Goal: Task Accomplishment & Management: Manage account settings

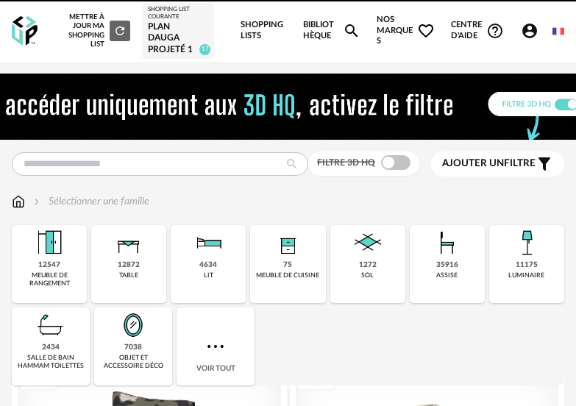
click at [177, 30] on div "PLAN Dauga projeté 1" at bounding box center [178, 38] width 60 height 35
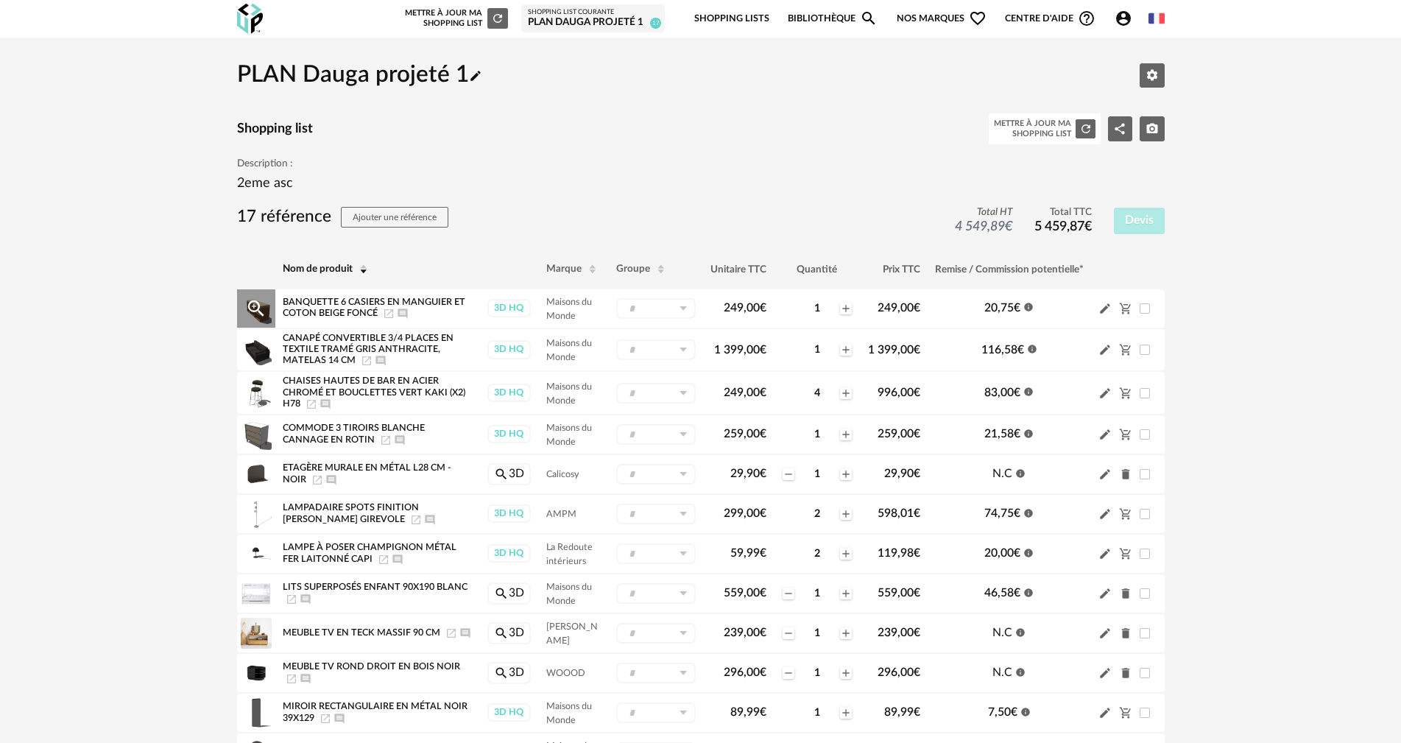
click at [576, 306] on icon at bounding box center [683, 308] width 18 height 21
click at [576, 370] on span "Nouveau groupe (ex.: Cuisine)" at bounding box center [686, 373] width 116 height 9
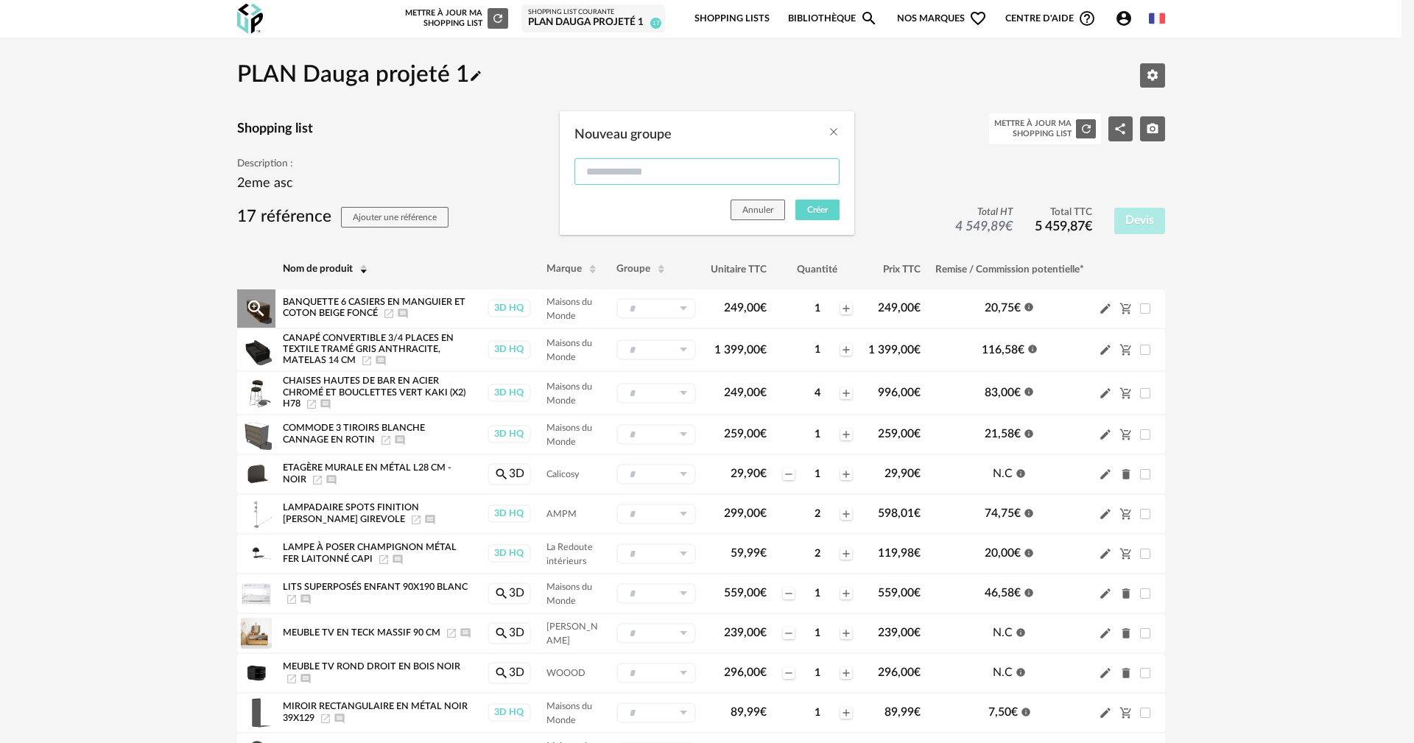
click at [576, 173] on input "Nouveau groupe" at bounding box center [706, 171] width 265 height 27
type input "******"
click at [576, 208] on span "Créer" at bounding box center [817, 209] width 21 height 9
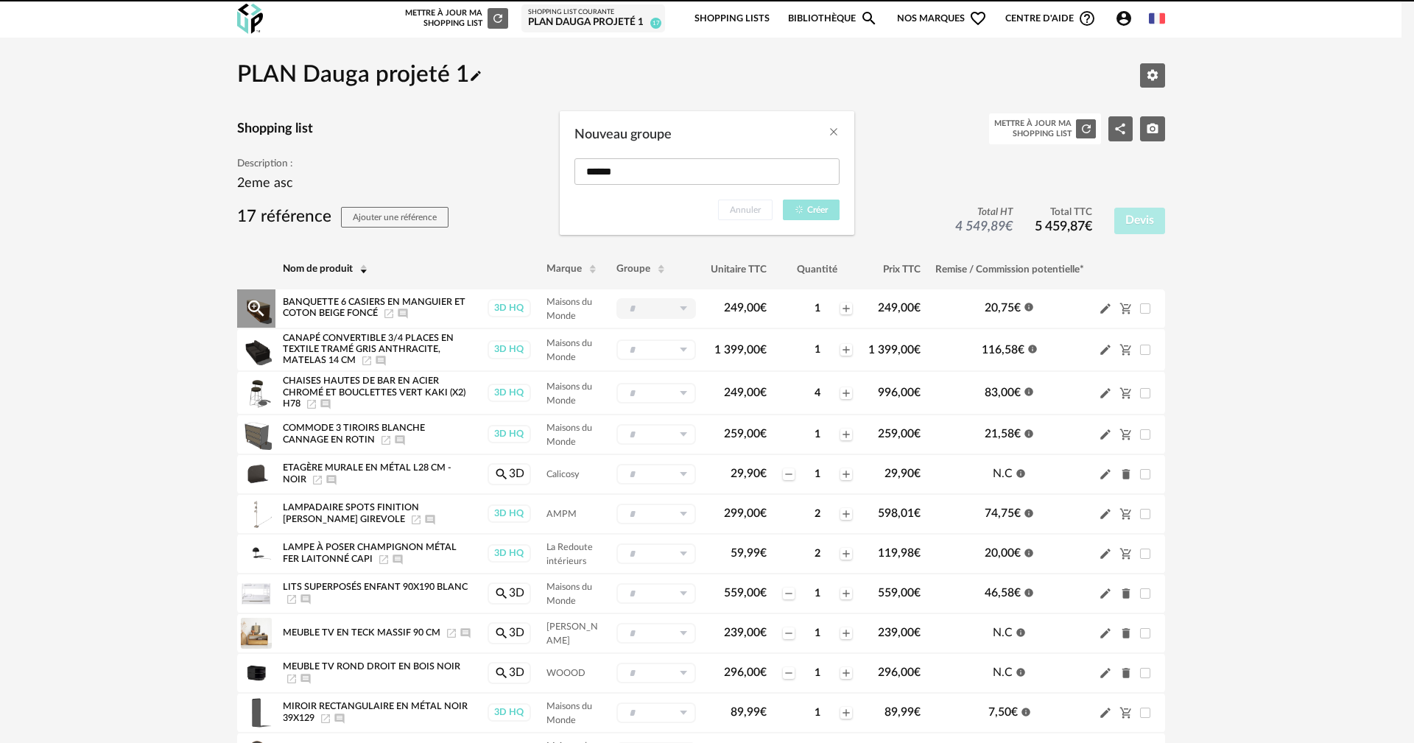
type input "******"
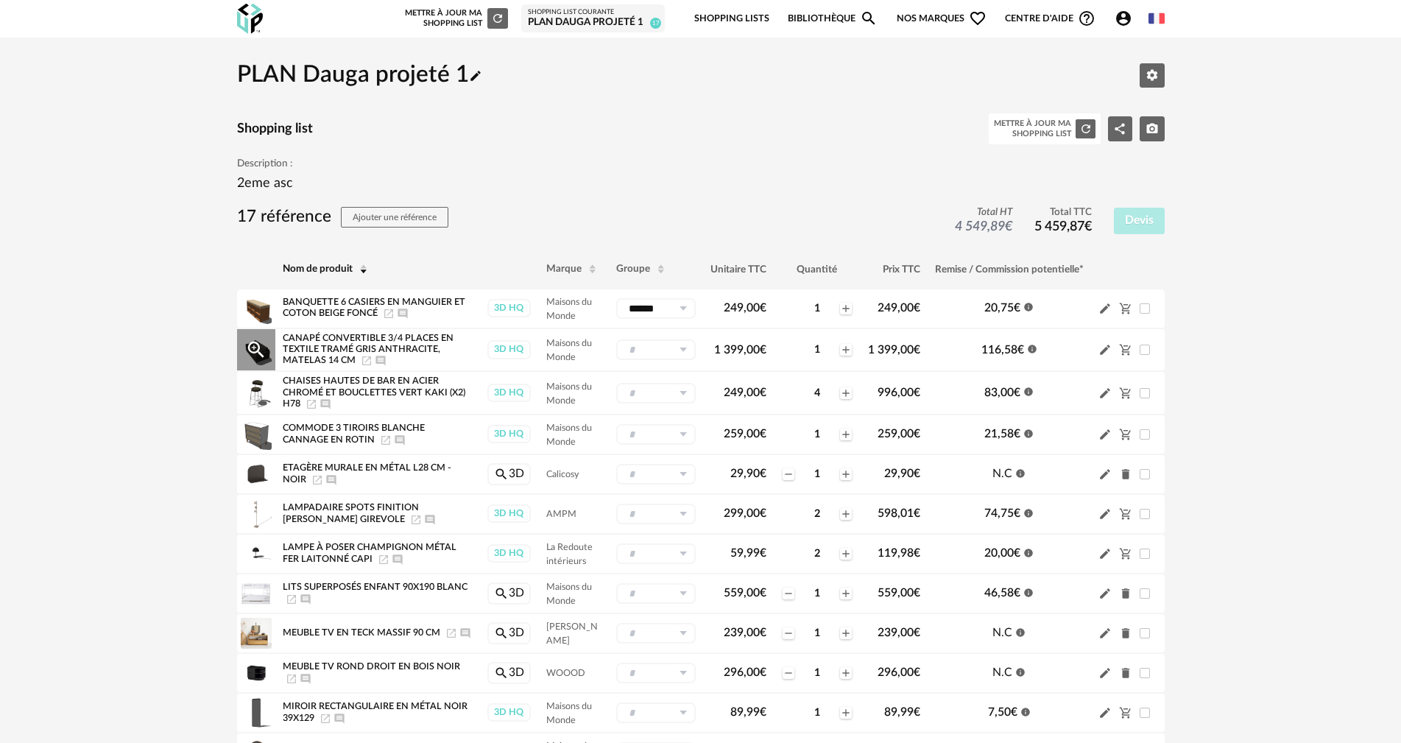
click at [576, 350] on icon at bounding box center [683, 349] width 18 height 21
click at [576, 406] on span "Nouveau groupe (ex.: Cuisine)" at bounding box center [686, 439] width 116 height 9
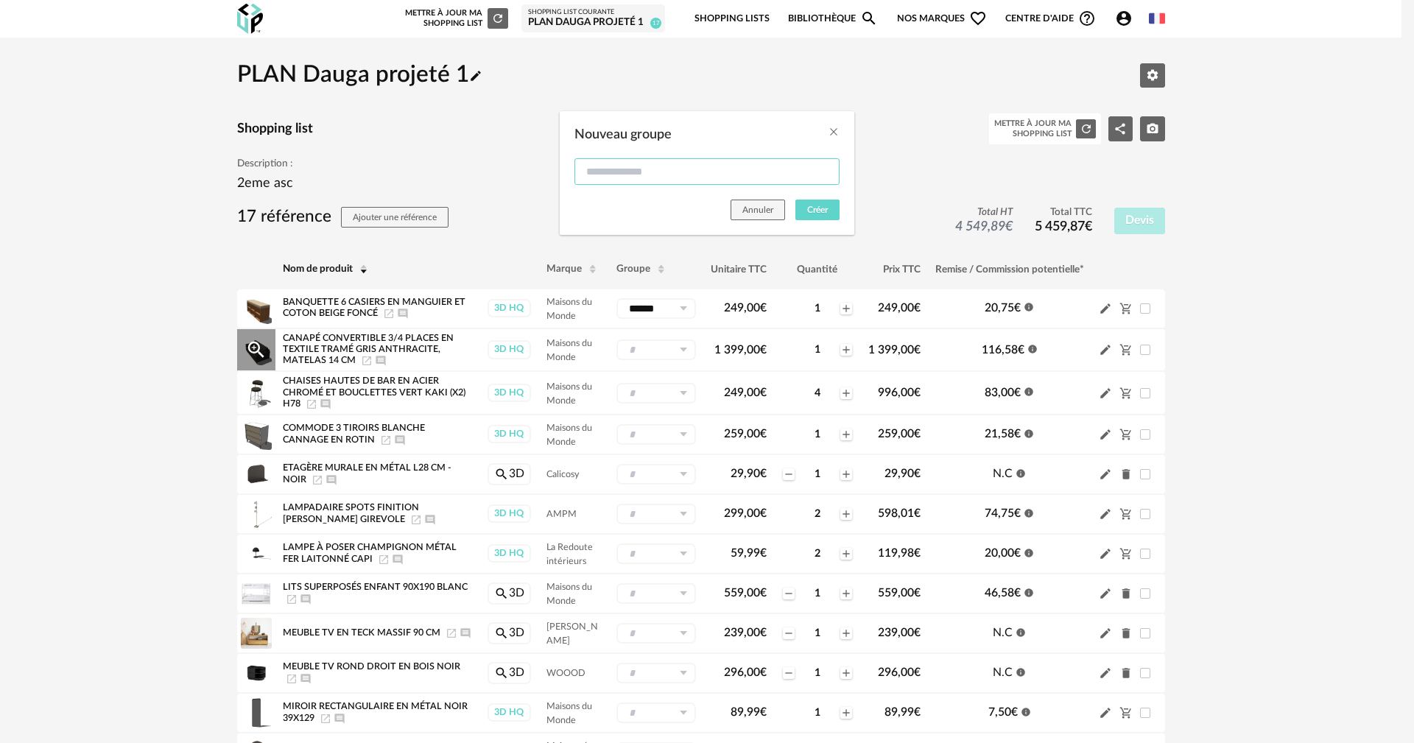
click at [576, 170] on input "Nouveau groupe" at bounding box center [706, 171] width 265 height 27
type input "******"
click at [576, 204] on button "Créer" at bounding box center [817, 210] width 44 height 21
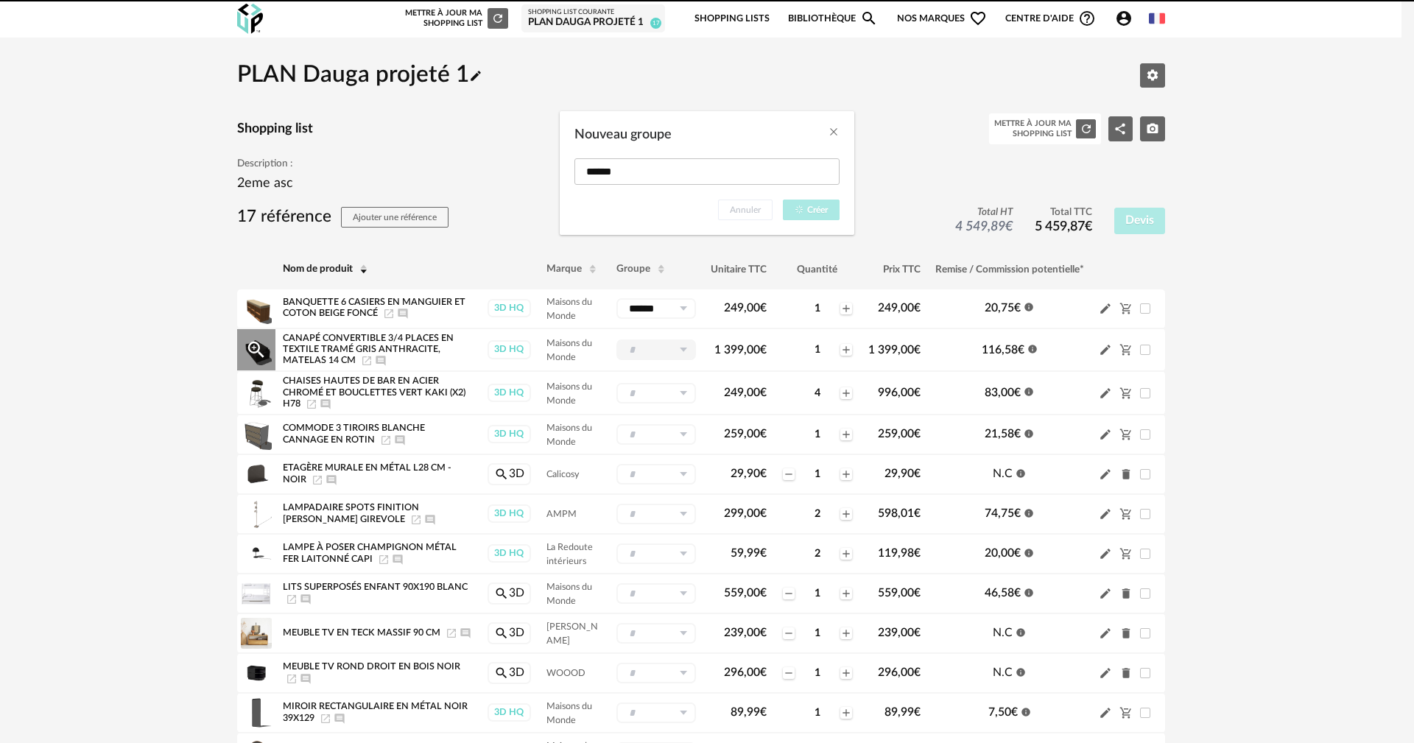
type input "******"
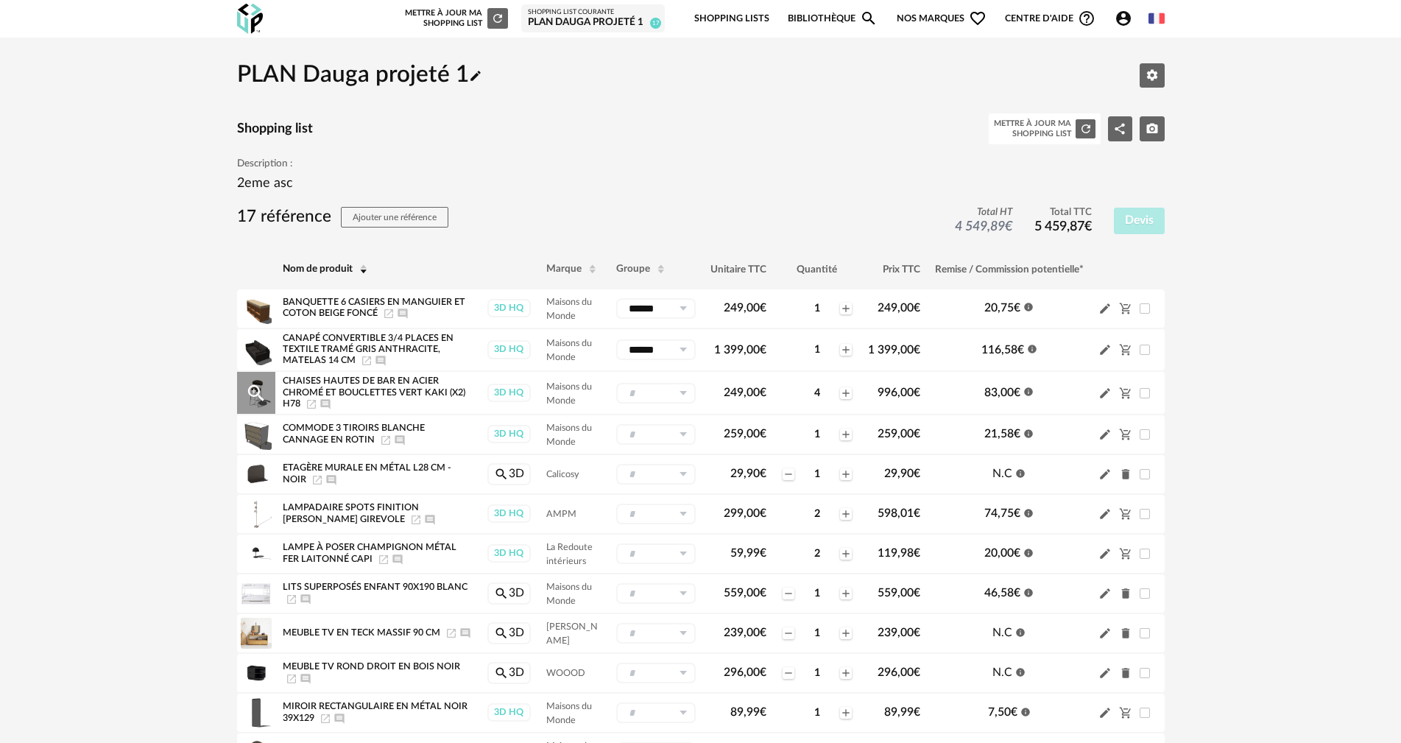
click at [576, 394] on icon at bounding box center [683, 393] width 18 height 21
click at [576, 406] on span "Nouveau groupe (ex.: Cuisine)" at bounding box center [686, 508] width 116 height 9
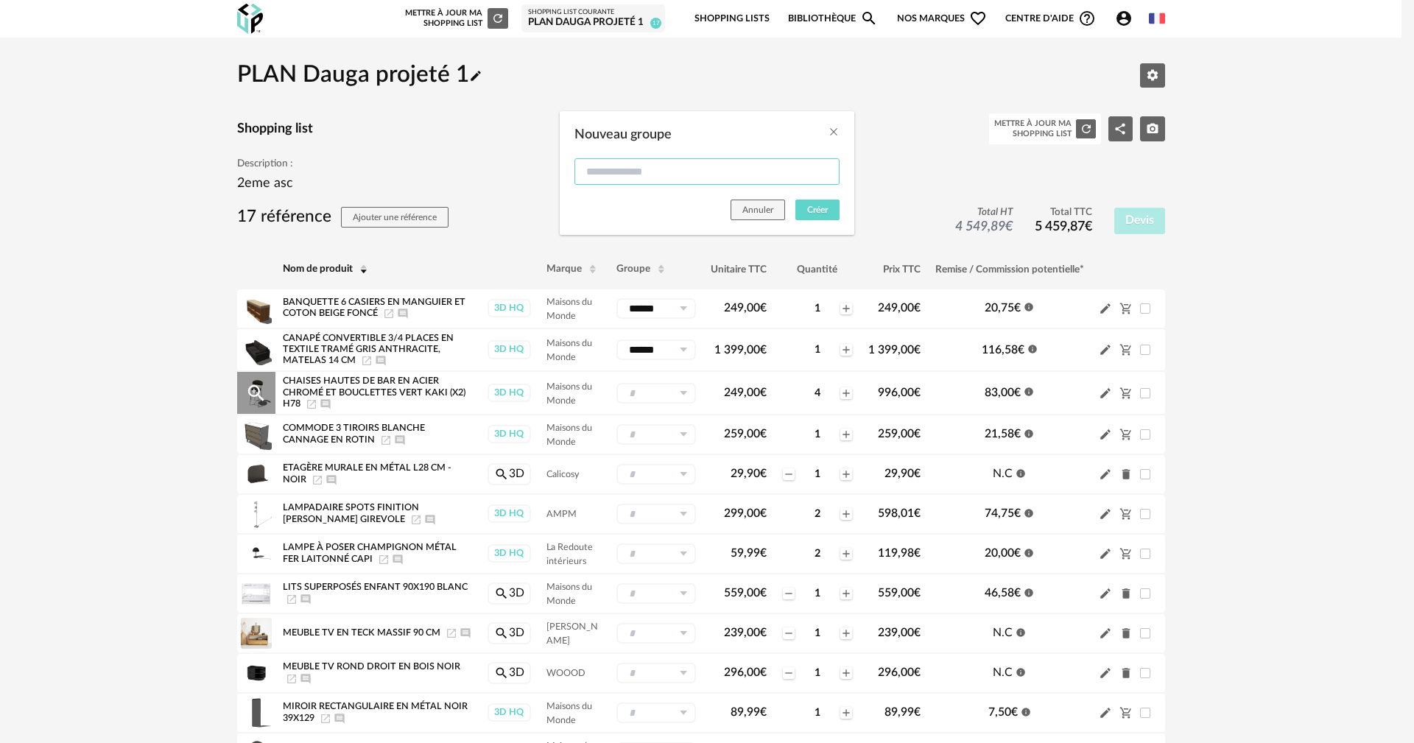
click at [576, 169] on input "Nouveau groupe" at bounding box center [706, 171] width 265 height 27
type input "**********"
click at [576, 207] on span "Créer" at bounding box center [817, 209] width 21 height 9
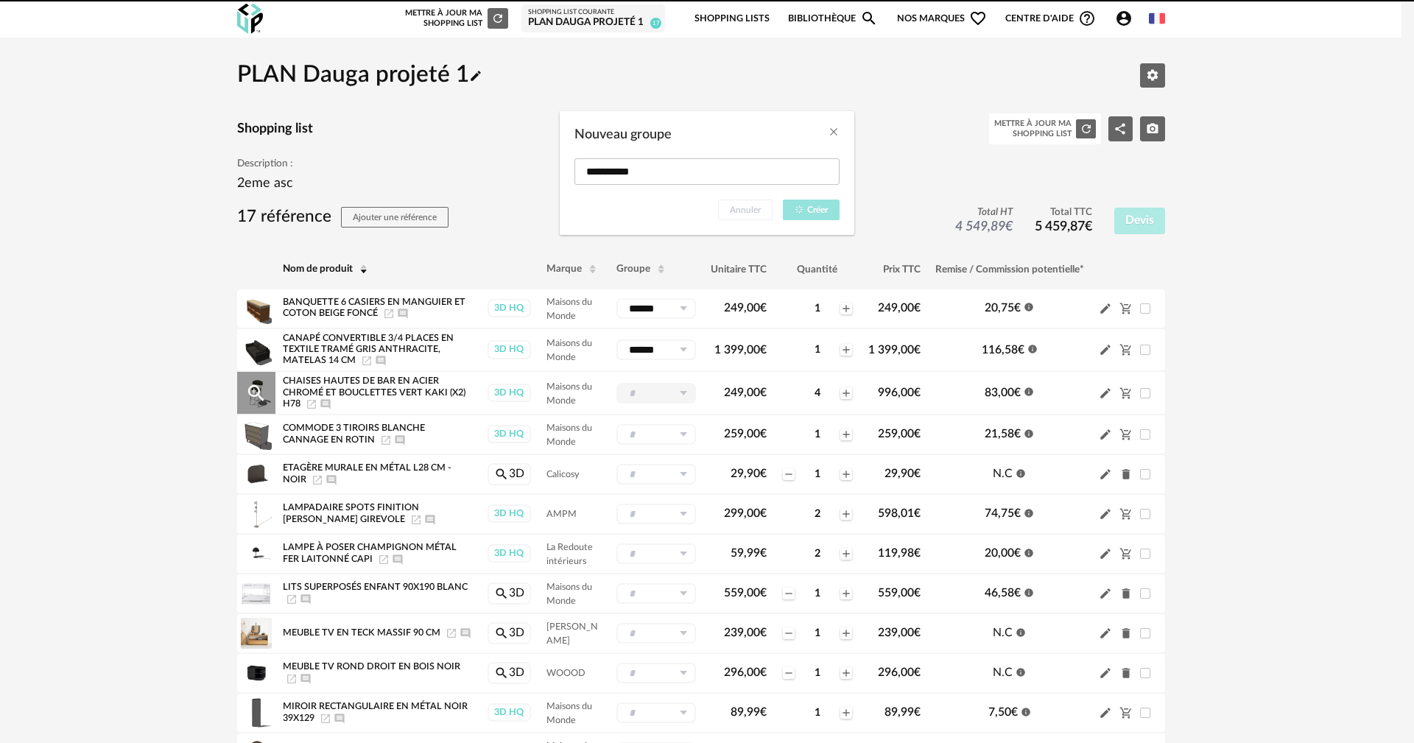
type input "**********"
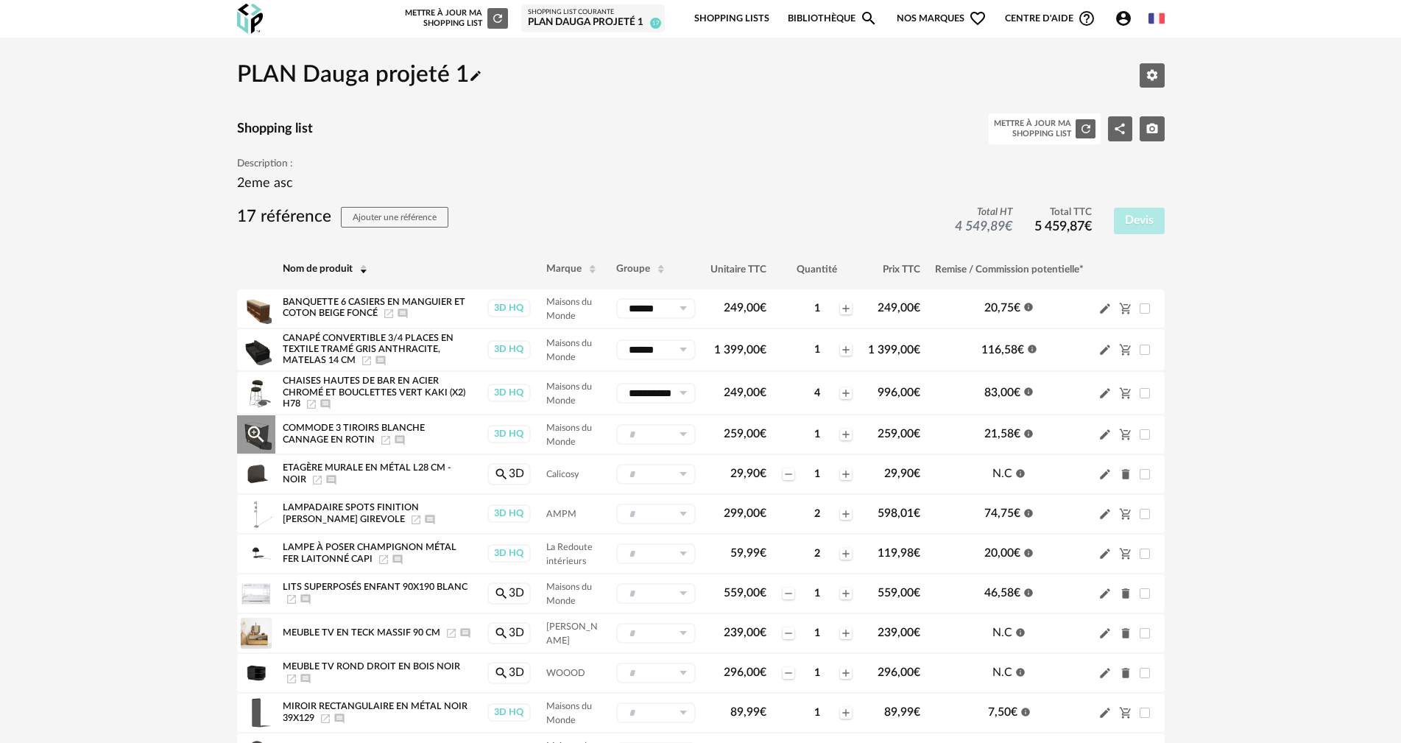
click at [576, 406] on icon at bounding box center [683, 434] width 18 height 21
click at [576, 406] on span "Nouveau groupe (ex.: Cuisine)" at bounding box center [686, 574] width 116 height 9
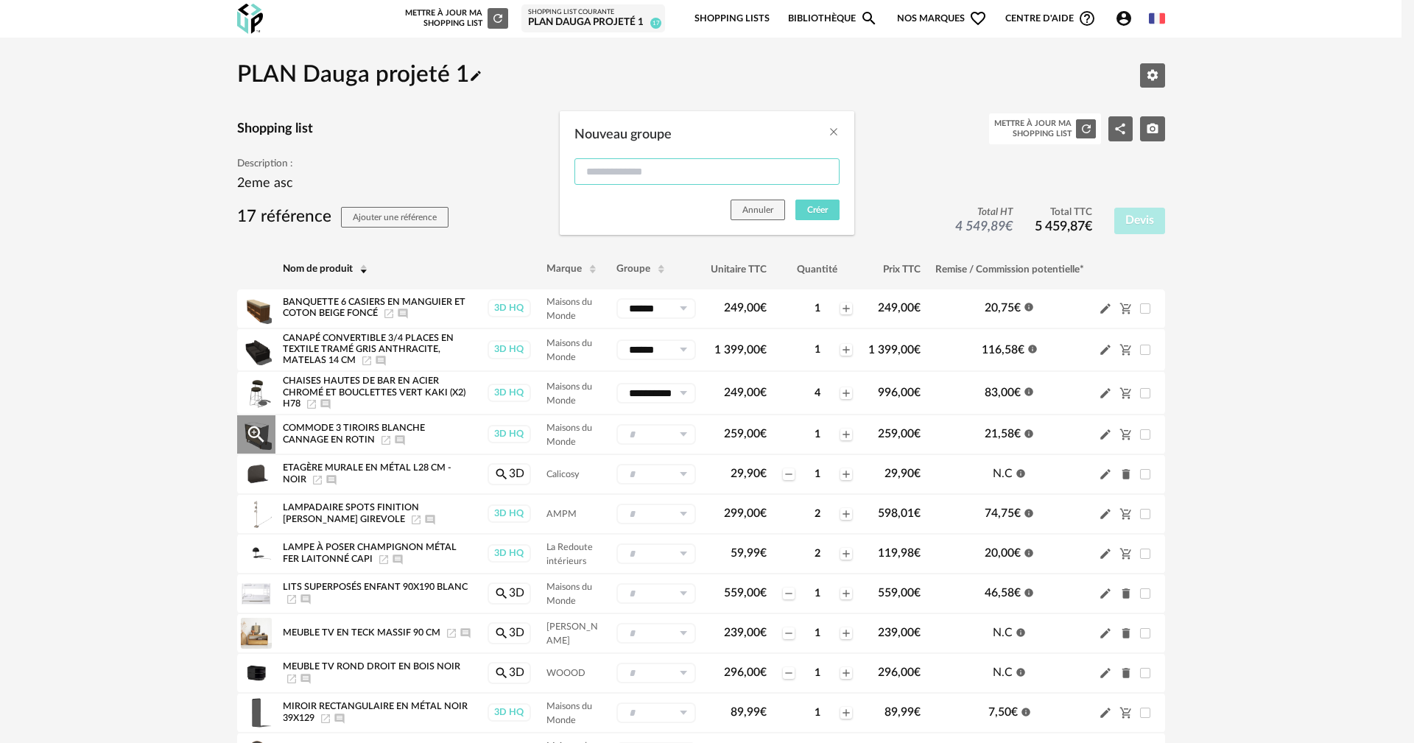
click at [576, 171] on input "Nouveau groupe" at bounding box center [706, 171] width 265 height 27
type input "*******"
click at [576, 207] on span "Créer" at bounding box center [817, 209] width 21 height 9
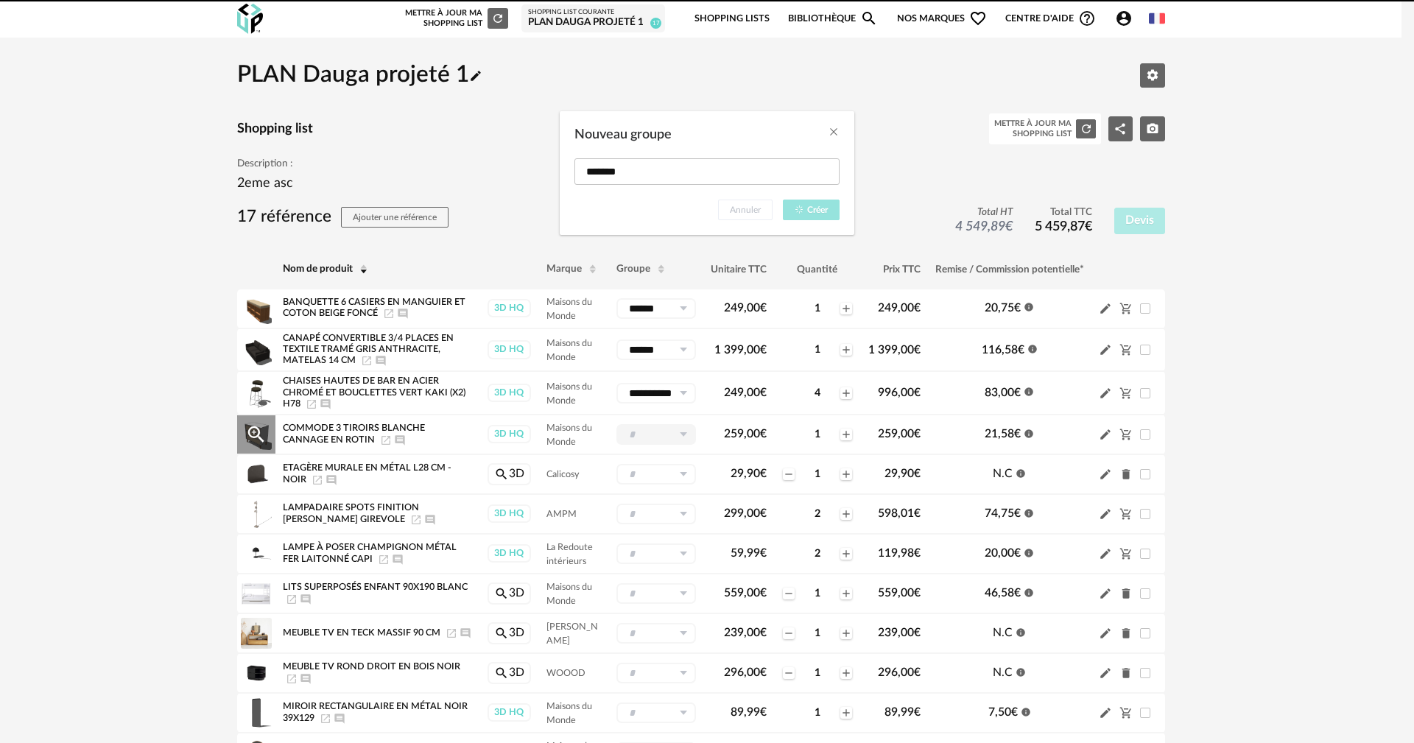
type input "*******"
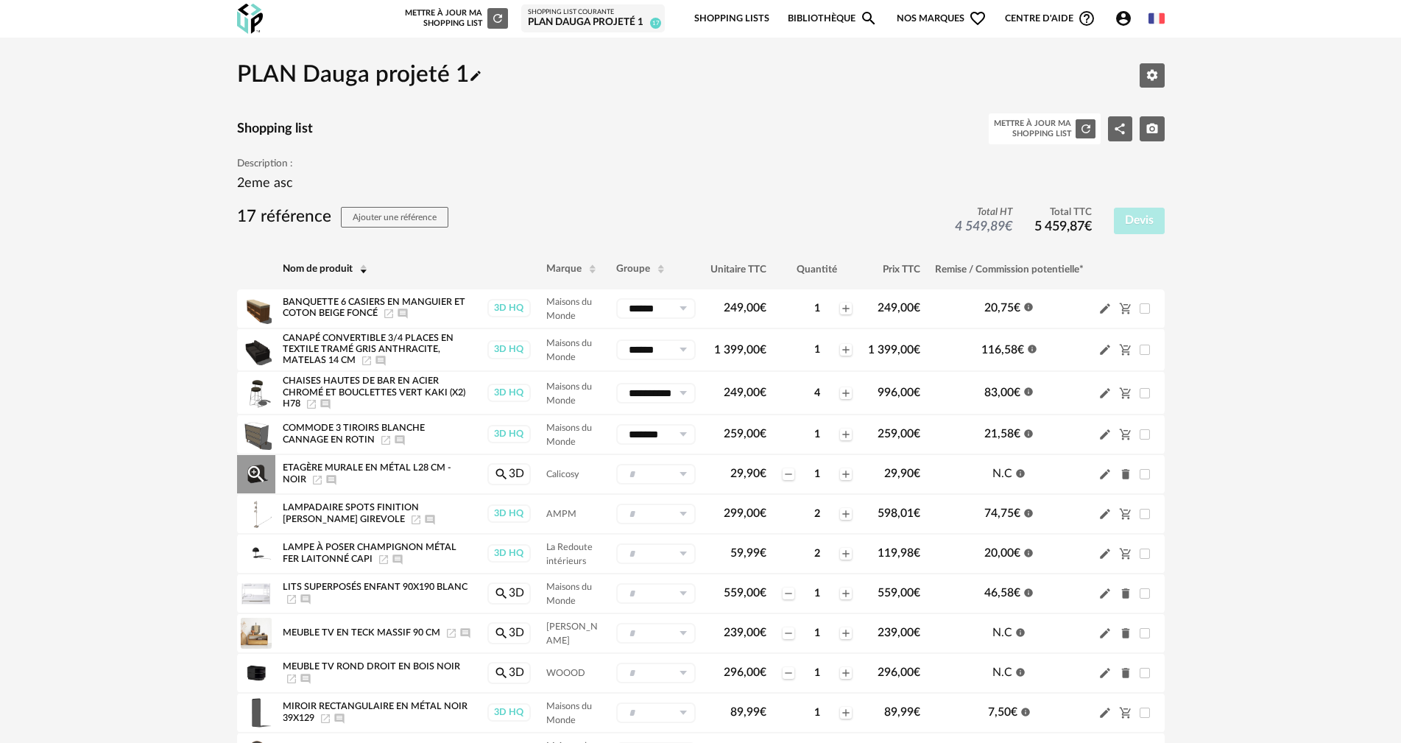
click at [576, 406] on icon at bounding box center [683, 474] width 18 height 21
click at [576, 406] on span "Nouveau groupe (ex.: Cuisine)" at bounding box center [686, 639] width 116 height 9
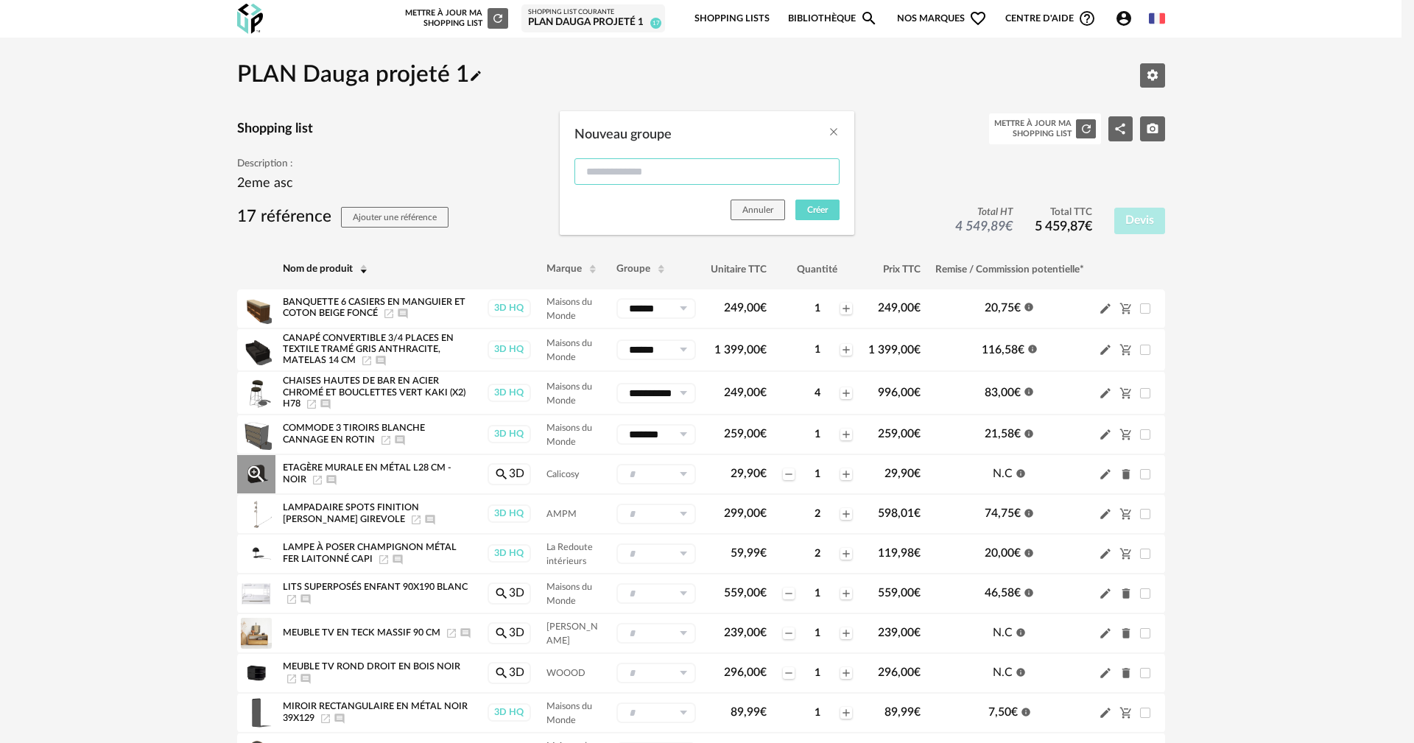
click at [576, 162] on input "Nouveau groupe" at bounding box center [706, 171] width 265 height 27
type input "*******"
click at [576, 208] on span "Créer" at bounding box center [817, 209] width 21 height 9
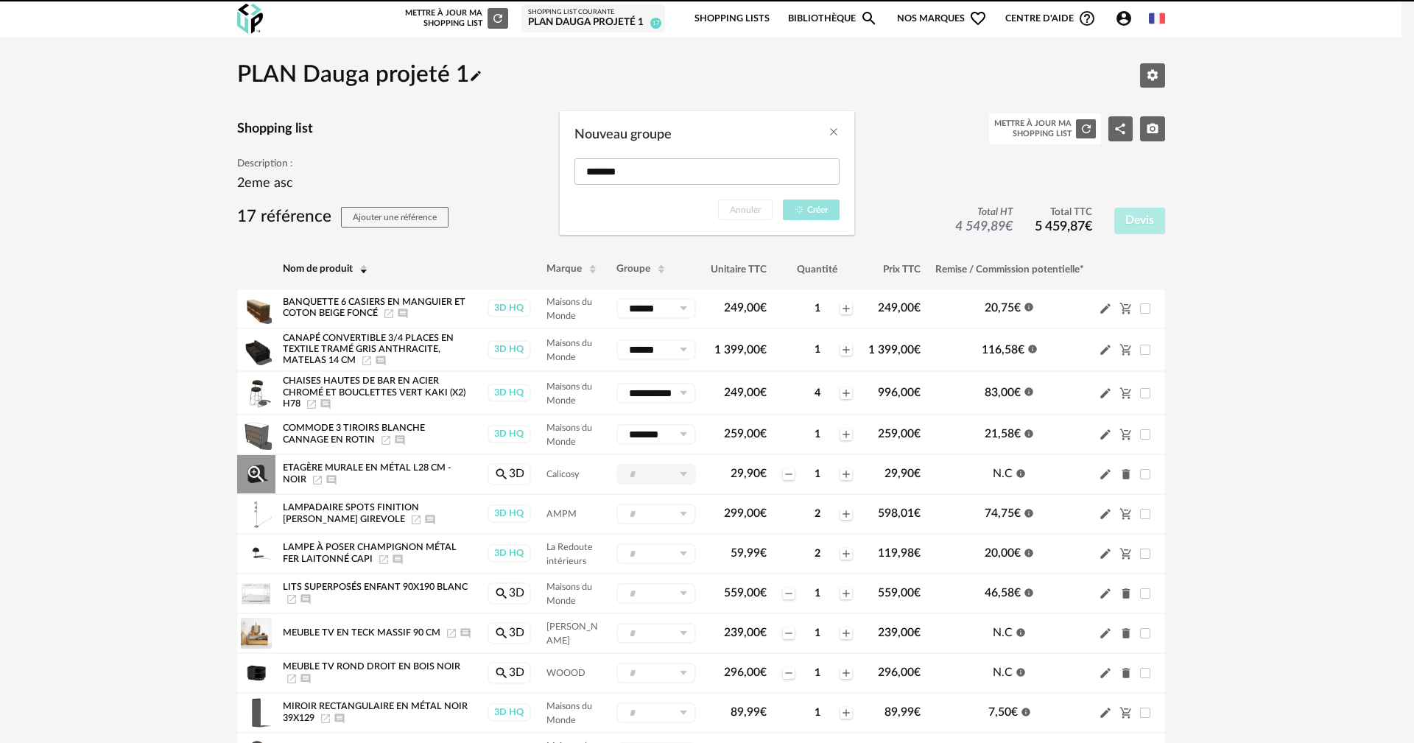
type input "*******"
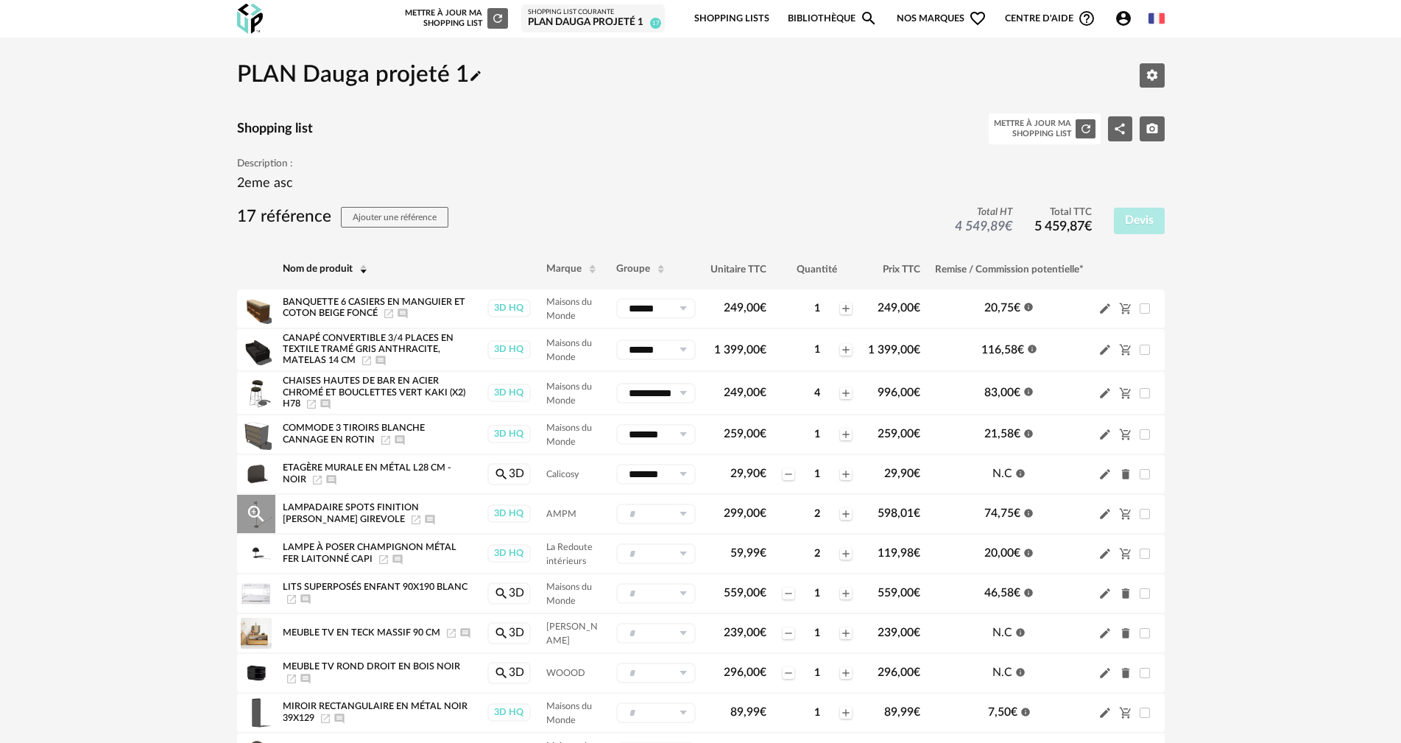
click at [576, 406] on icon at bounding box center [683, 514] width 18 height 21
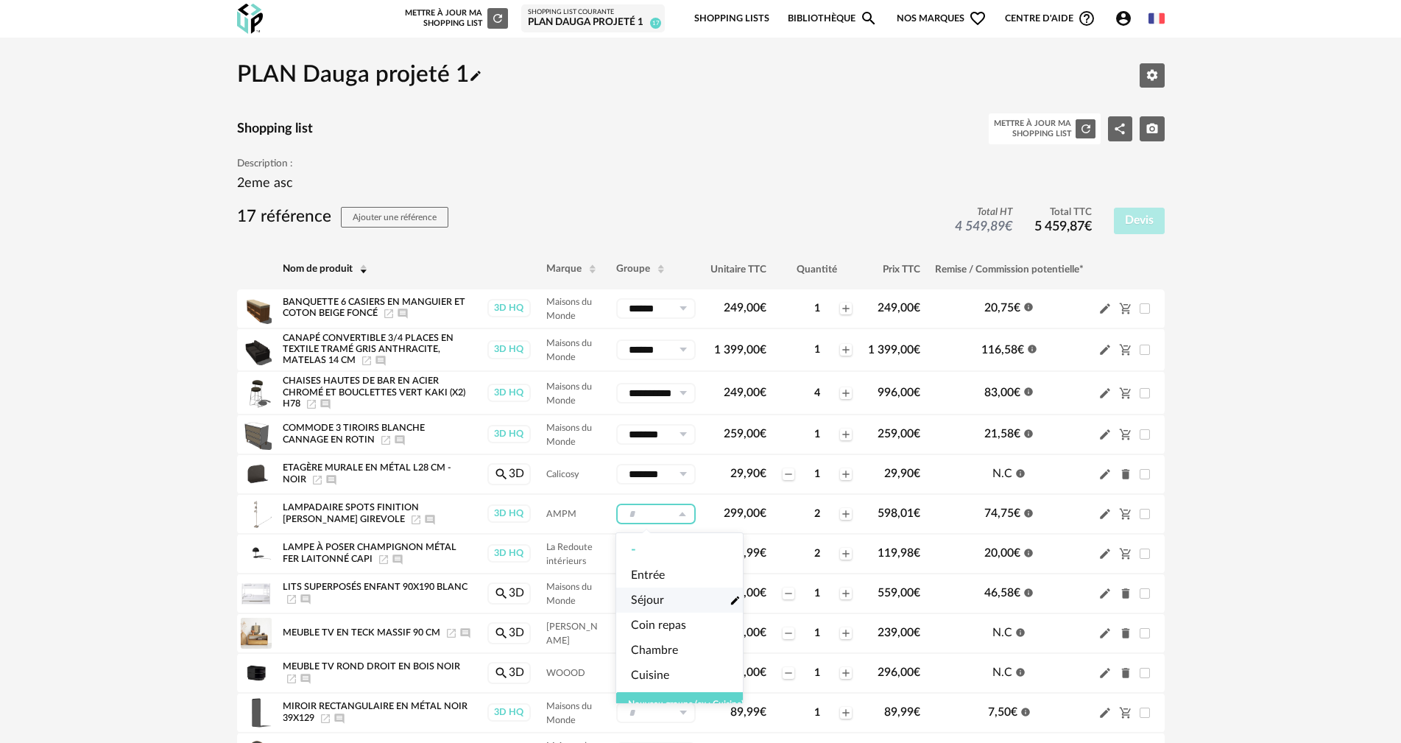
click at [576, 406] on li "Séjour Pencil icon" at bounding box center [685, 600] width 139 height 25
type input "******"
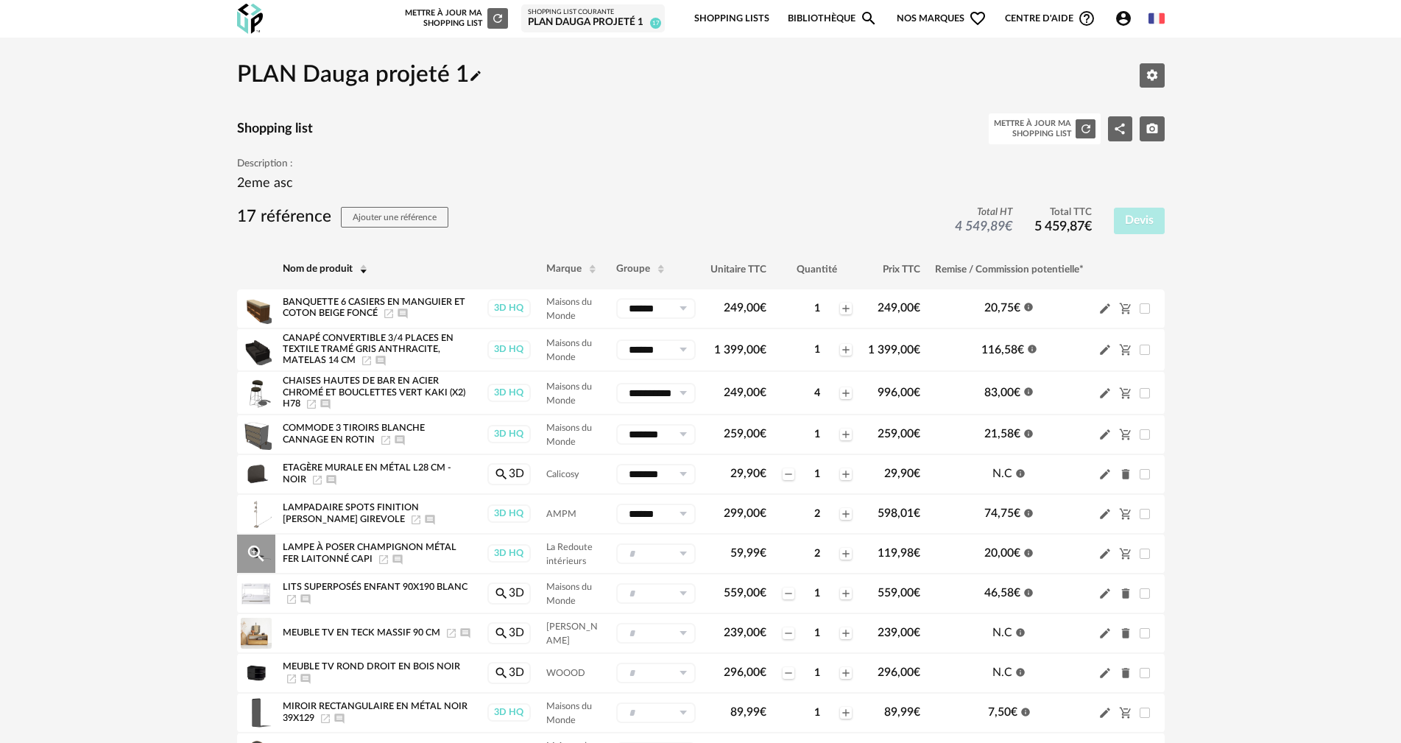
click at [576, 406] on icon at bounding box center [683, 553] width 18 height 21
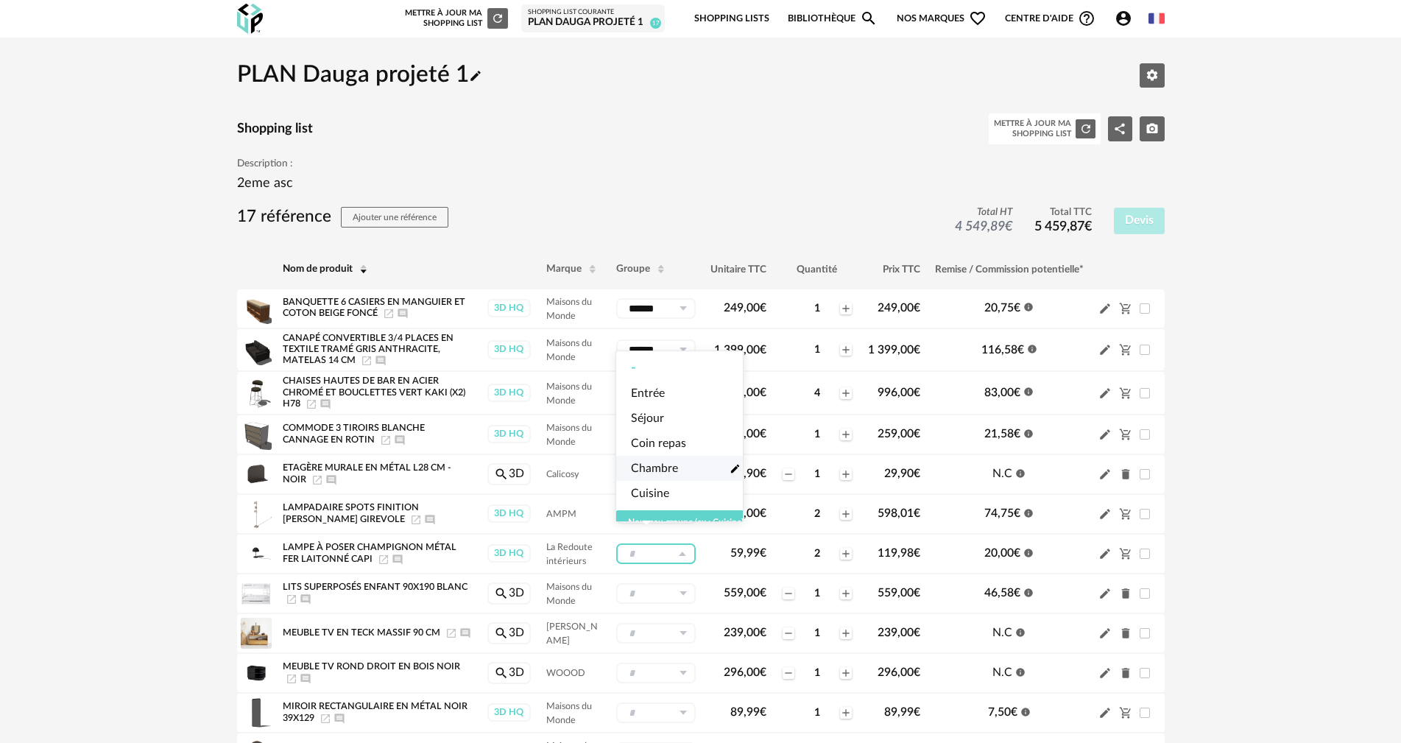
click at [576, 406] on span "Chambre" at bounding box center [654, 468] width 47 height 17
type input "*******"
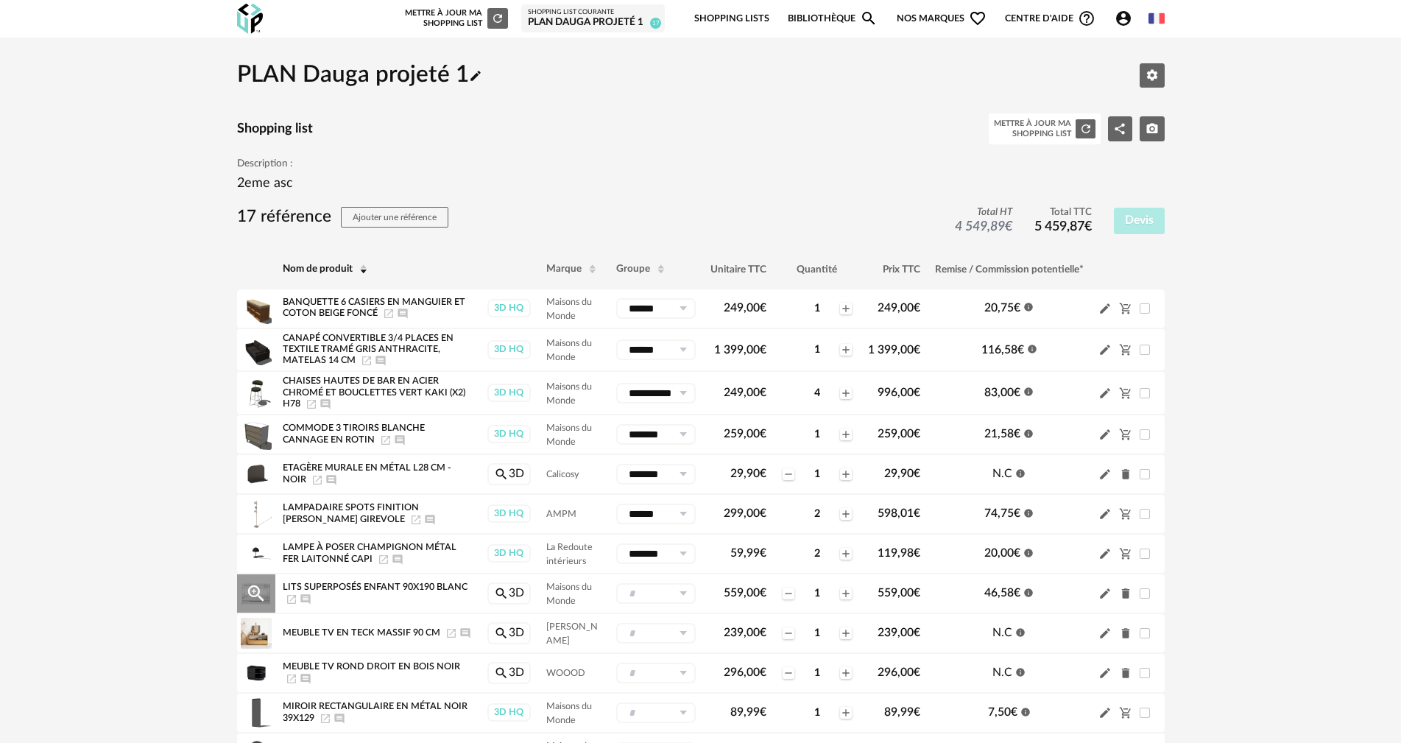
click at [576, 406] on icon at bounding box center [683, 593] width 18 height 21
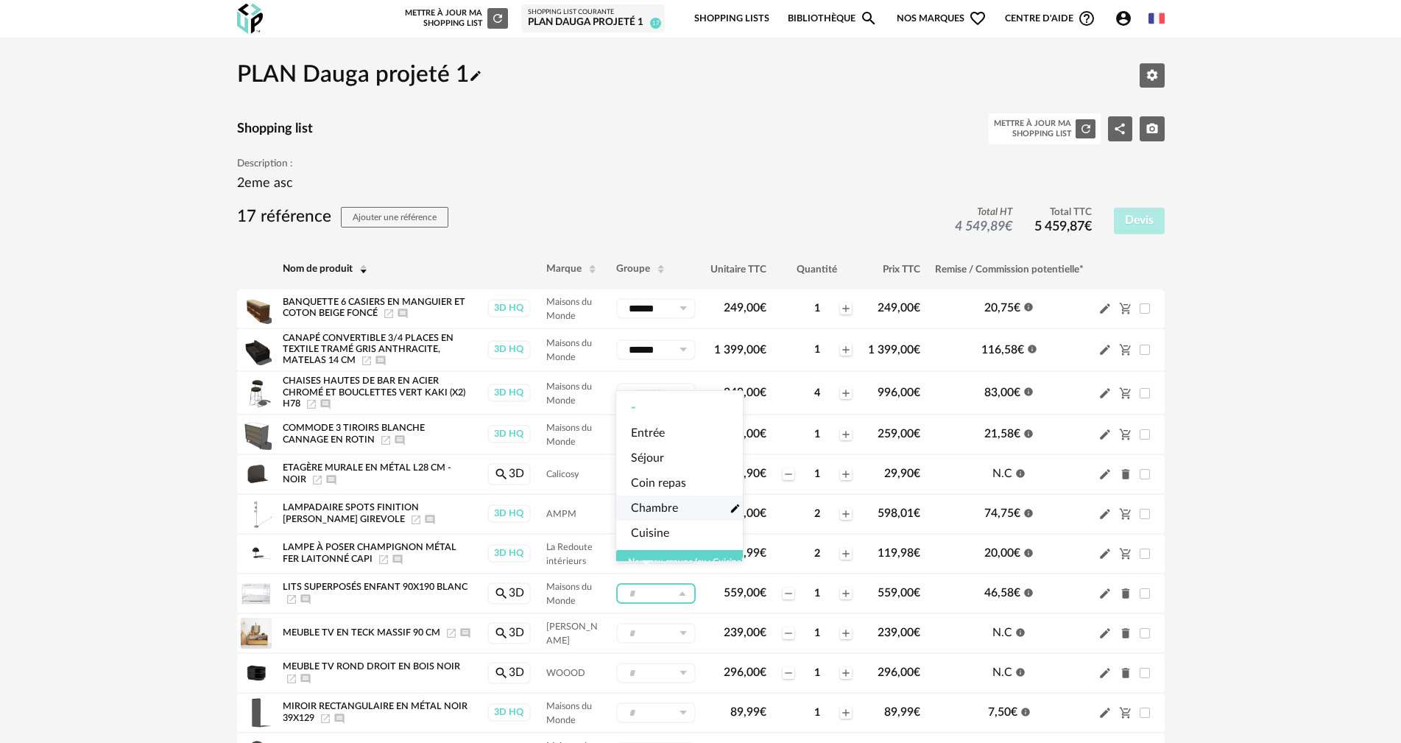
click at [576, 406] on span "Chambre" at bounding box center [654, 508] width 47 height 17
type input "*******"
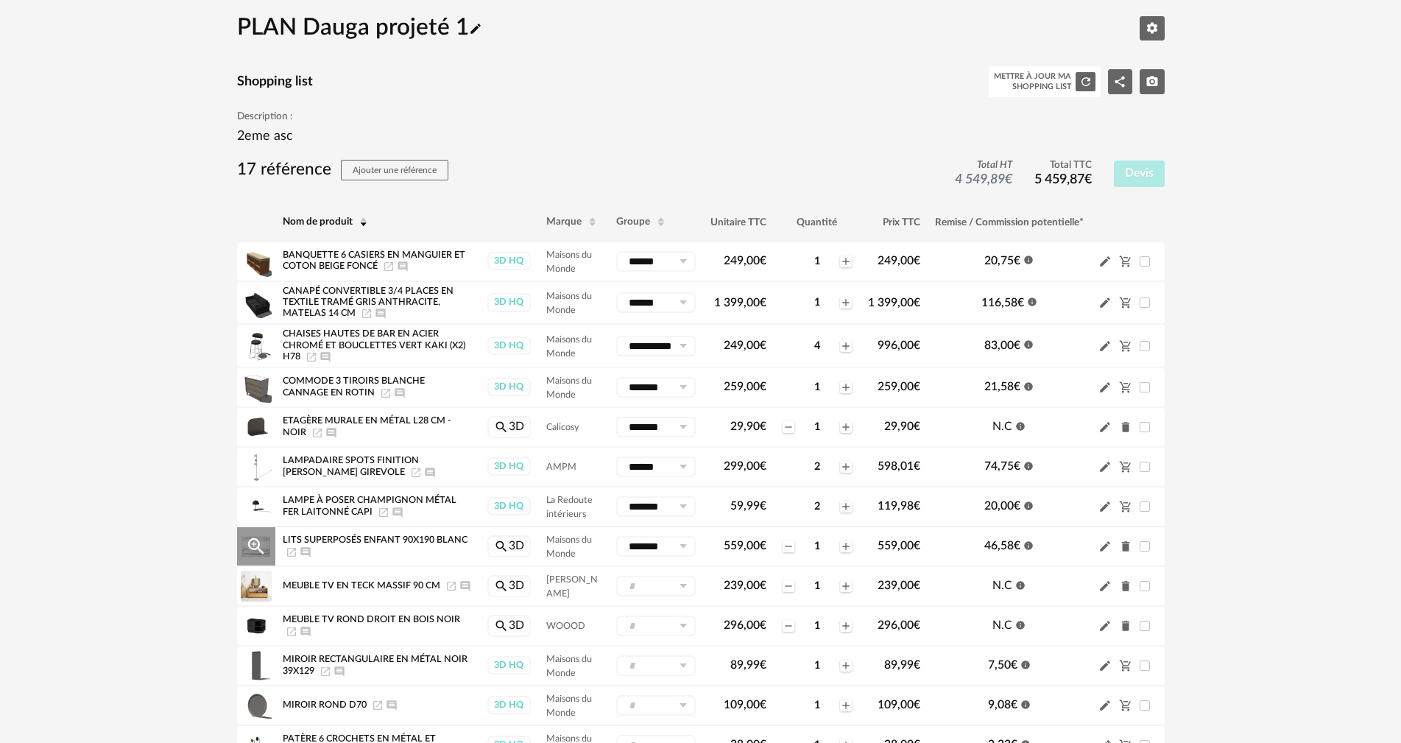
scroll to position [74, 0]
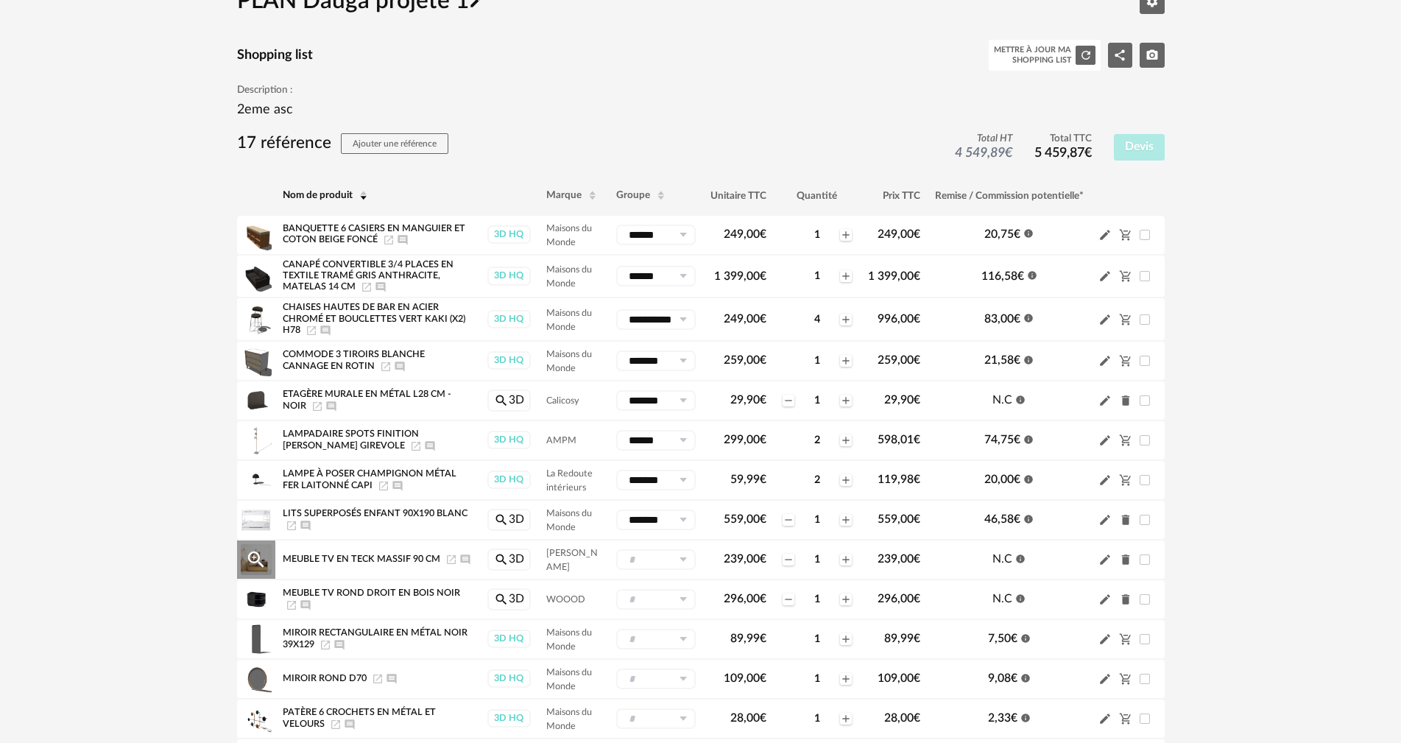
click at [576, 406] on icon at bounding box center [683, 559] width 18 height 21
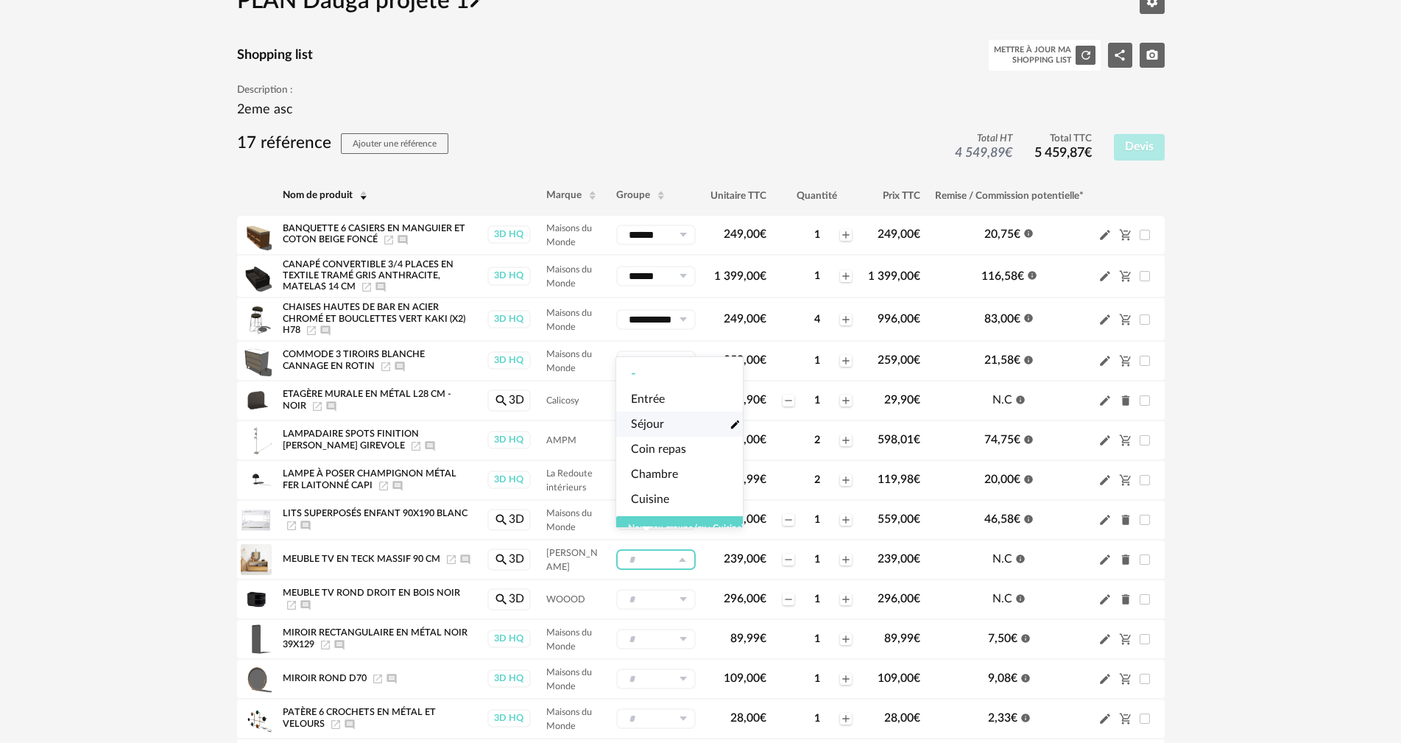
click at [576, 406] on li "Séjour Pencil icon" at bounding box center [685, 424] width 139 height 25
type input "******"
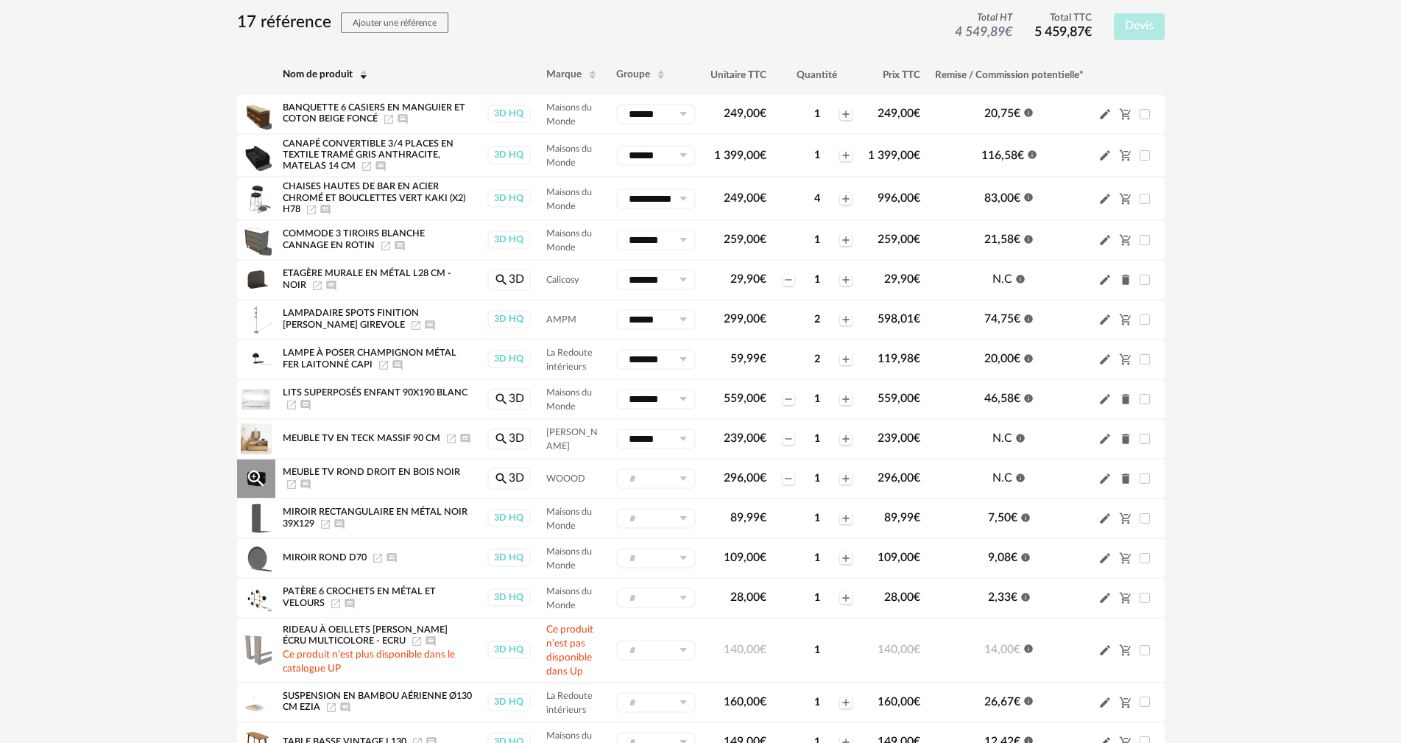
scroll to position [221, 0]
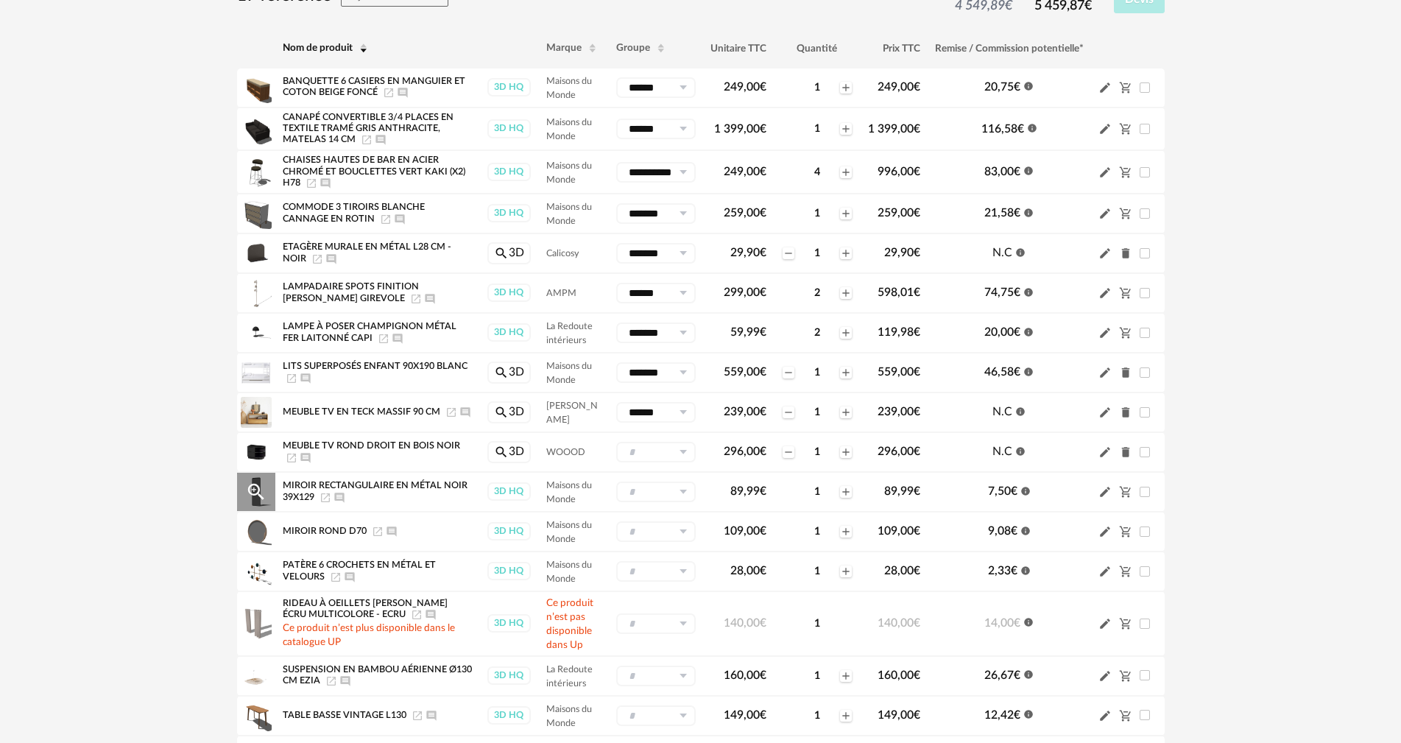
click at [576, 406] on icon at bounding box center [683, 491] width 18 height 21
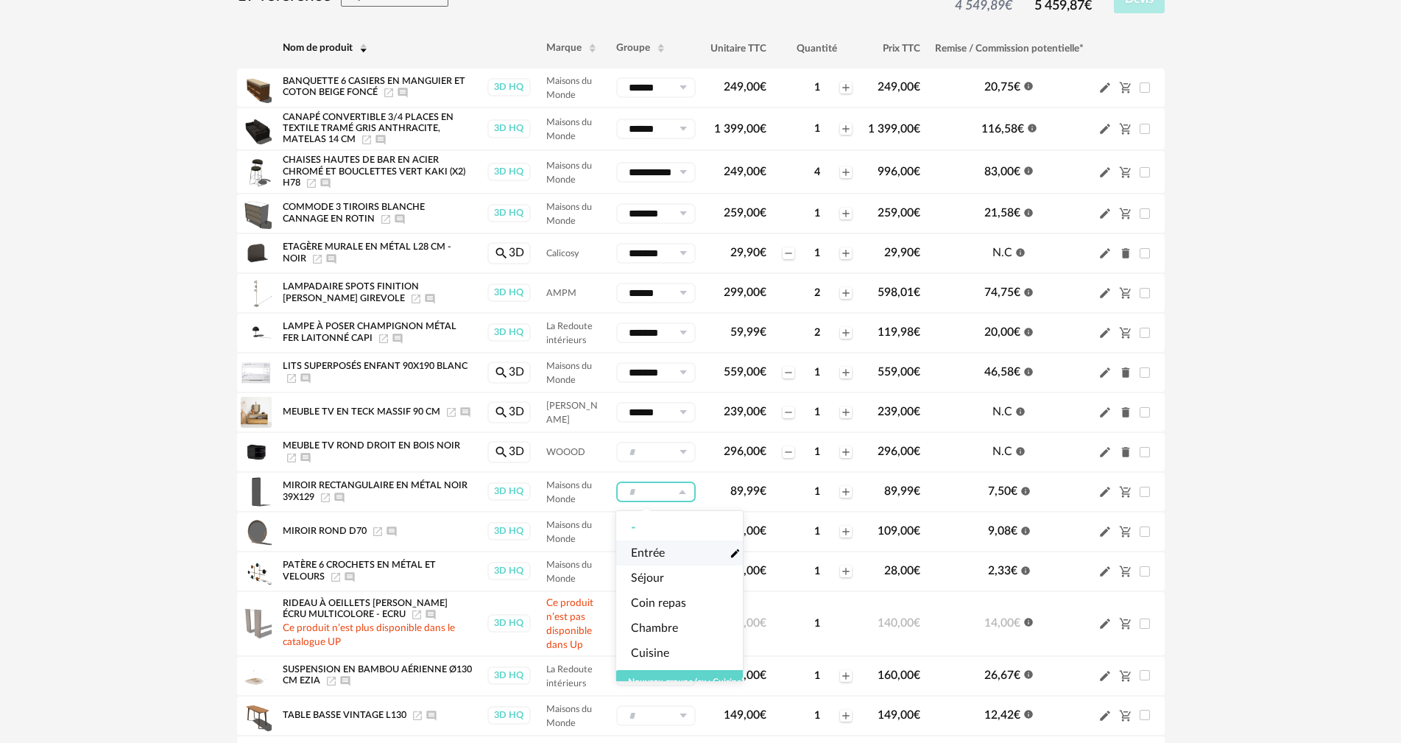
click at [576, 406] on li "Entrée Pencil icon" at bounding box center [685, 552] width 139 height 25
type input "******"
click at [576, 406] on icon at bounding box center [683, 531] width 18 height 21
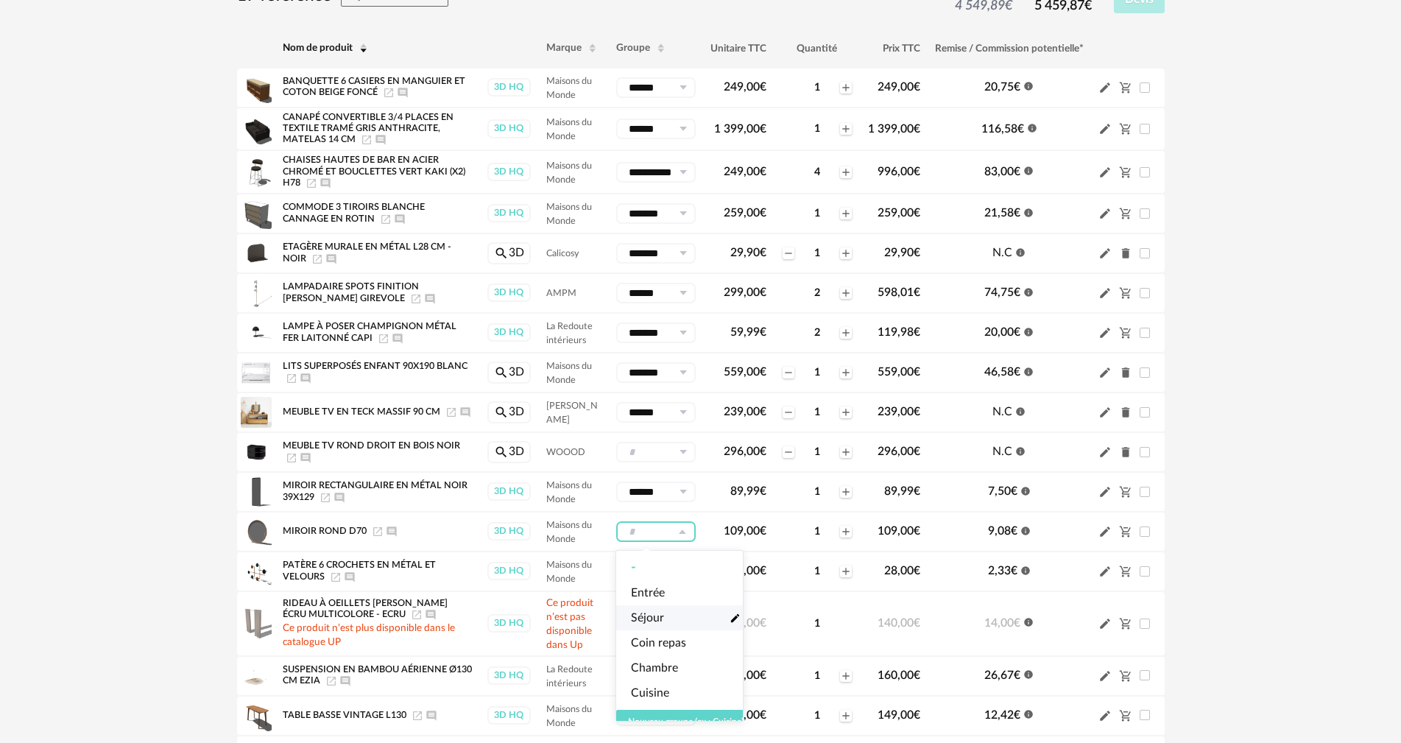
click at [576, 406] on li "Séjour Pencil icon" at bounding box center [685, 617] width 139 height 25
type input "******"
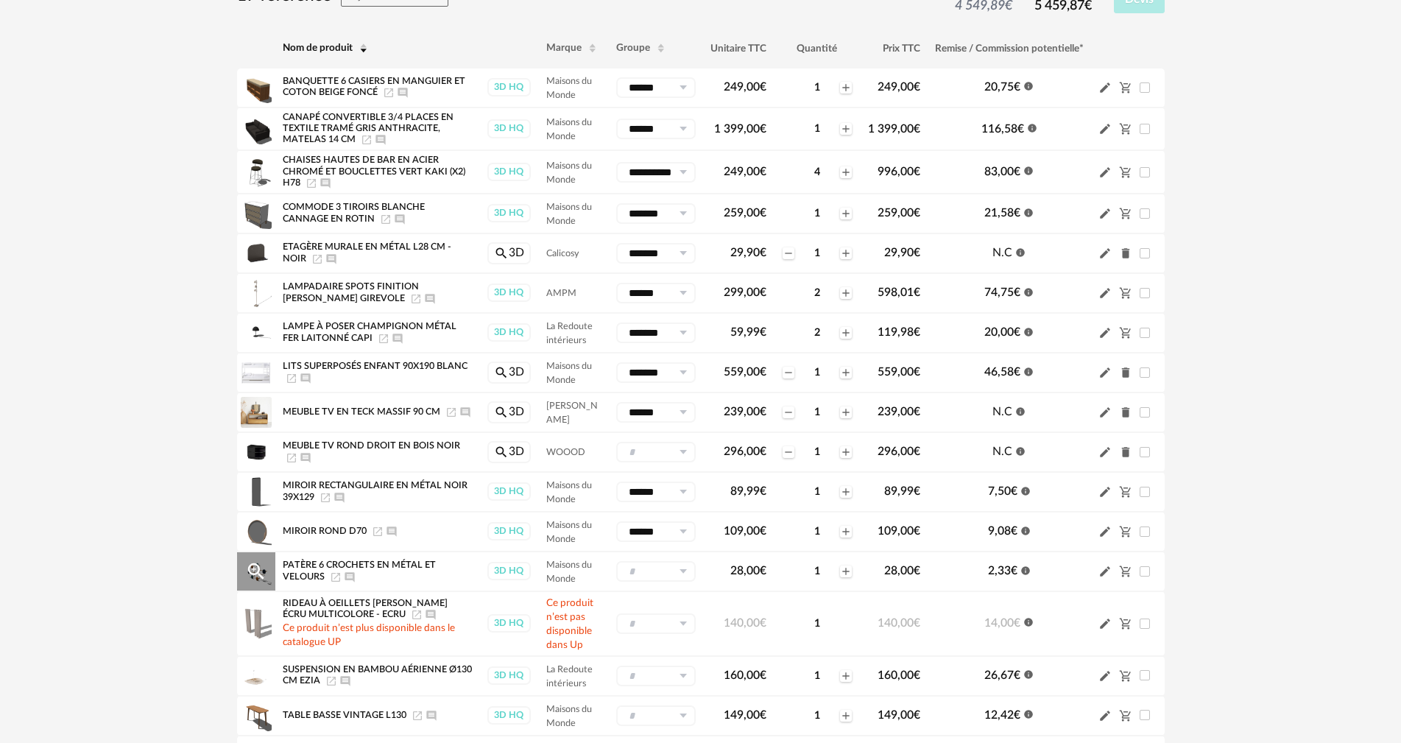
click at [576, 406] on icon at bounding box center [683, 571] width 18 height 21
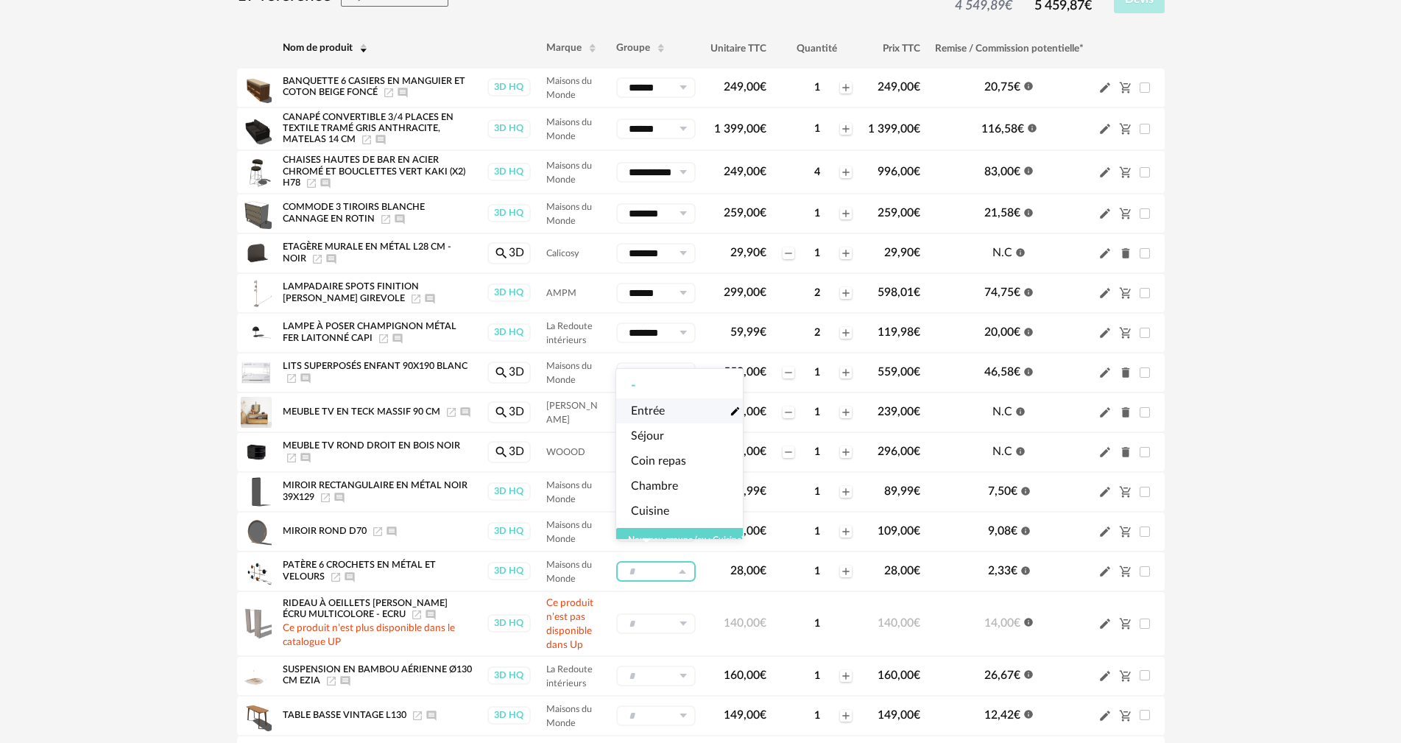
click at [576, 406] on span "Entrée" at bounding box center [648, 411] width 34 height 17
type input "******"
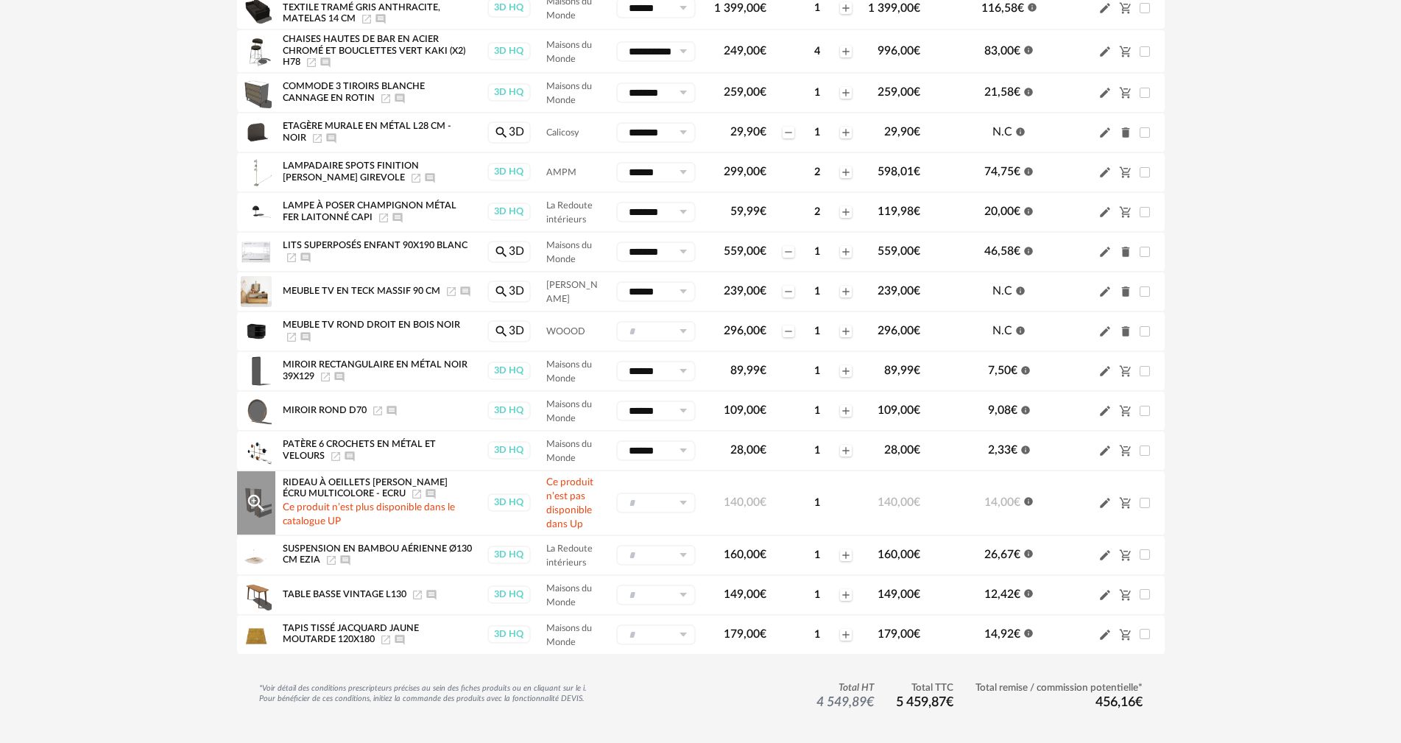
scroll to position [368, 0]
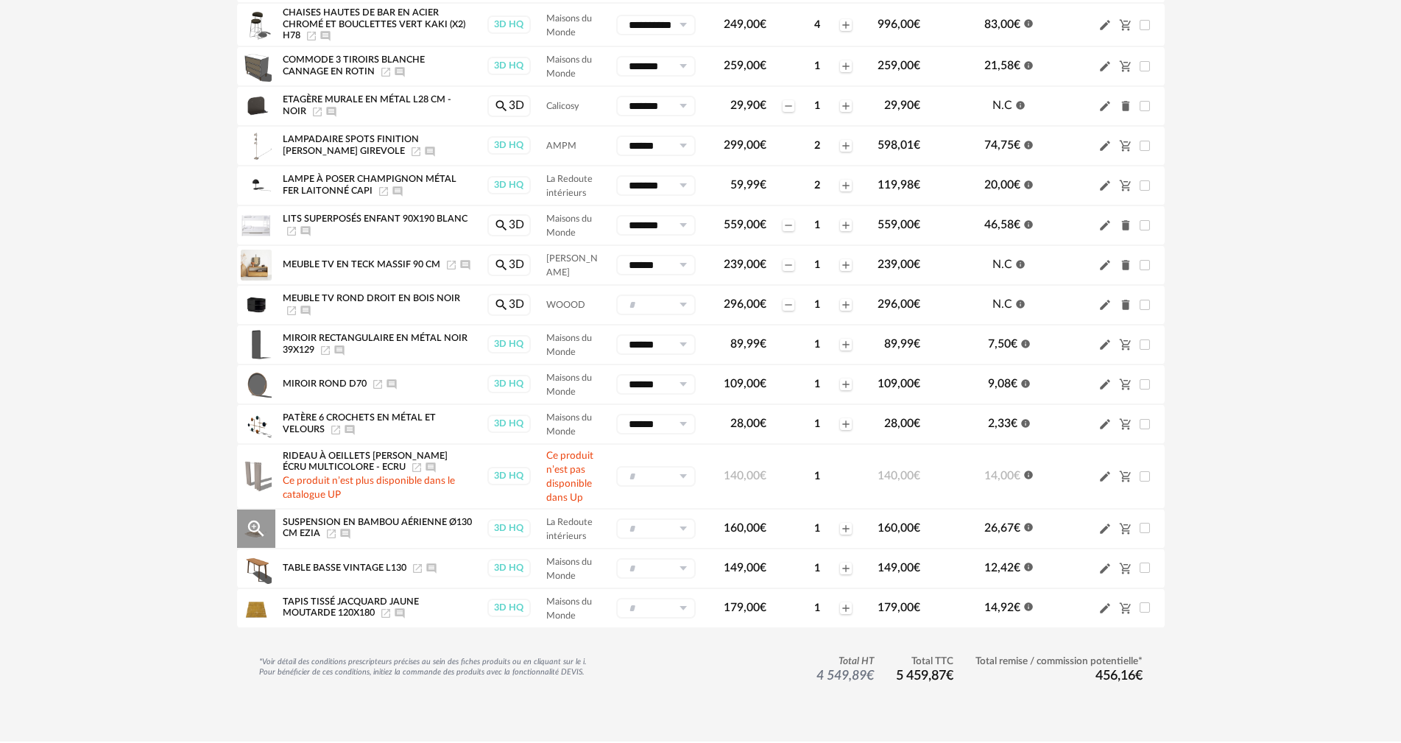
click at [576, 406] on icon at bounding box center [683, 528] width 18 height 21
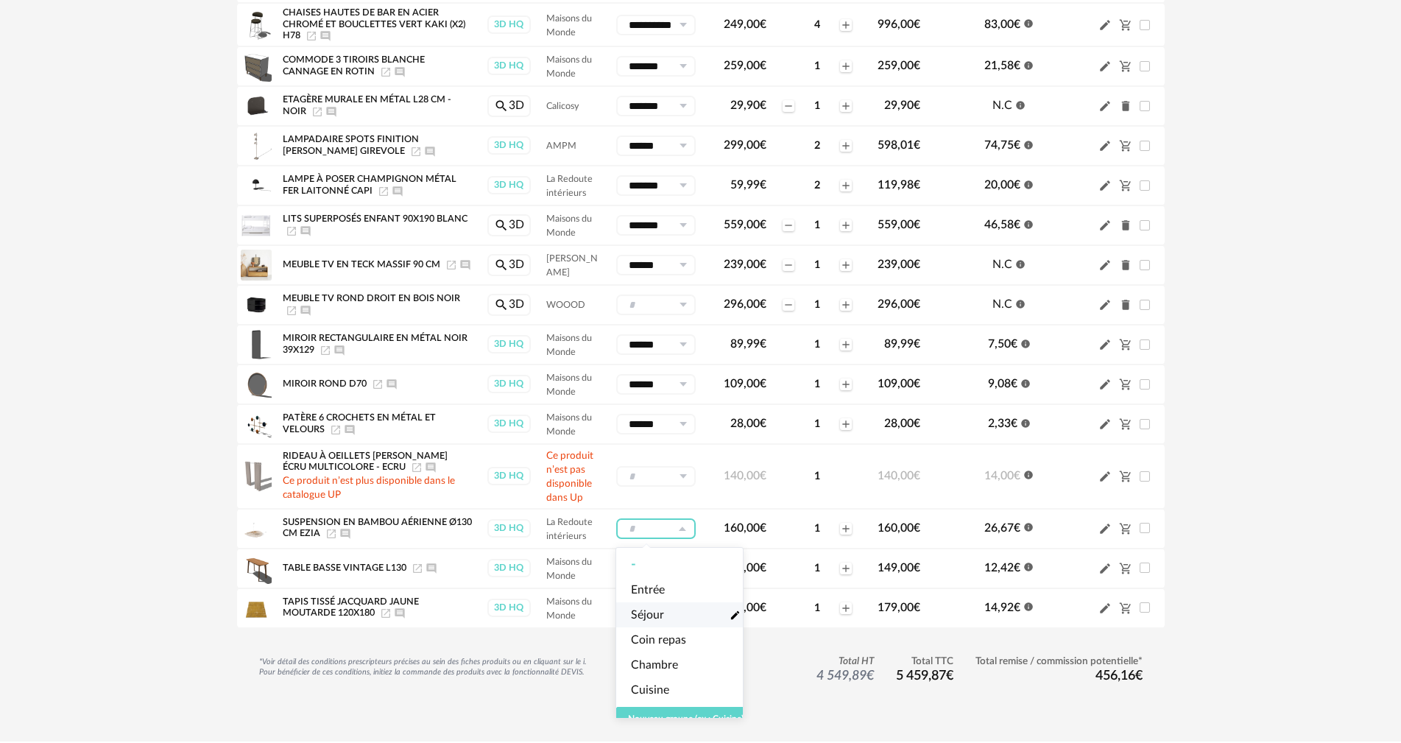
click at [576, 406] on span "Séjour" at bounding box center [647, 615] width 33 height 17
type input "******"
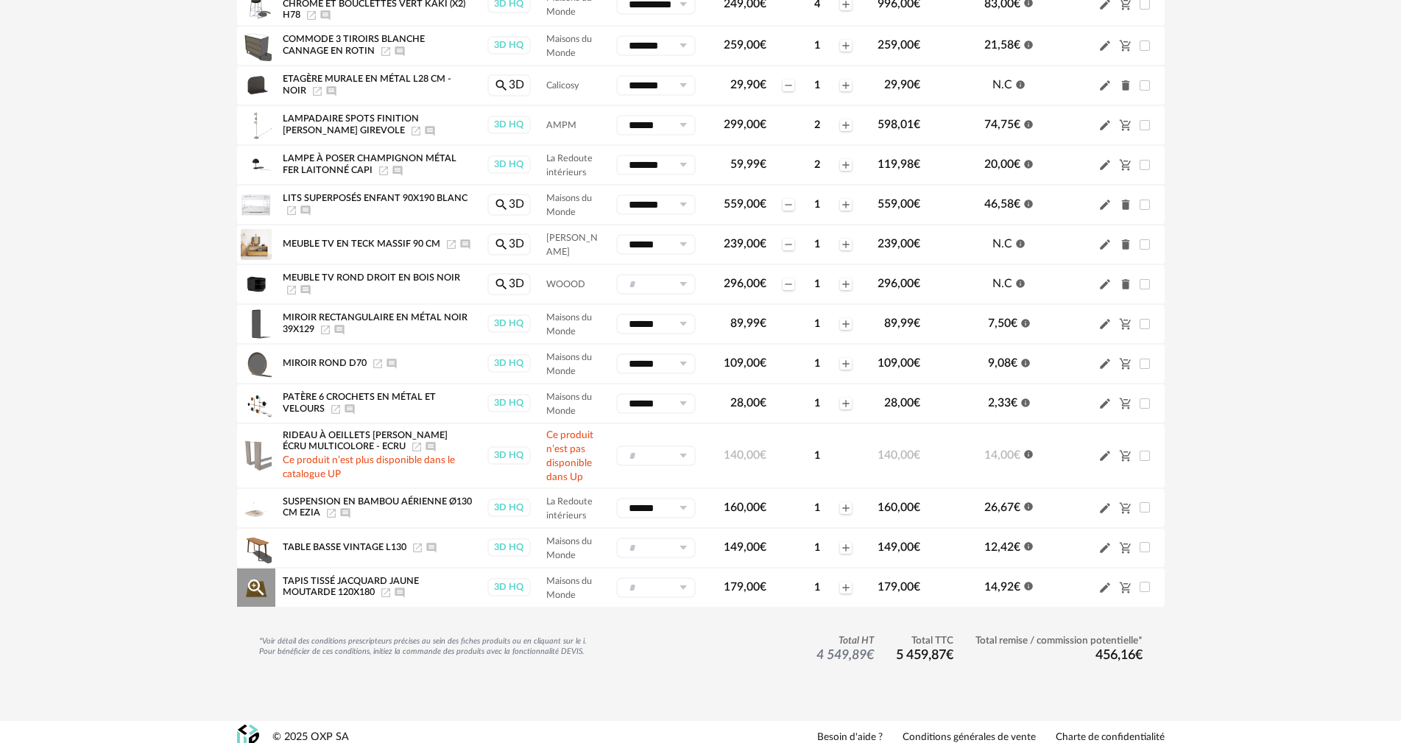
scroll to position [400, 0]
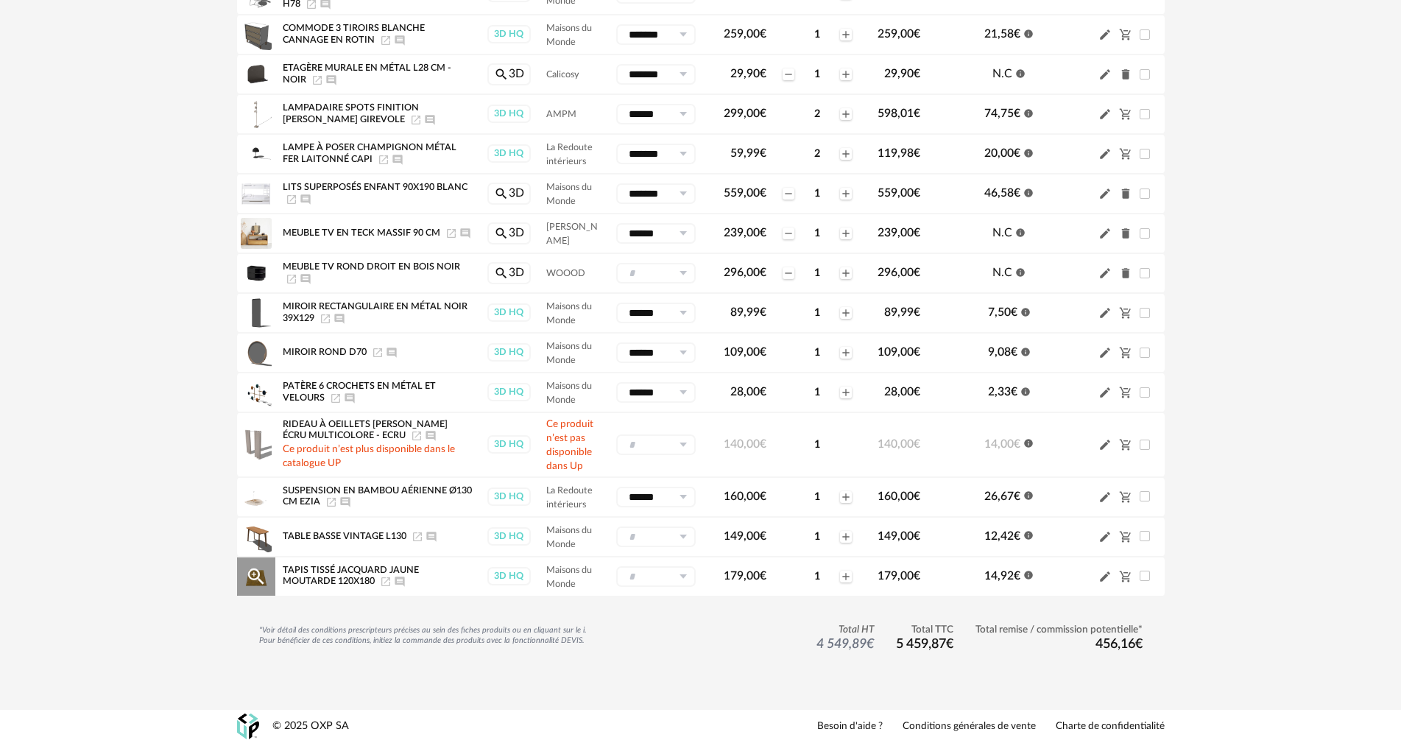
click at [576, 406] on icon at bounding box center [683, 576] width 18 height 21
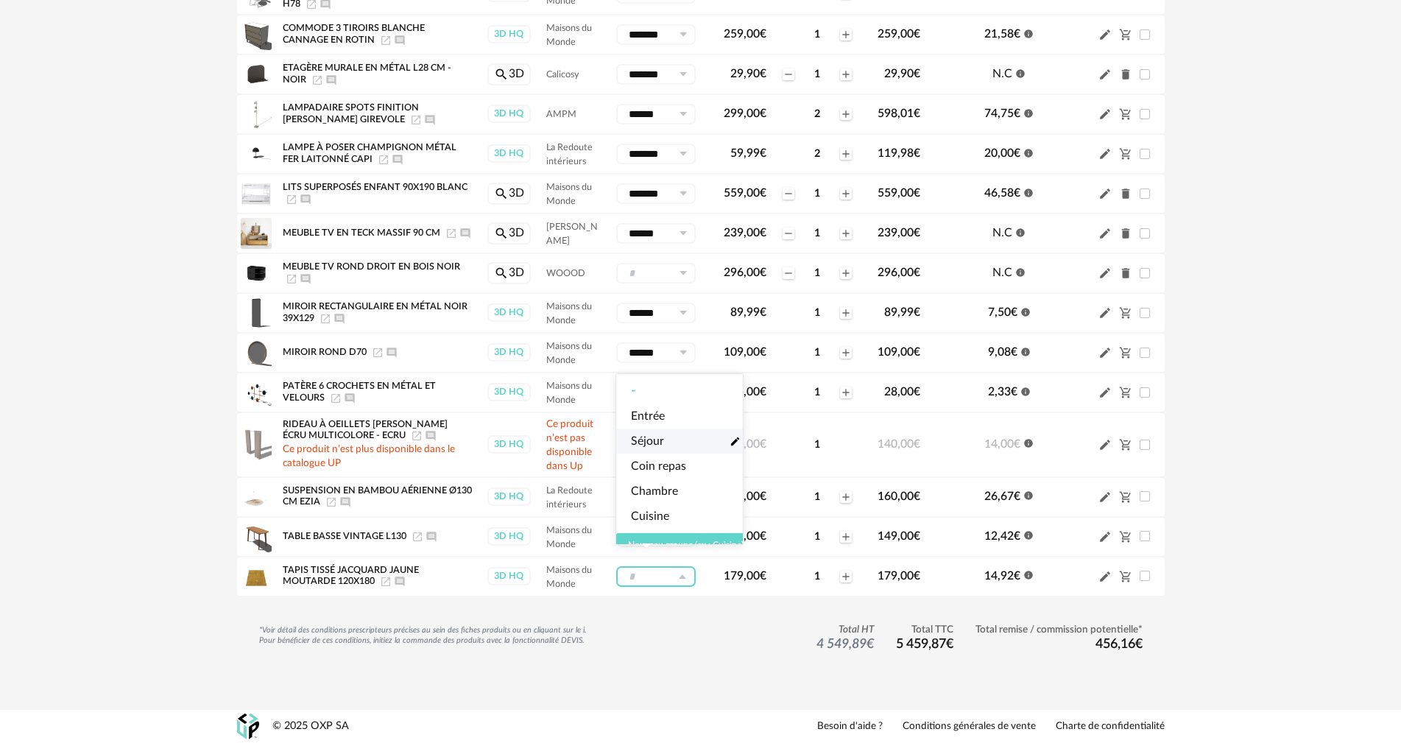
click at [576, 406] on span "Séjour" at bounding box center [647, 441] width 33 height 17
type input "******"
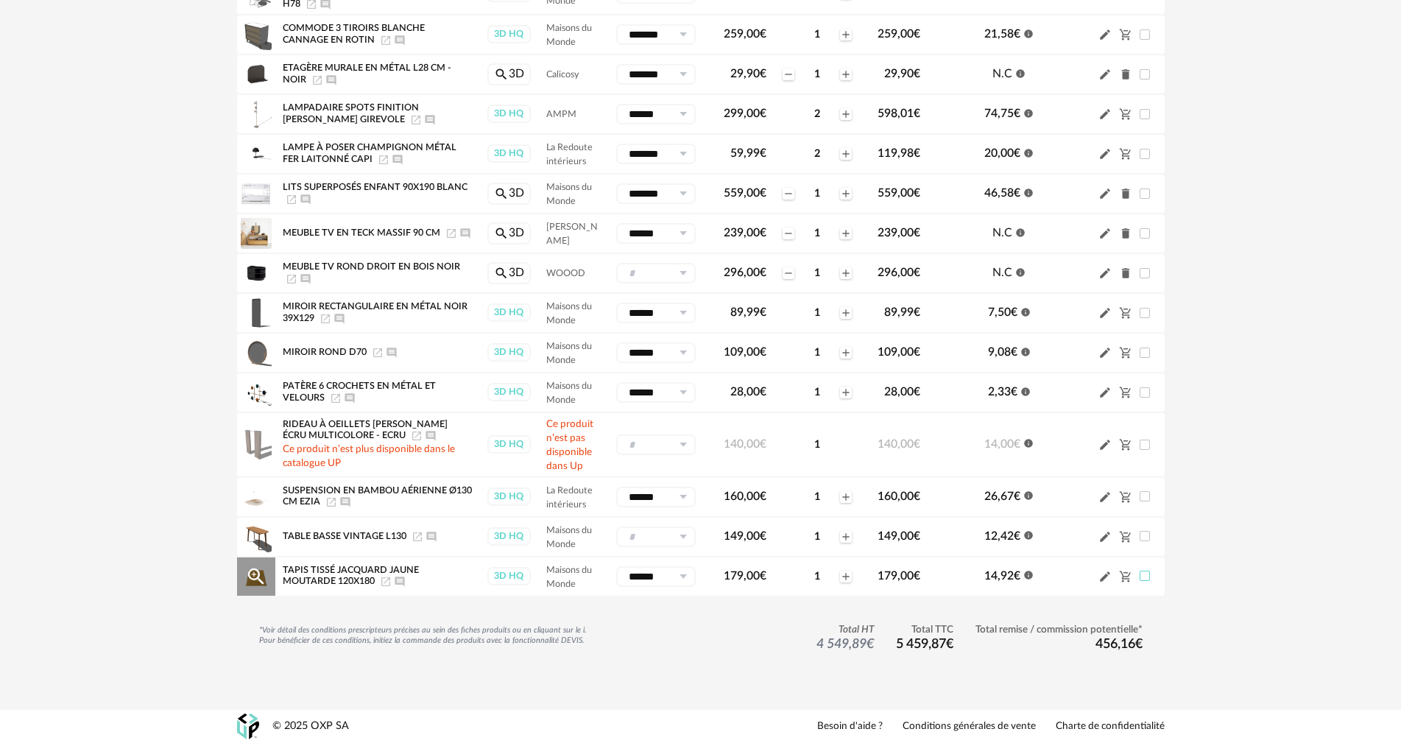
click at [576, 406] on span at bounding box center [1145, 576] width 10 height 10
click at [576, 406] on span at bounding box center [1145, 496] width 10 height 10
click at [576, 392] on span at bounding box center [1145, 392] width 10 height 10
click at [576, 351] on span at bounding box center [1145, 353] width 10 height 10
click at [576, 314] on span at bounding box center [1145, 313] width 10 height 10
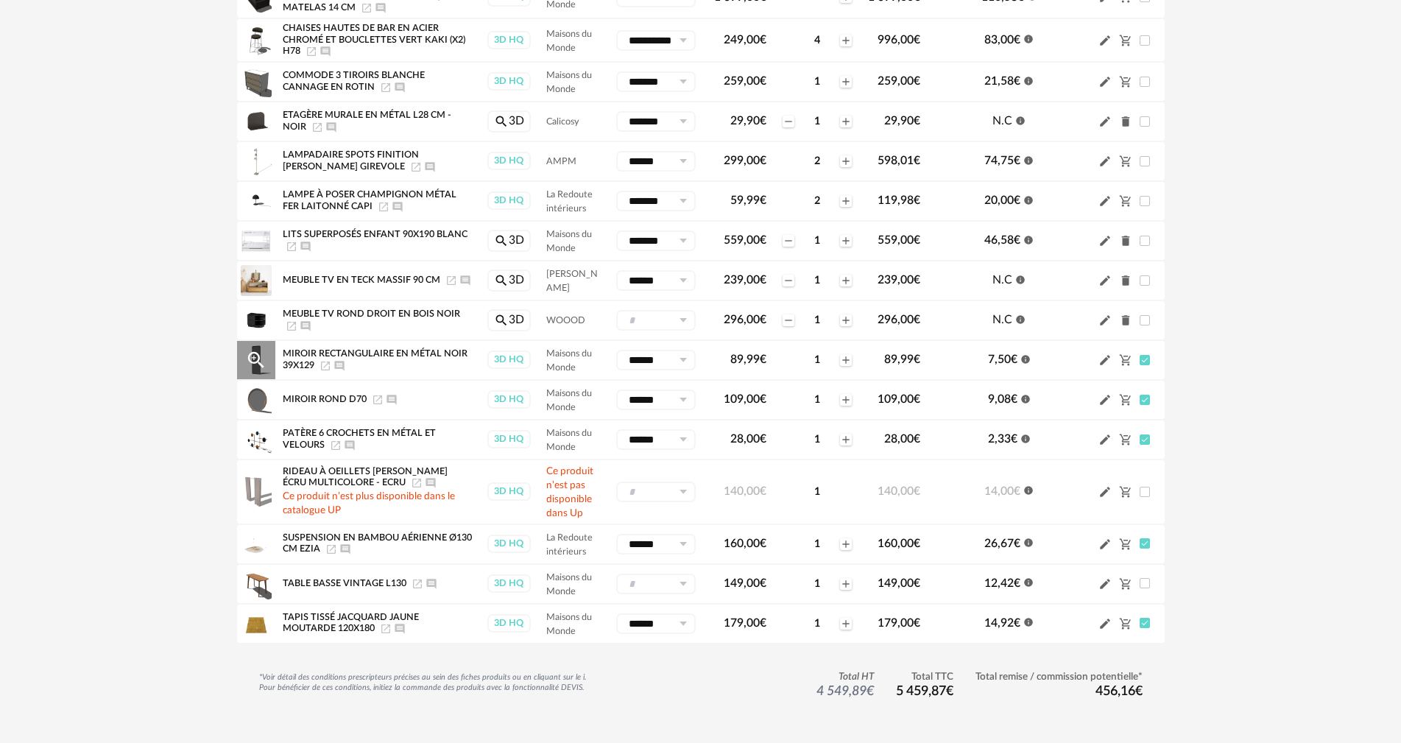
scroll to position [326, 0]
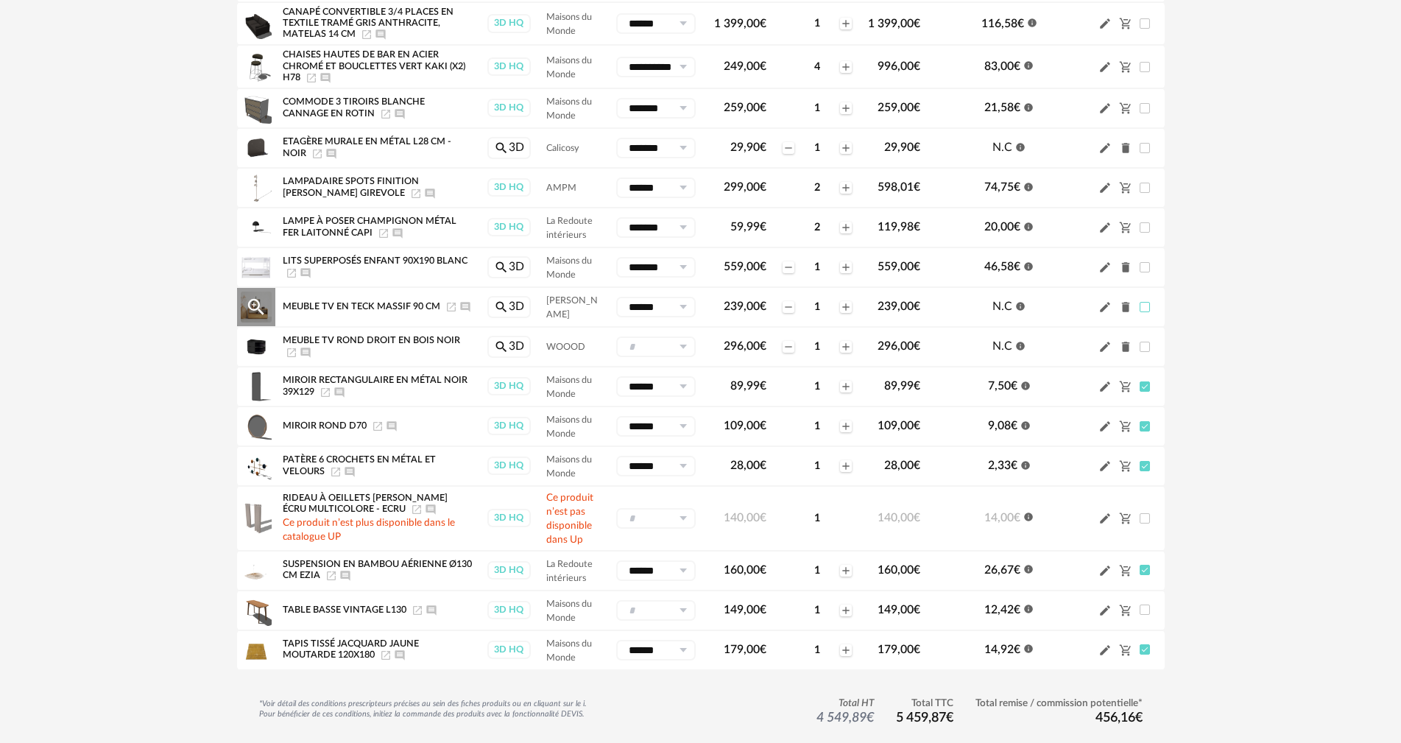
click at [576, 305] on span at bounding box center [1145, 307] width 10 height 10
click at [576, 265] on span at bounding box center [1145, 267] width 10 height 10
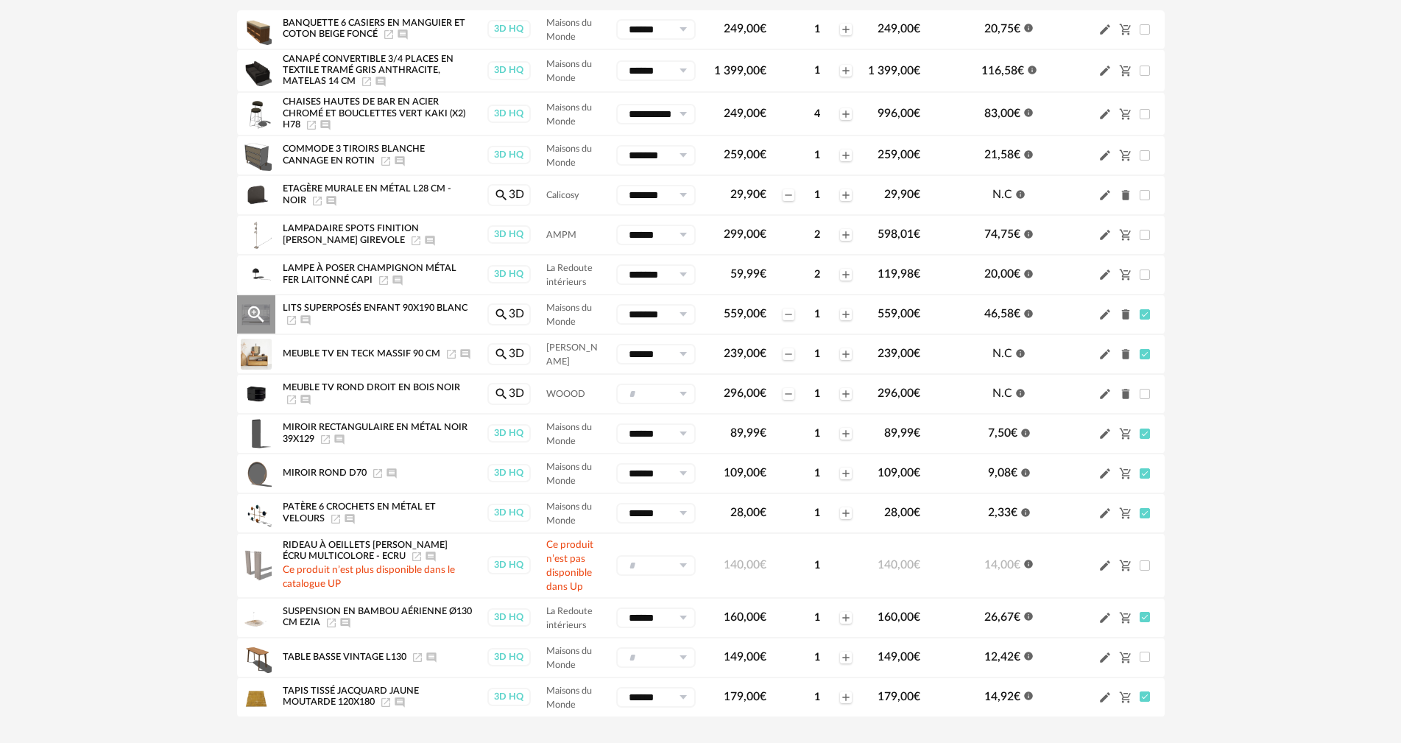
scroll to position [253, 0]
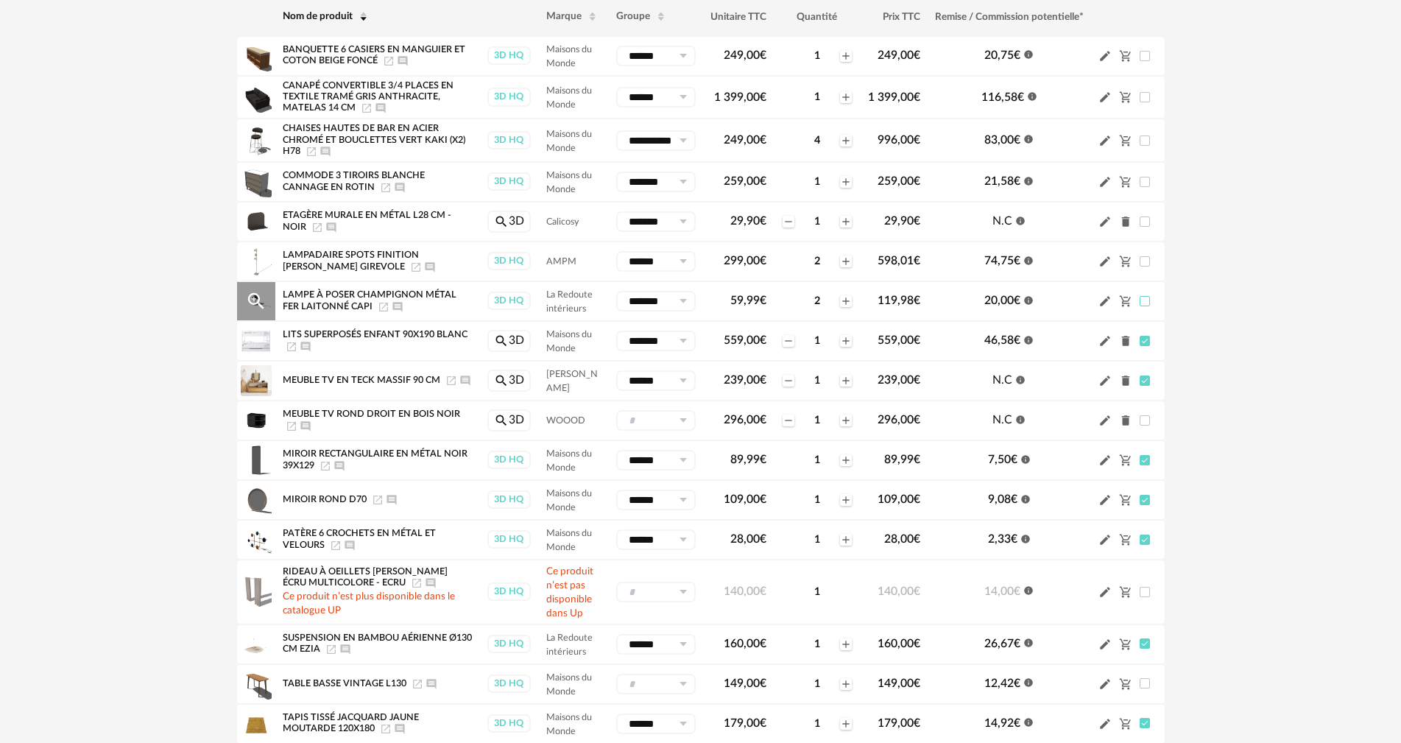
click at [576, 298] on span at bounding box center [1145, 301] width 10 height 10
click at [576, 262] on span at bounding box center [1145, 261] width 10 height 10
click at [576, 223] on span at bounding box center [1145, 221] width 10 height 10
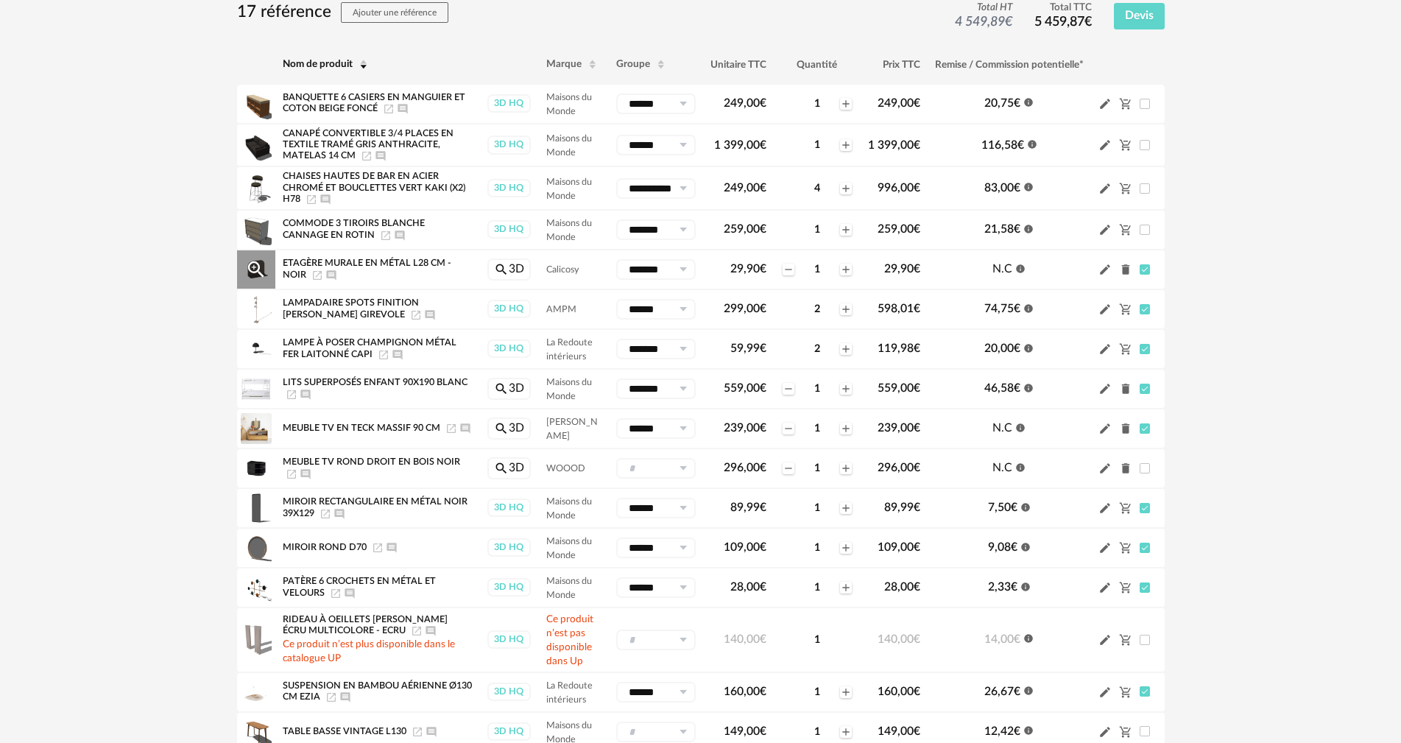
scroll to position [179, 0]
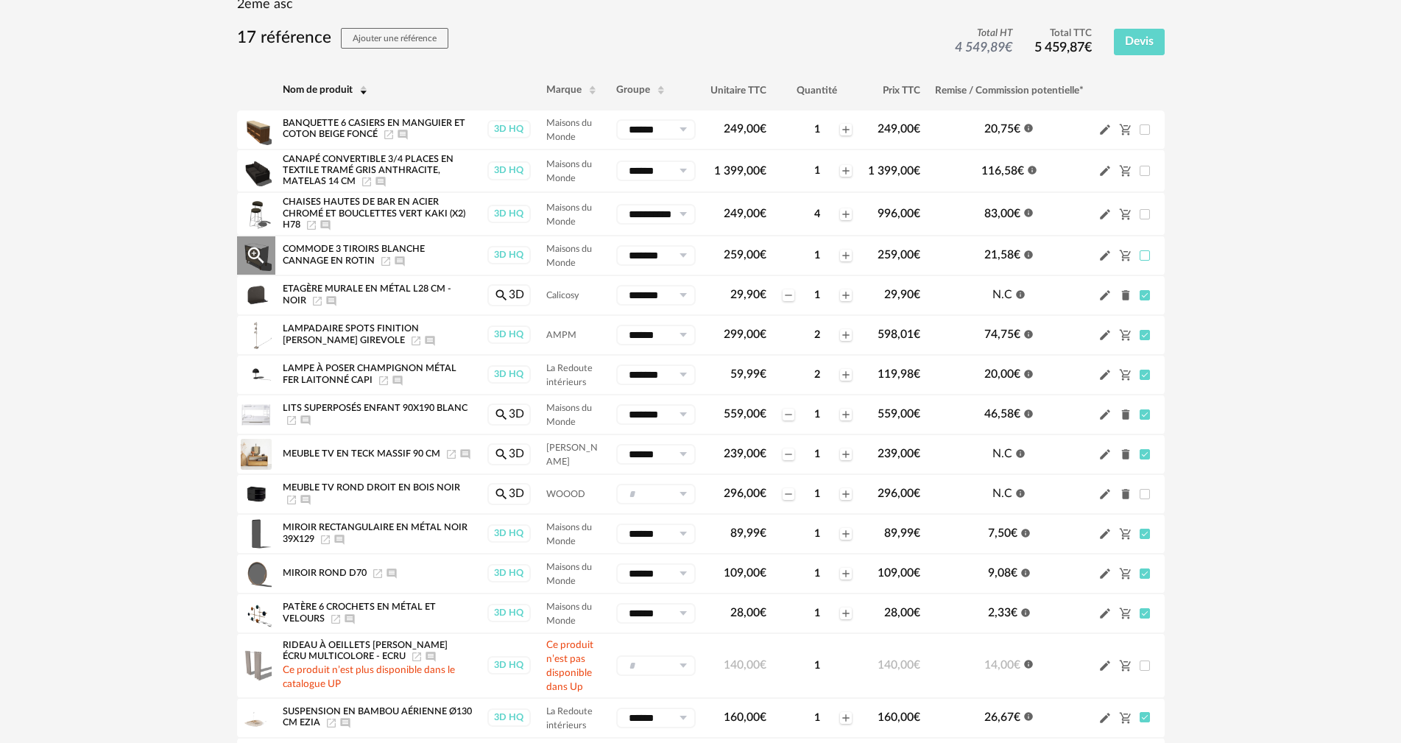
click at [576, 257] on span at bounding box center [1145, 255] width 10 height 10
click at [576, 208] on div "Pencil icon Cart Minus icon" at bounding box center [1127, 214] width 59 height 14
click at [576, 216] on span at bounding box center [1145, 214] width 10 height 10
click at [576, 170] on span at bounding box center [1145, 171] width 10 height 10
click at [576, 131] on span at bounding box center [1145, 129] width 10 height 10
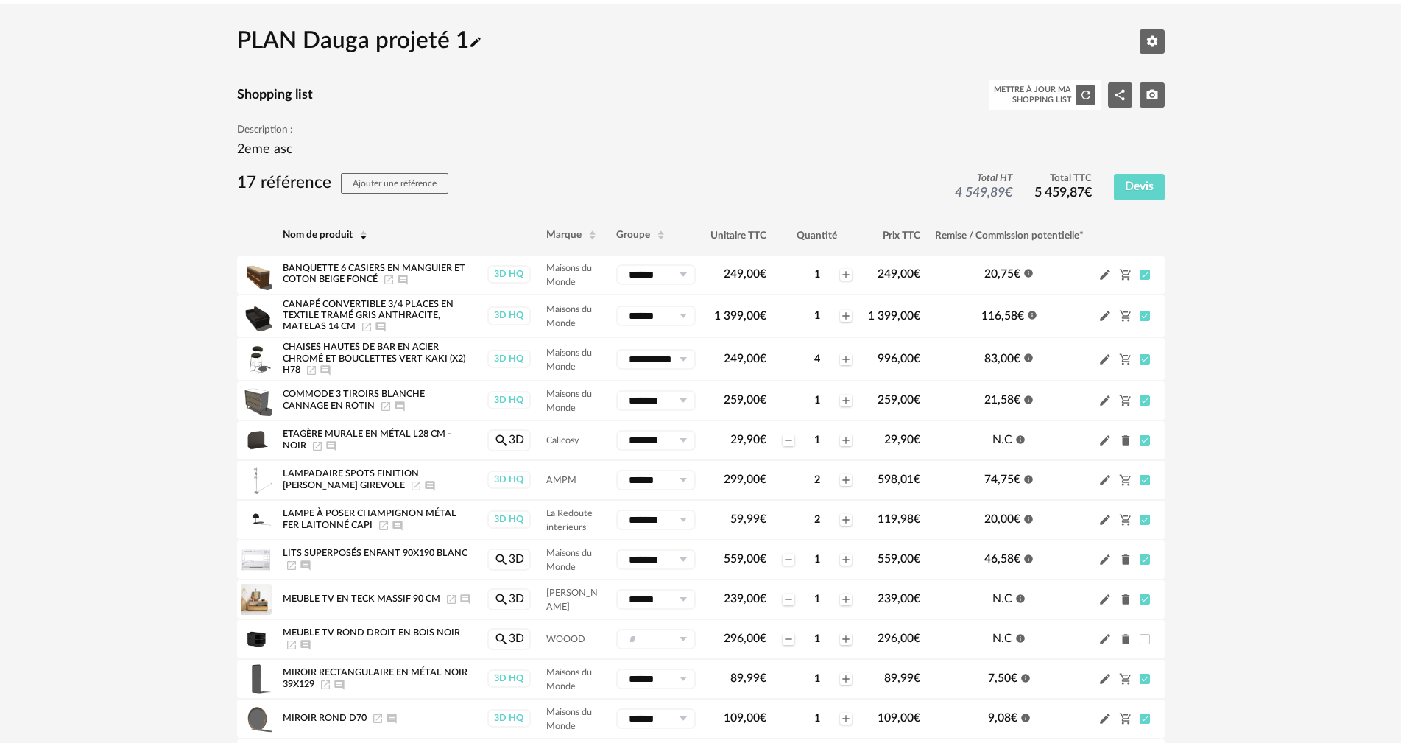
scroll to position [32, 0]
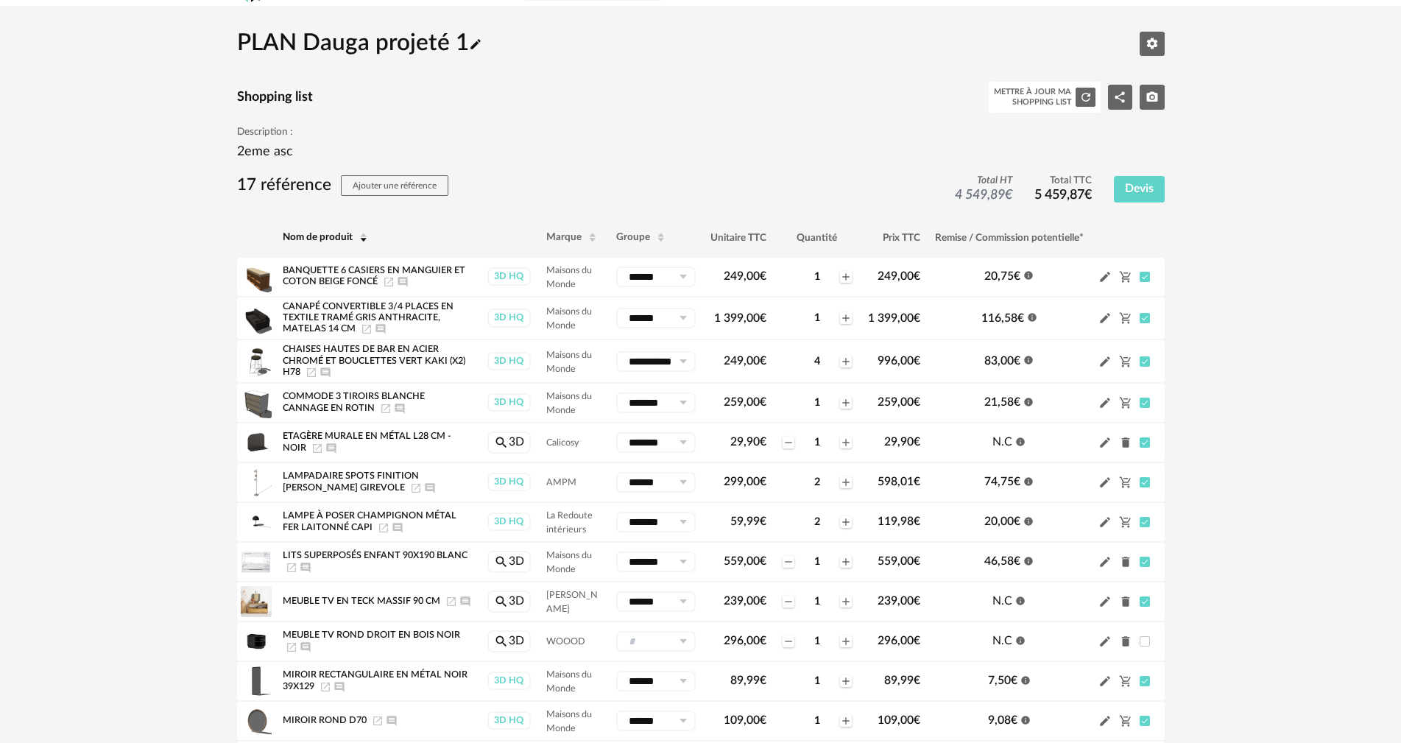
click at [576, 257] on div "PLAN Dauga projeté 1 Pencil icon Editer les paramètres Shopping list Mettre à j…" at bounding box center [700, 542] width 1401 height 1073
click at [576, 99] on icon "Share Variant icon" at bounding box center [1119, 97] width 13 height 13
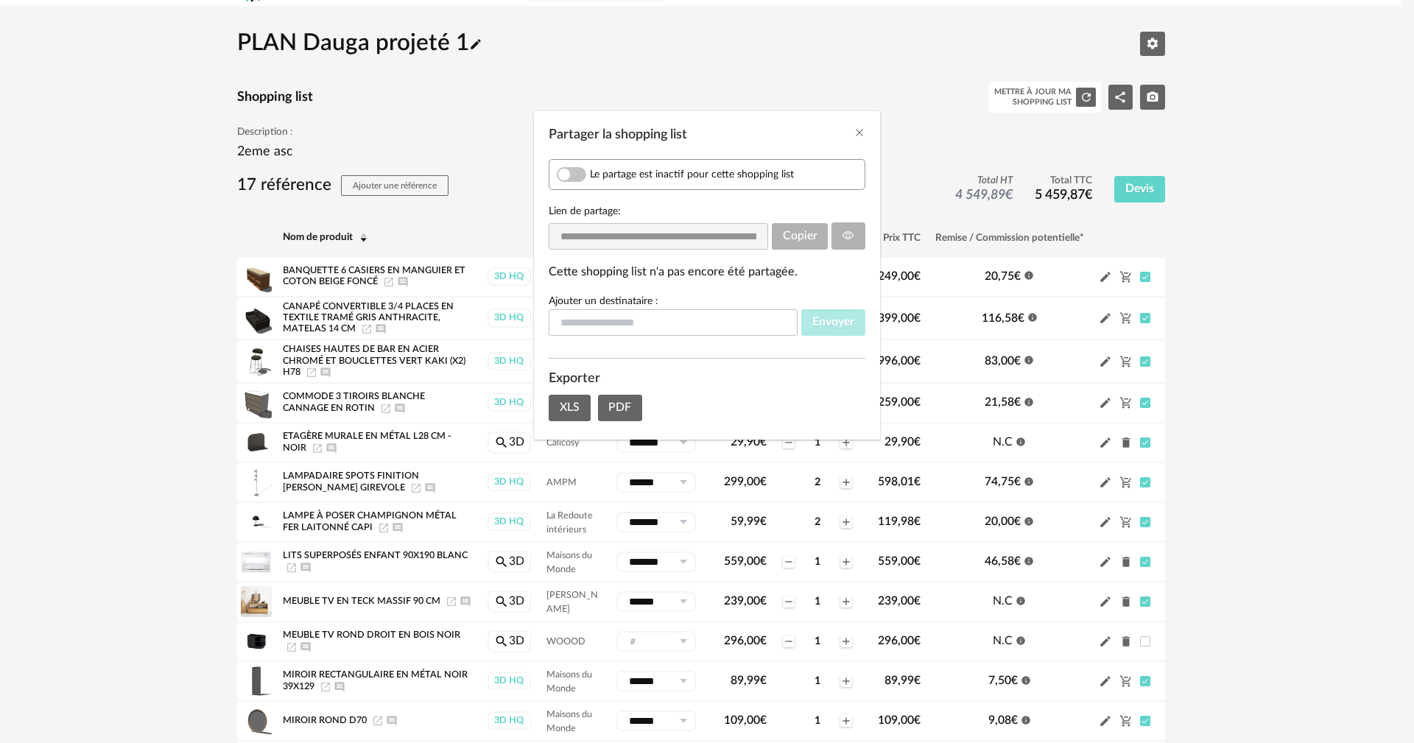
click at [576, 174] on span "Partager la shopping list" at bounding box center [571, 174] width 29 height 15
click at [574, 323] on input "Partager la shopping list" at bounding box center [672, 322] width 249 height 27
type input "*"
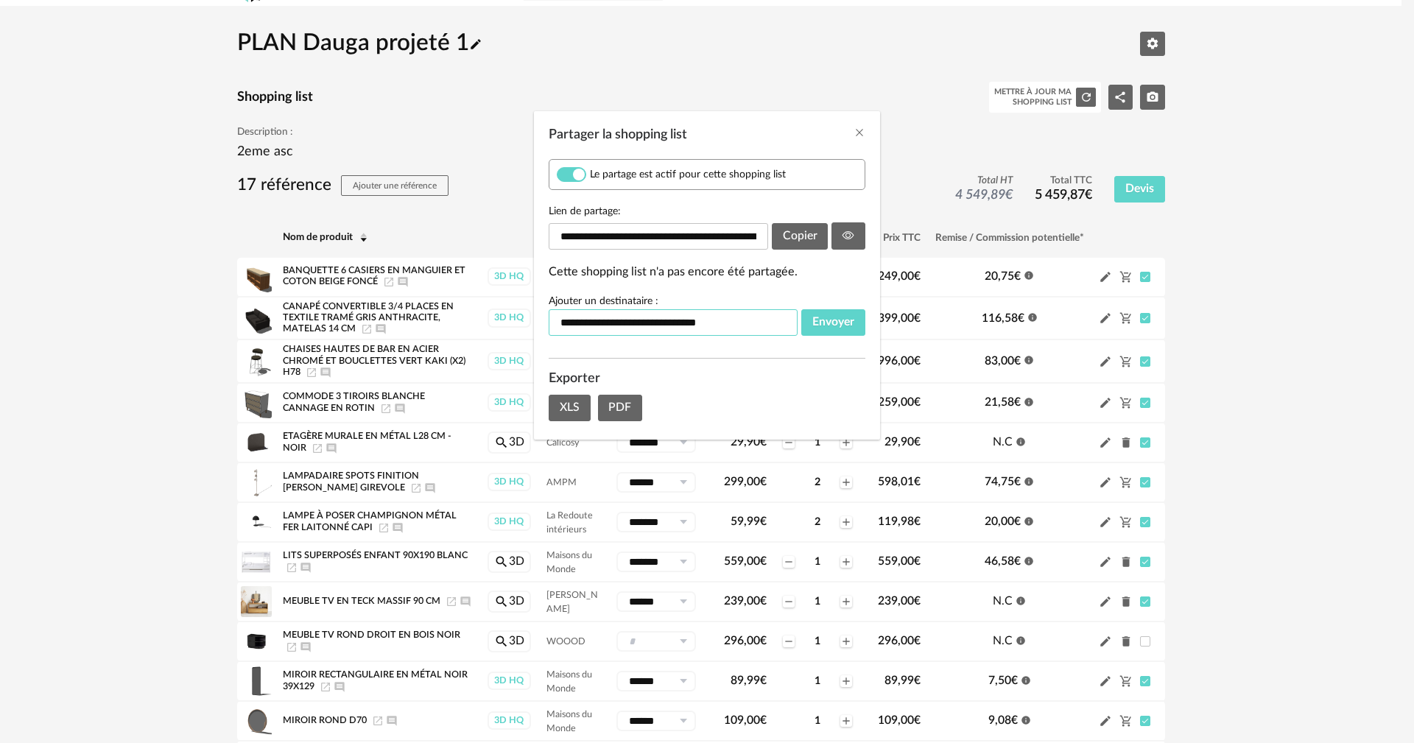
type input "**********"
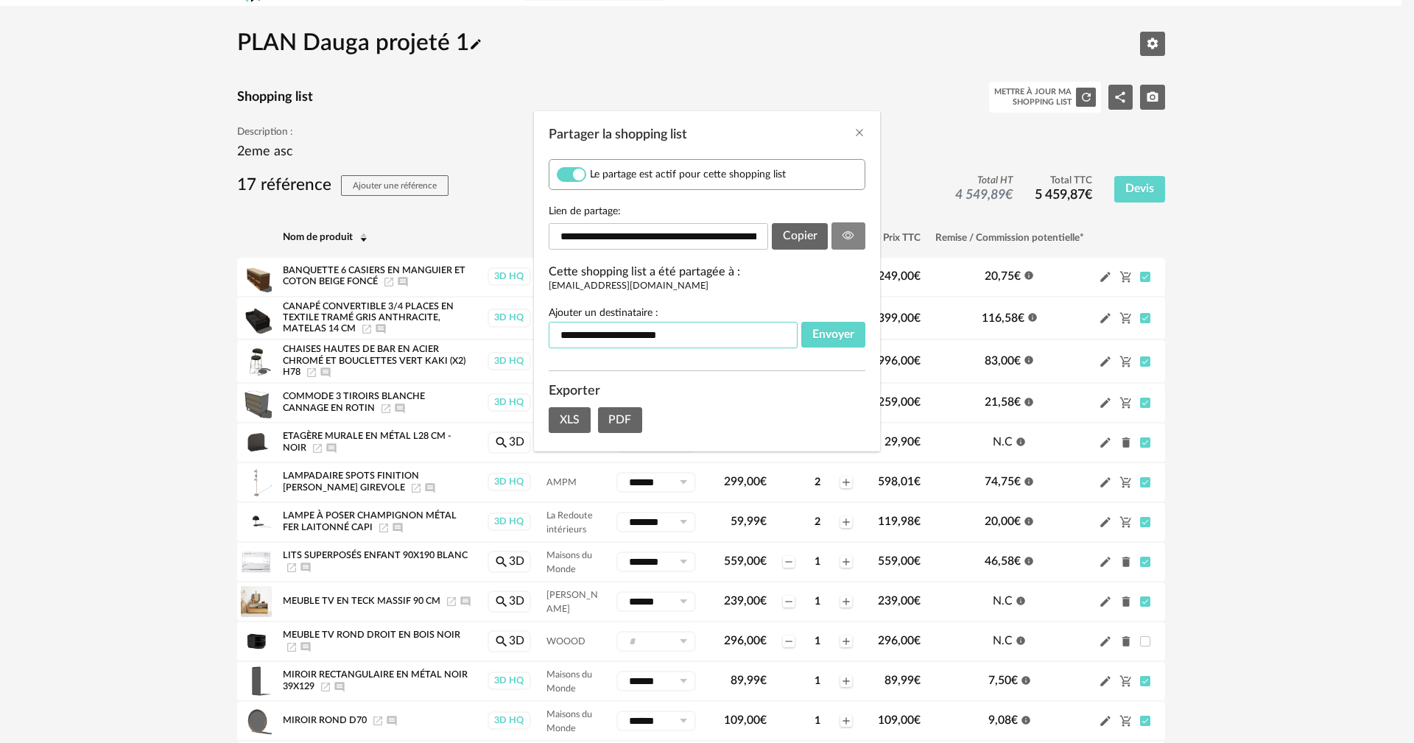
type input "**********"
click at [576, 233] on icon "Partager la shopping list" at bounding box center [848, 236] width 12 height 12
click at [576, 406] on span "PDF" at bounding box center [619, 420] width 23 height 12
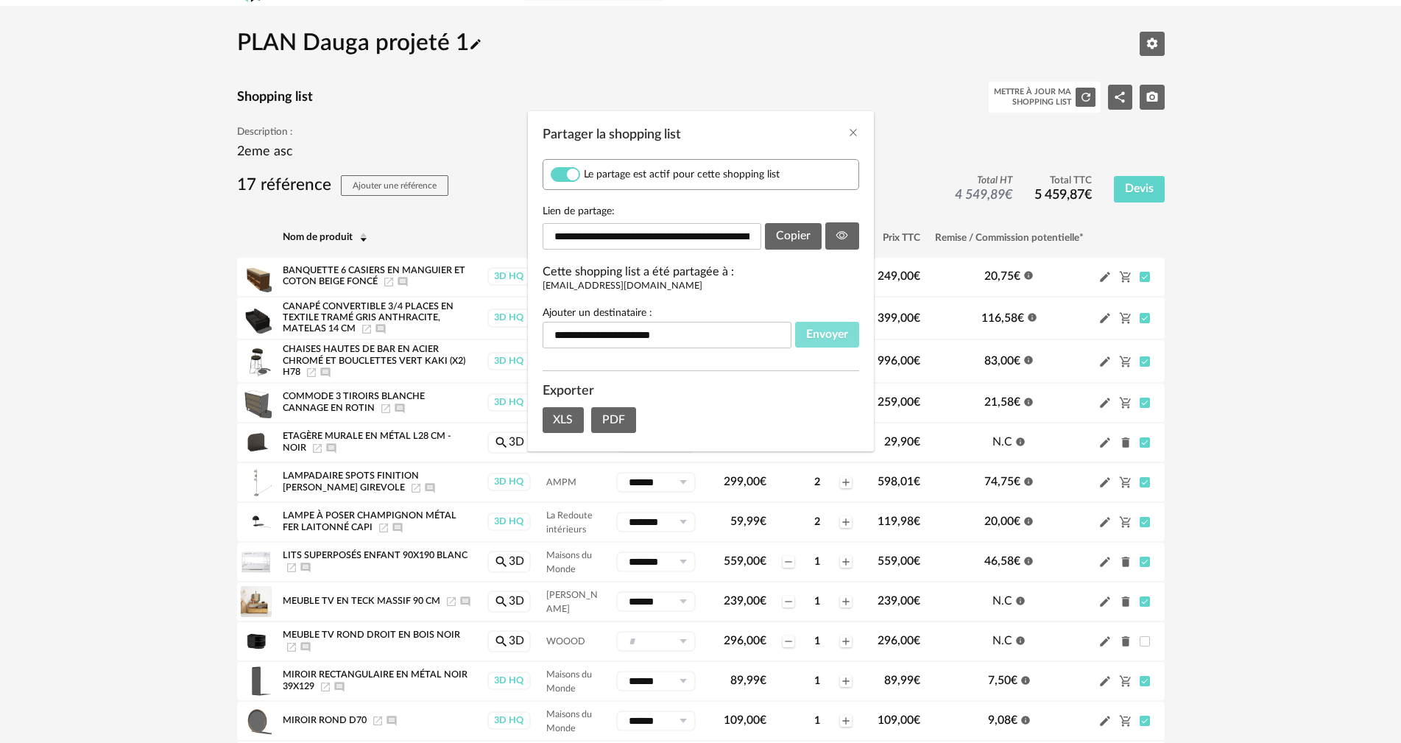
click at [576, 328] on span "Envoyer" at bounding box center [827, 334] width 42 height 12
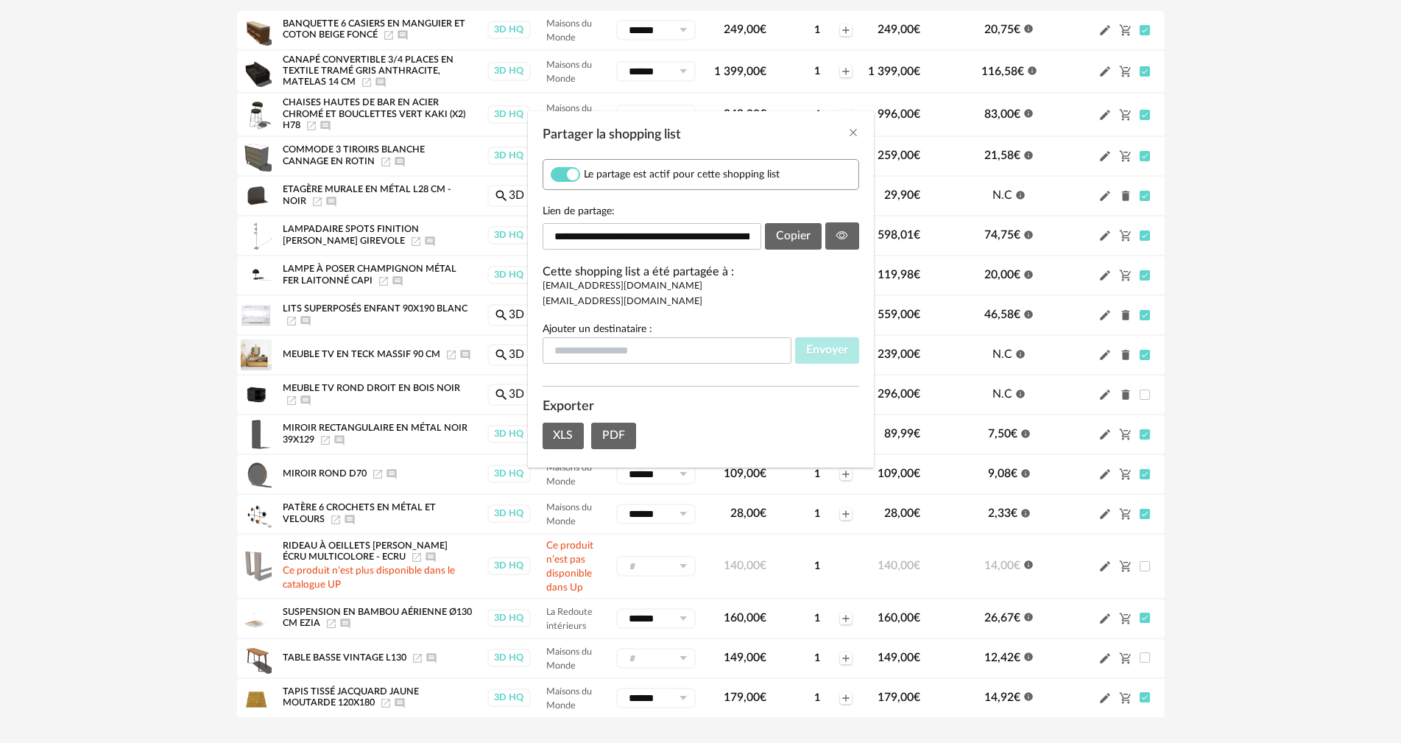
scroll to position [253, 0]
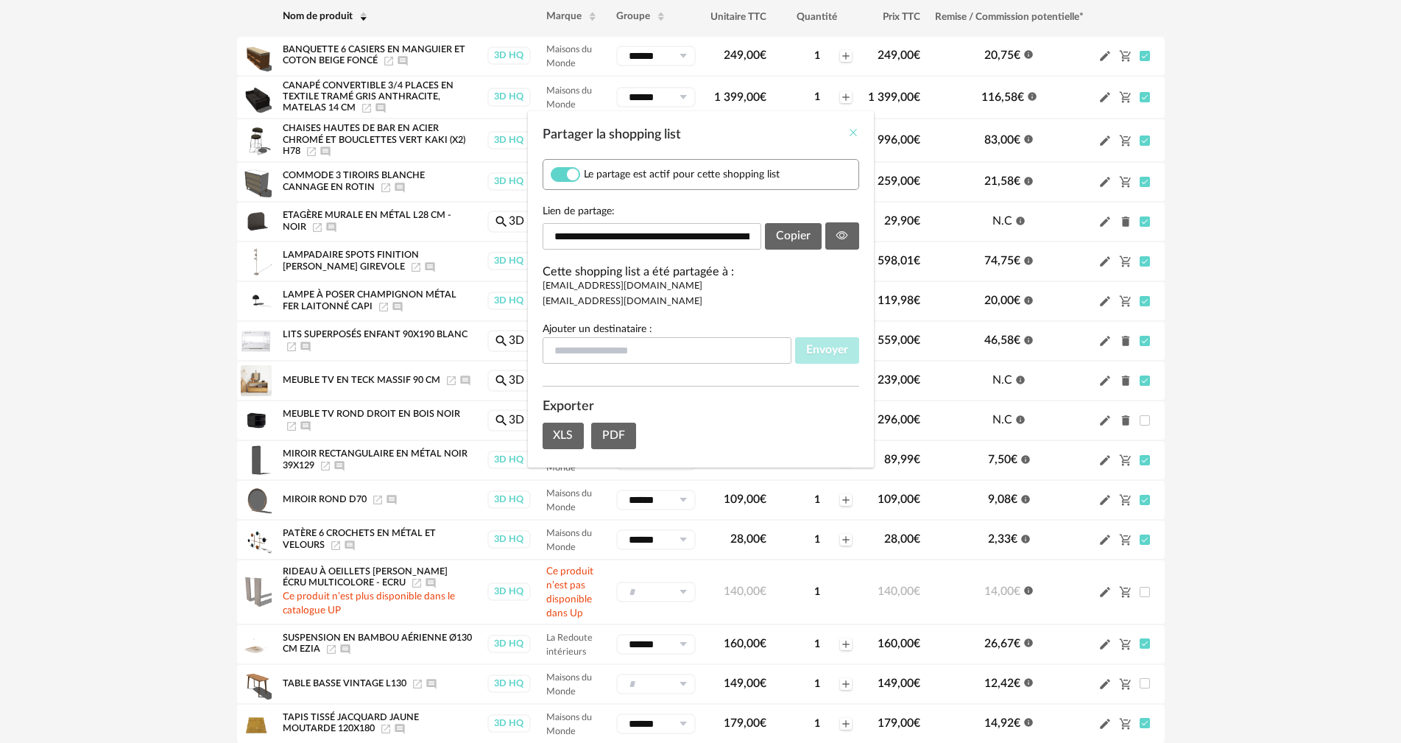
click at [576, 129] on icon "Close" at bounding box center [853, 133] width 12 height 12
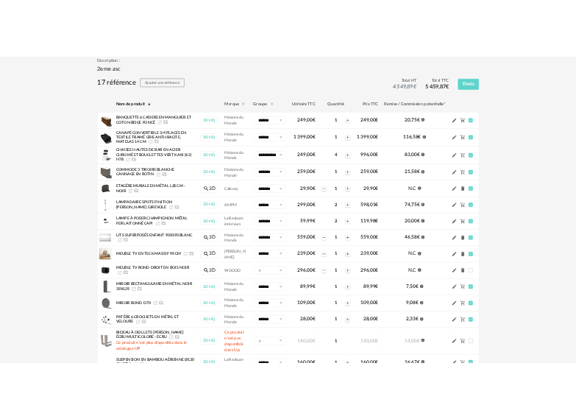
scroll to position [0, 0]
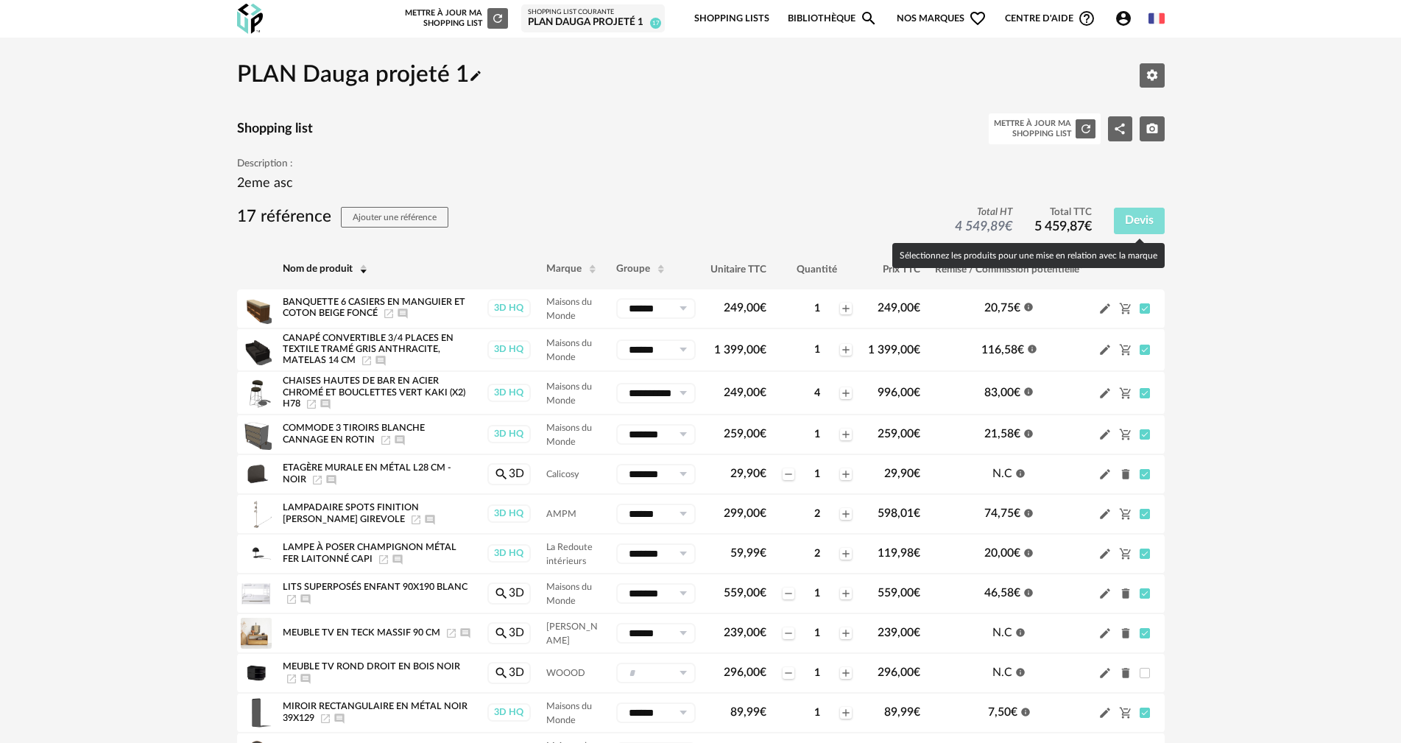
click at [576, 220] on span "Devis" at bounding box center [1139, 220] width 29 height 12
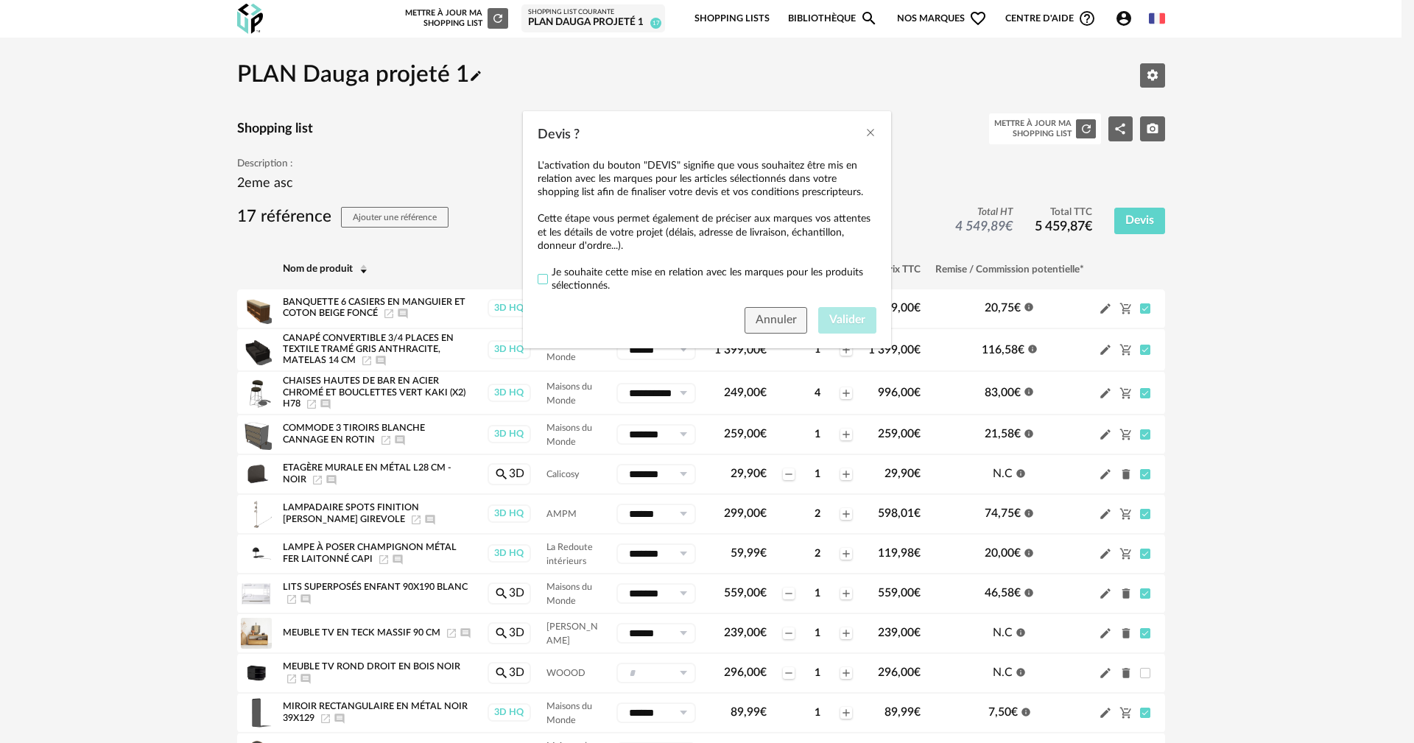
click at [544, 279] on span "Devis ?" at bounding box center [542, 279] width 10 height 10
click at [576, 317] on span "Valider" at bounding box center [847, 320] width 36 height 12
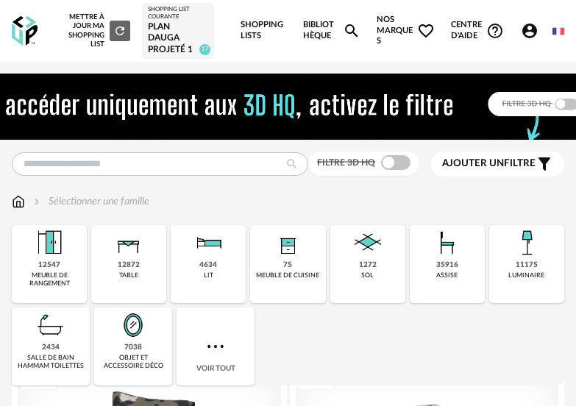
click at [171, 45] on div "PLAN Dauga projeté 1" at bounding box center [178, 38] width 60 height 35
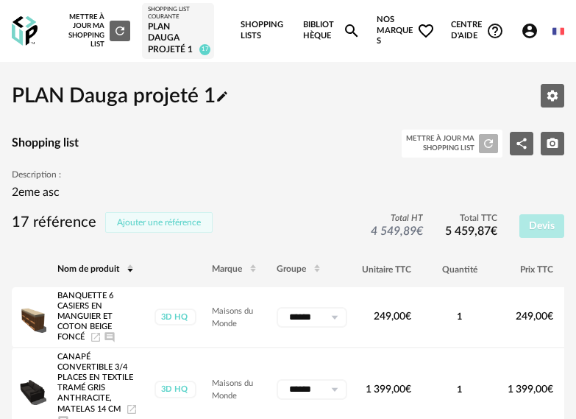
click at [163, 221] on span "Ajouter une référence" at bounding box center [159, 222] width 84 height 9
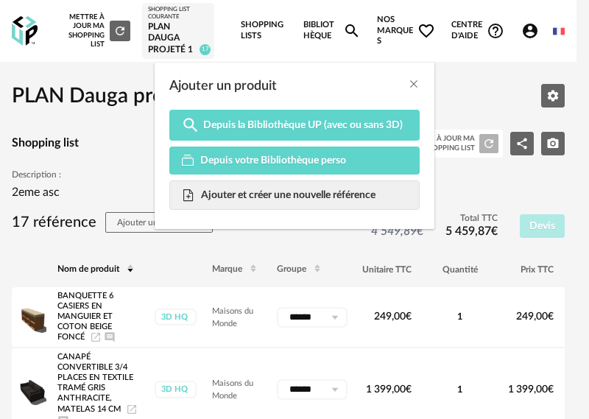
click at [250, 195] on span "Ajouter et créer une nouvelle référence" at bounding box center [288, 194] width 174 height 13
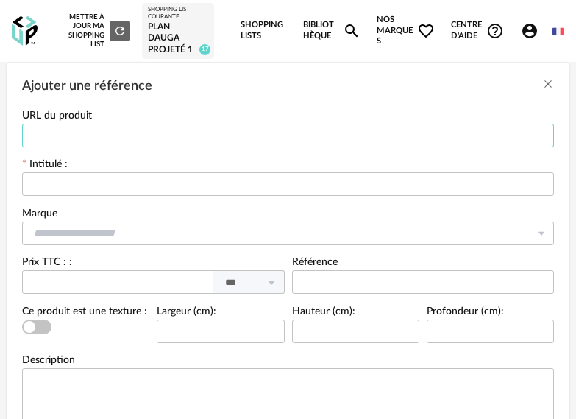
click at [45, 133] on input "Ajouter une référence" at bounding box center [288, 136] width 532 height 24
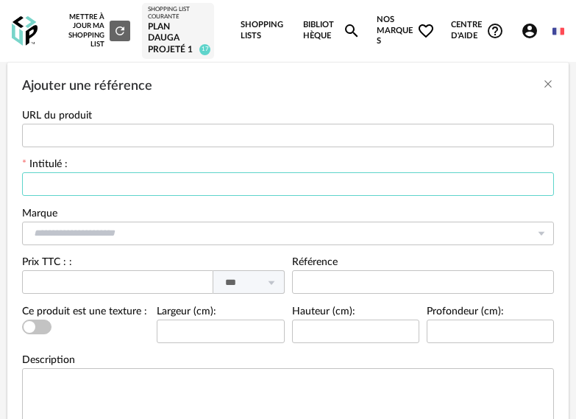
click at [53, 186] on input "Ajouter une référence" at bounding box center [288, 184] width 532 height 24
type input "*******"
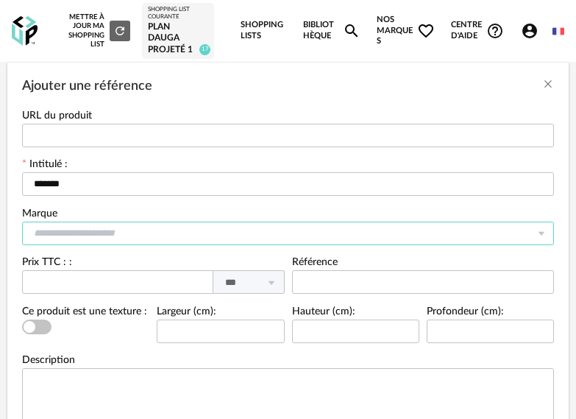
click at [54, 225] on input "Ajouter une référence" at bounding box center [288, 234] width 532 height 24
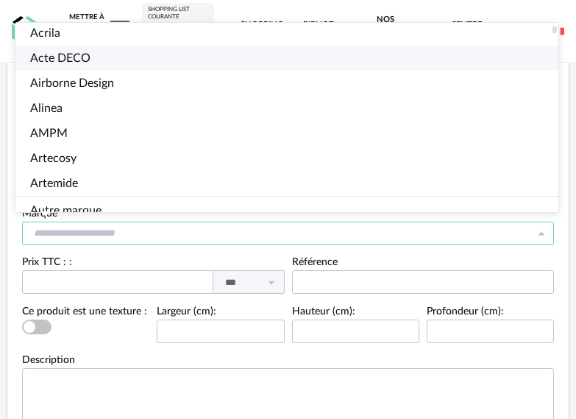
scroll to position [147, 0]
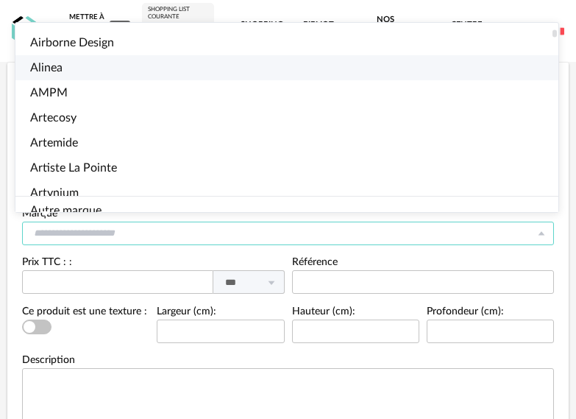
click at [48, 66] on span "Alinea" at bounding box center [46, 68] width 32 height 12
type input "******"
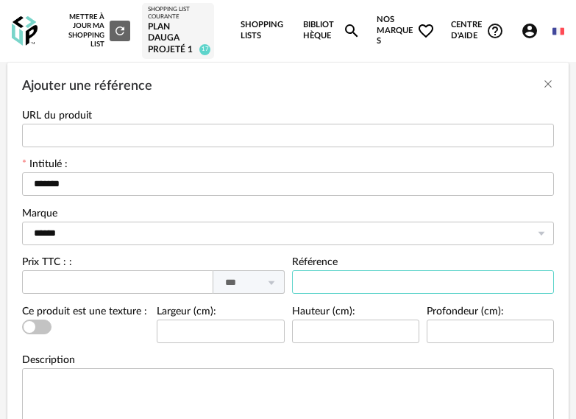
click at [311, 279] on input "Ajouter une référence" at bounding box center [423, 282] width 263 height 24
paste input "********"
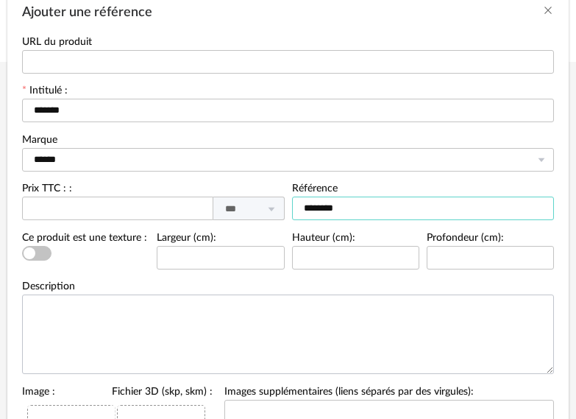
type input "********"
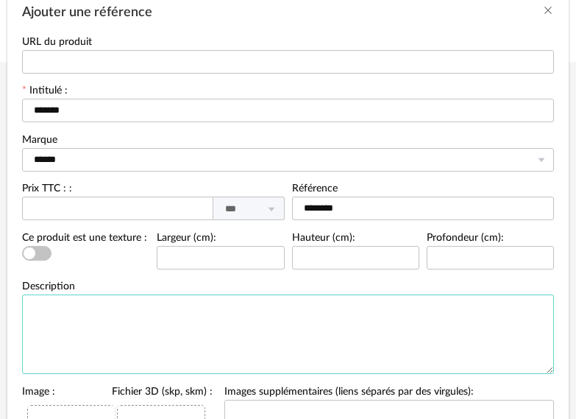
click at [54, 316] on textarea "Ajouter une référence" at bounding box center [288, 334] width 532 height 80
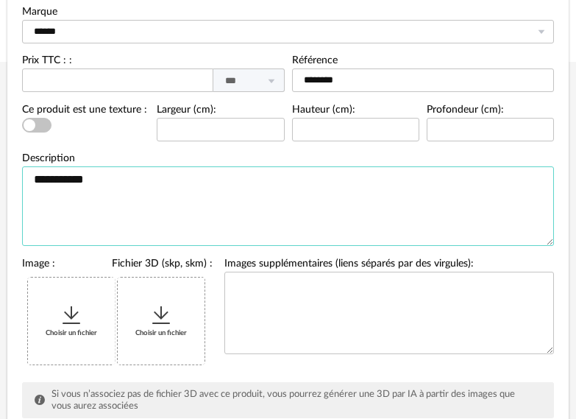
scroll to position [221, 0]
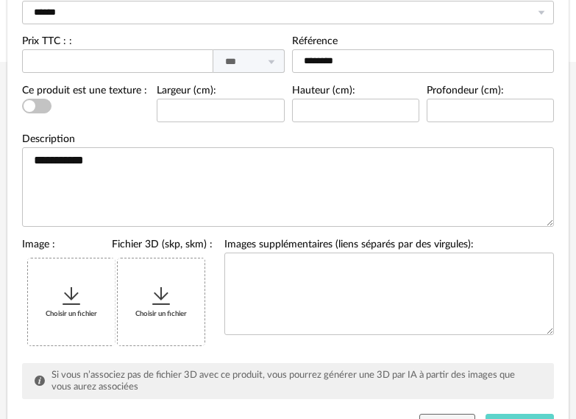
click at [62, 297] on icon "Ajouter une référence" at bounding box center [72, 296] width 24 height 24
click at [77, 303] on div "Choisir un fichier" at bounding box center [71, 301] width 87 height 87
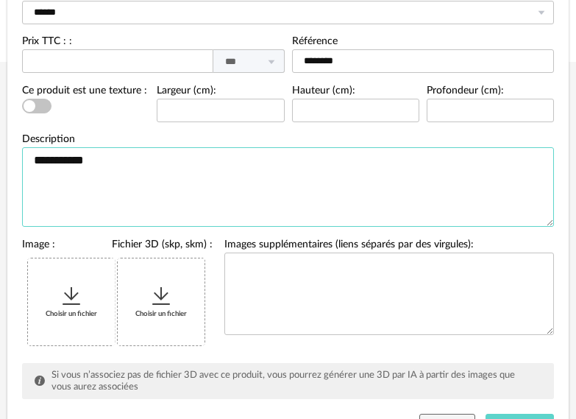
click at [137, 163] on textarea "**********" at bounding box center [288, 187] width 532 height 80
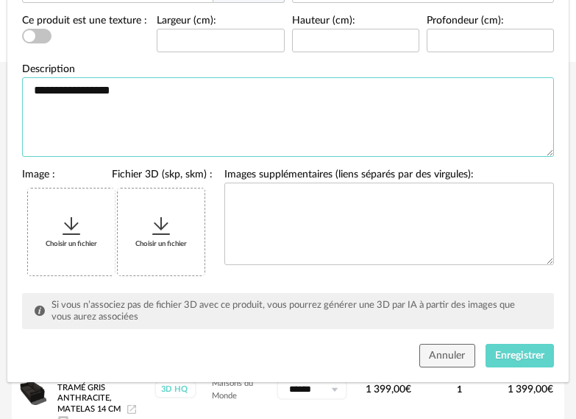
scroll to position [303, 0]
type textarea "**********"
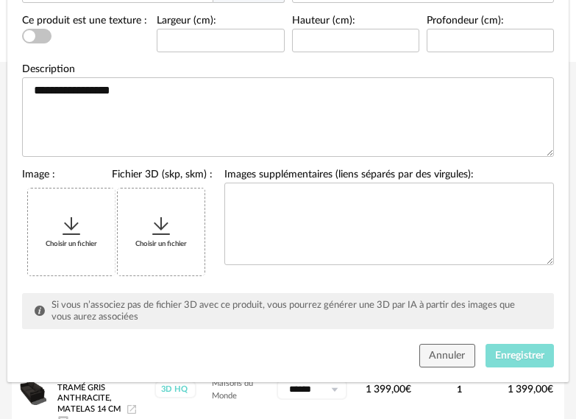
click at [526, 350] on span "Enregistrer" at bounding box center [519, 355] width 49 height 10
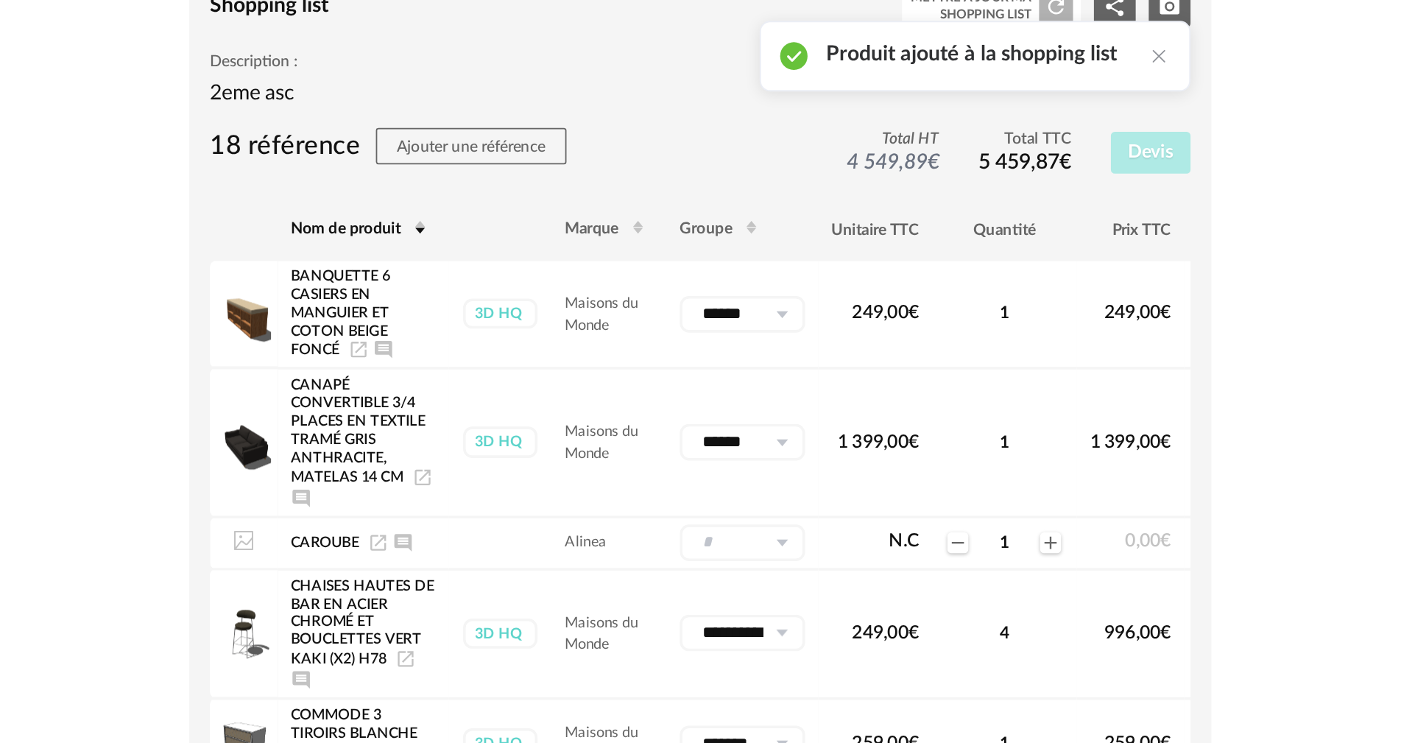
scroll to position [221, 0]
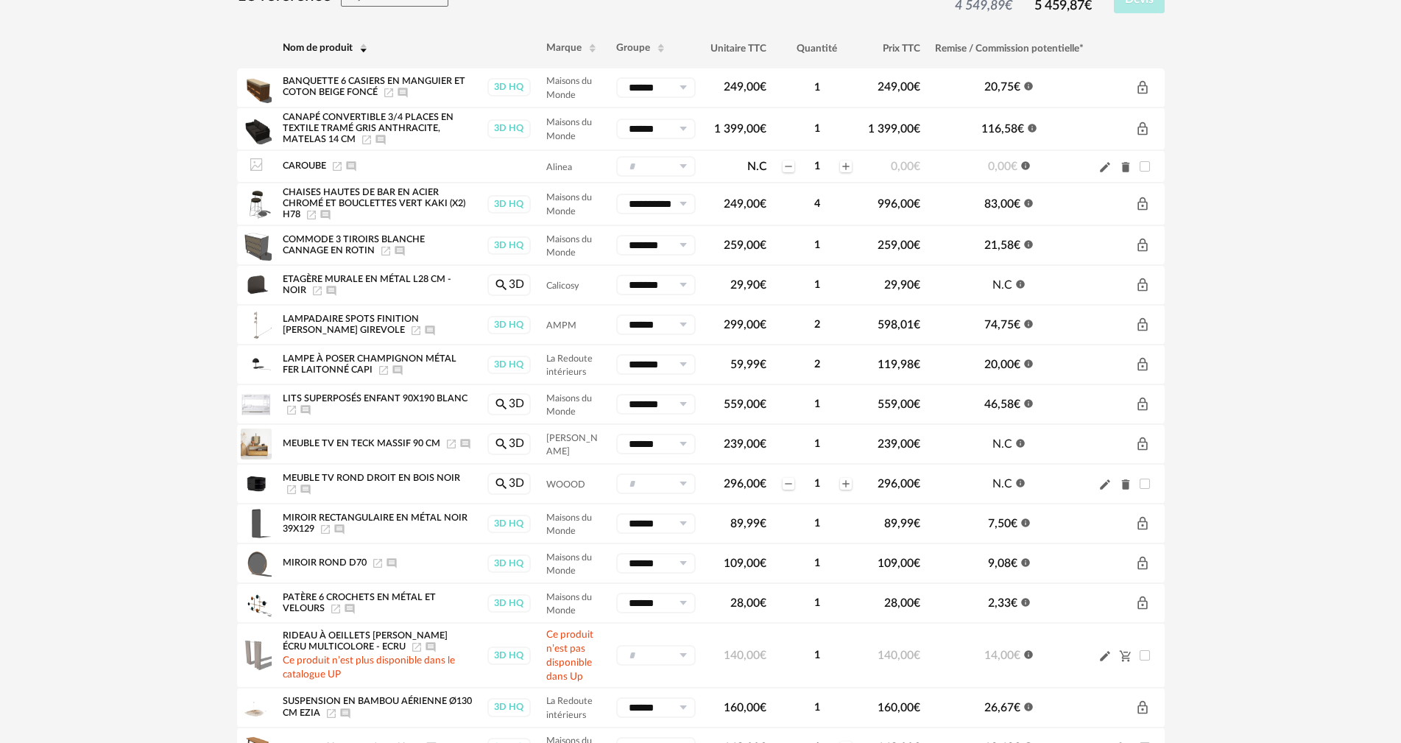
click at [576, 164] on icon "Pencil icon" at bounding box center [1104, 166] width 13 height 13
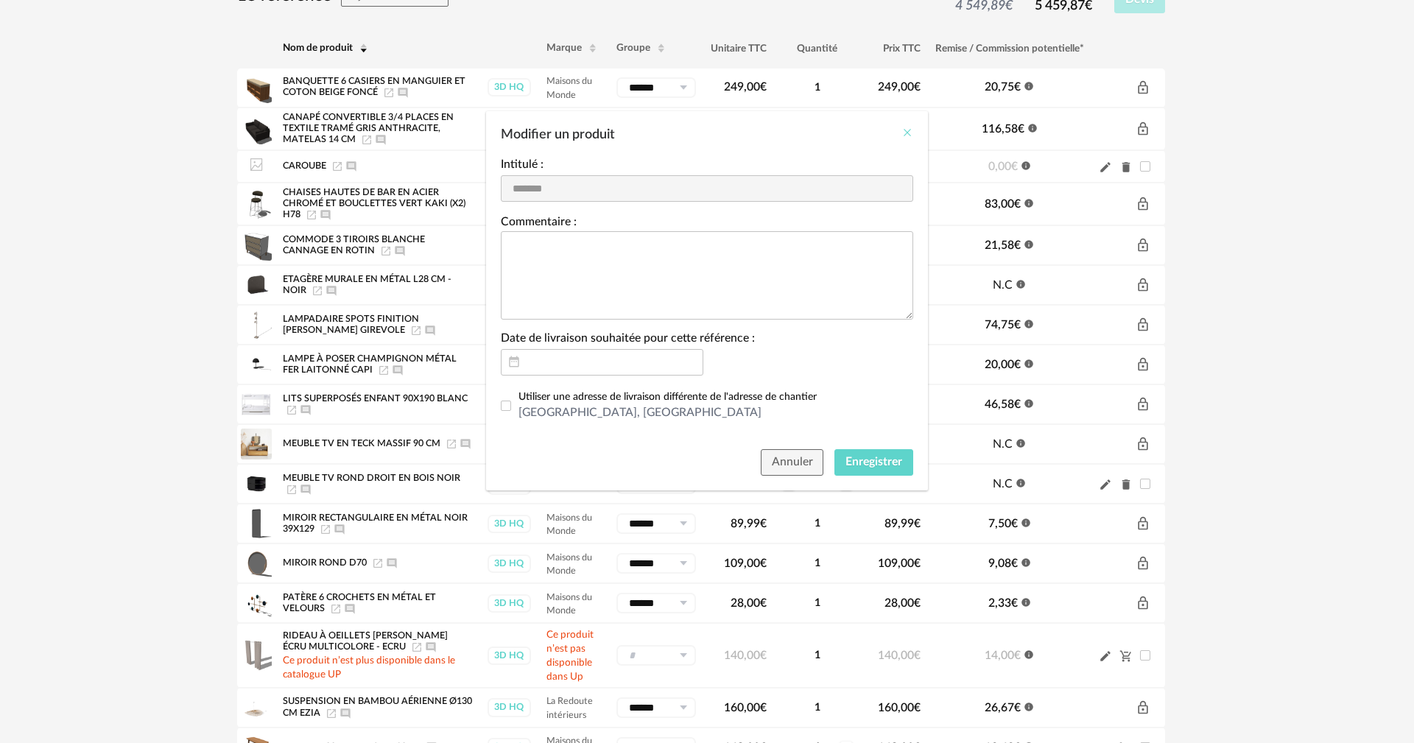
drag, startPoint x: 902, startPoint y: 127, endPoint x: 912, endPoint y: 134, distance: 12.7
click at [576, 127] on icon "Close" at bounding box center [907, 133] width 12 height 12
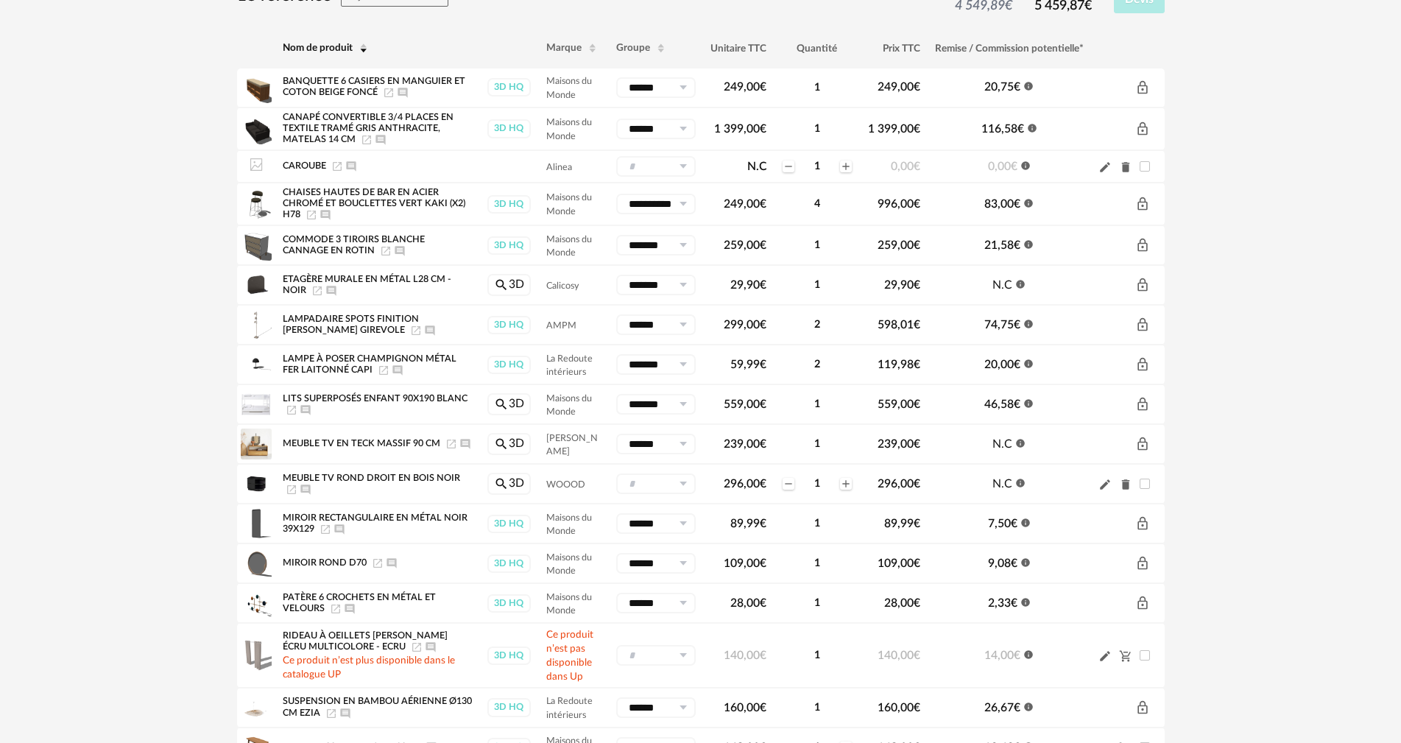
click at [256, 167] on icon at bounding box center [256, 165] width 15 height 15
click at [576, 166] on icon "Pencil icon" at bounding box center [1104, 166] width 13 height 13
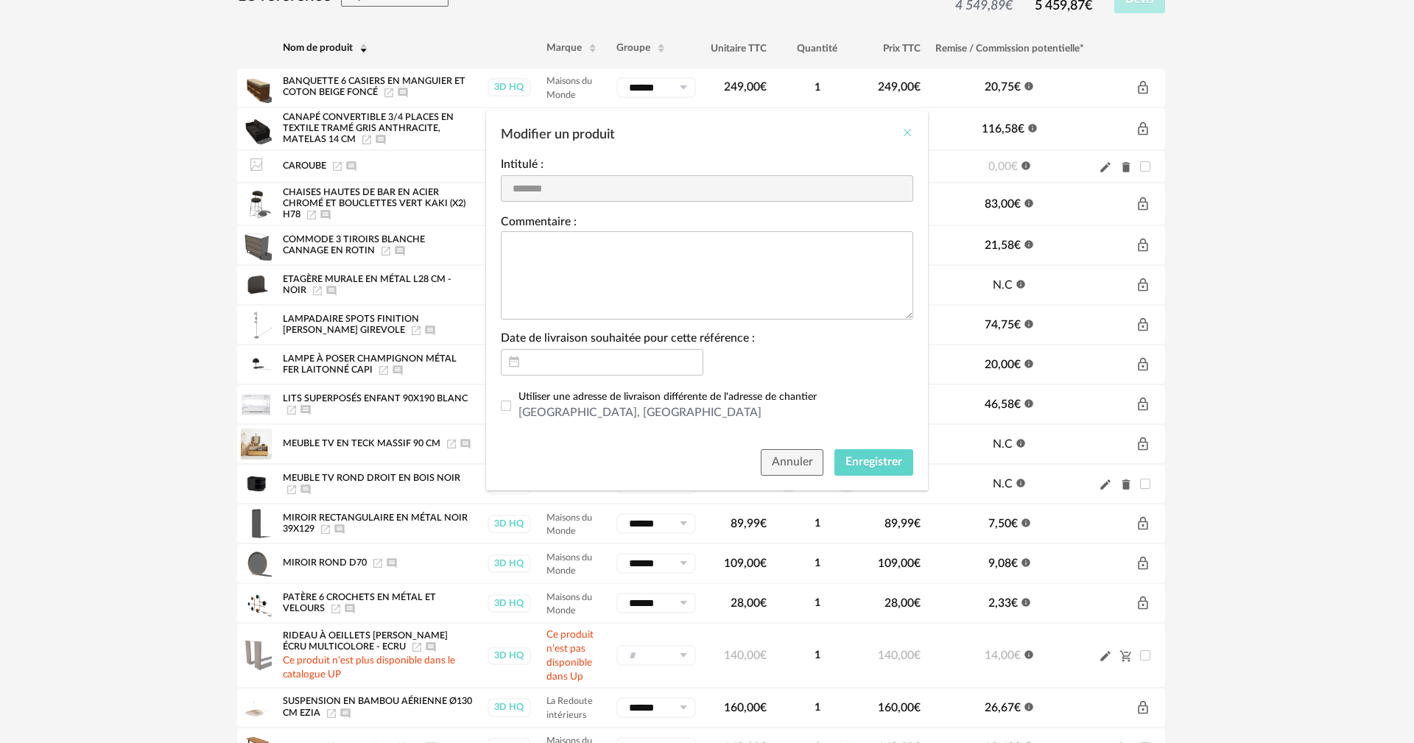
click at [576, 130] on icon "Close" at bounding box center [907, 133] width 12 height 12
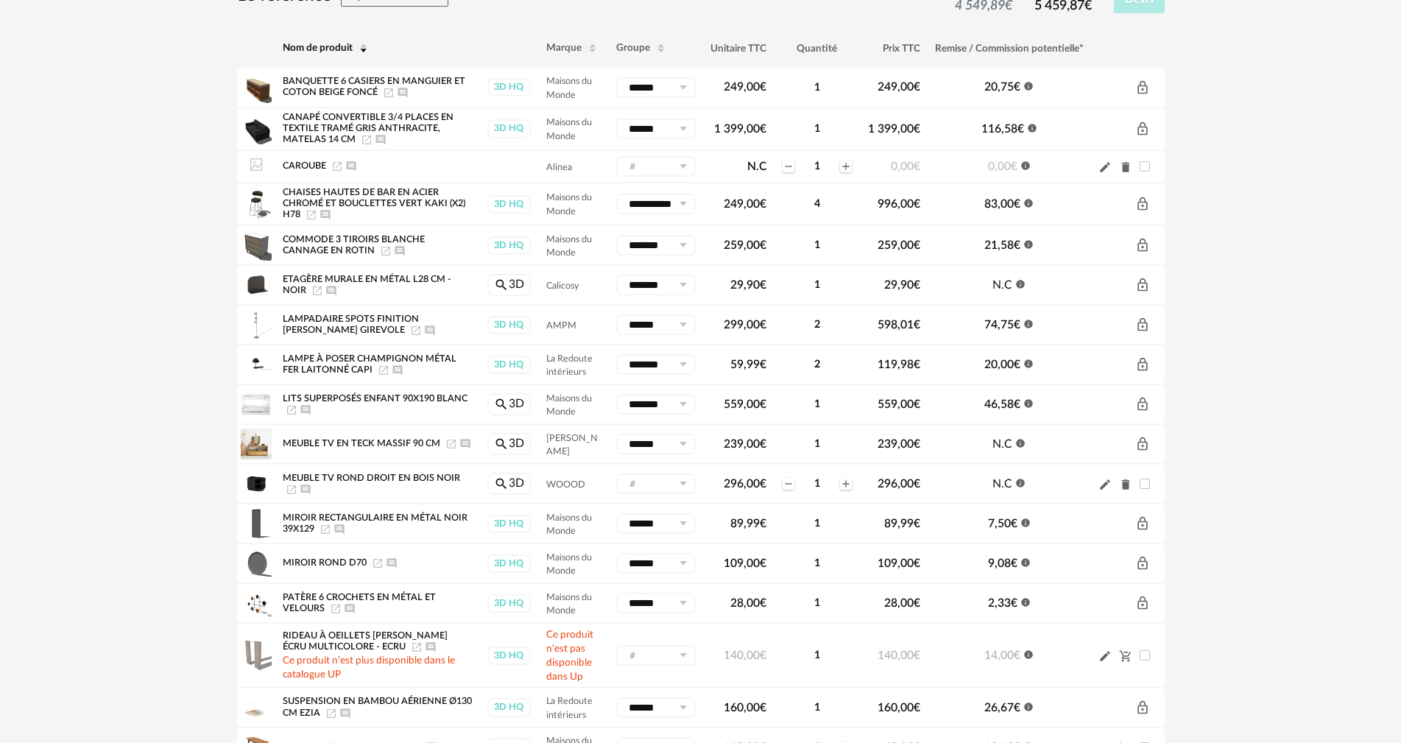
click at [254, 163] on icon at bounding box center [256, 165] width 15 height 15
click at [335, 165] on icon "Launch icon" at bounding box center [337, 166] width 12 height 12
click at [338, 167] on icon "Launch icon" at bounding box center [337, 166] width 12 height 12
click at [576, 167] on icon "Delete icon" at bounding box center [1125, 167] width 8 height 10
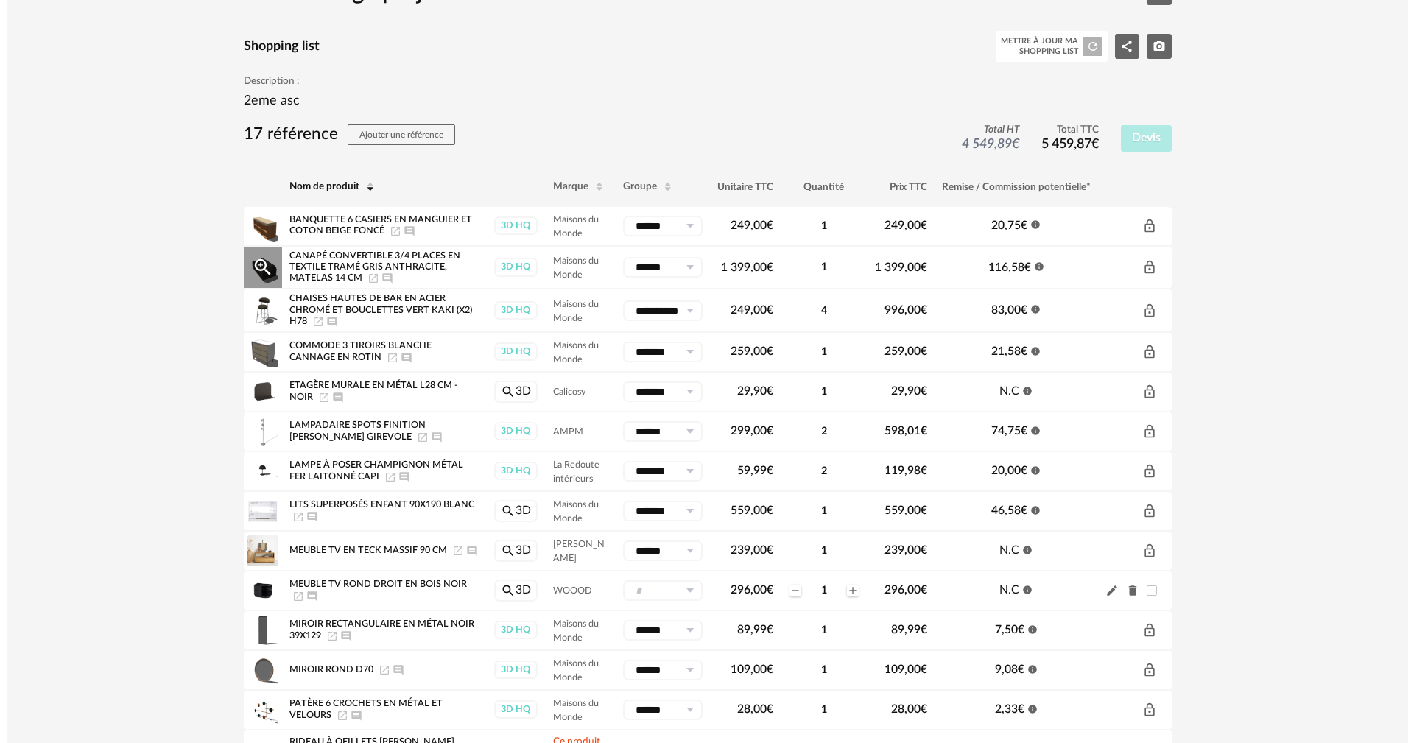
scroll to position [0, 0]
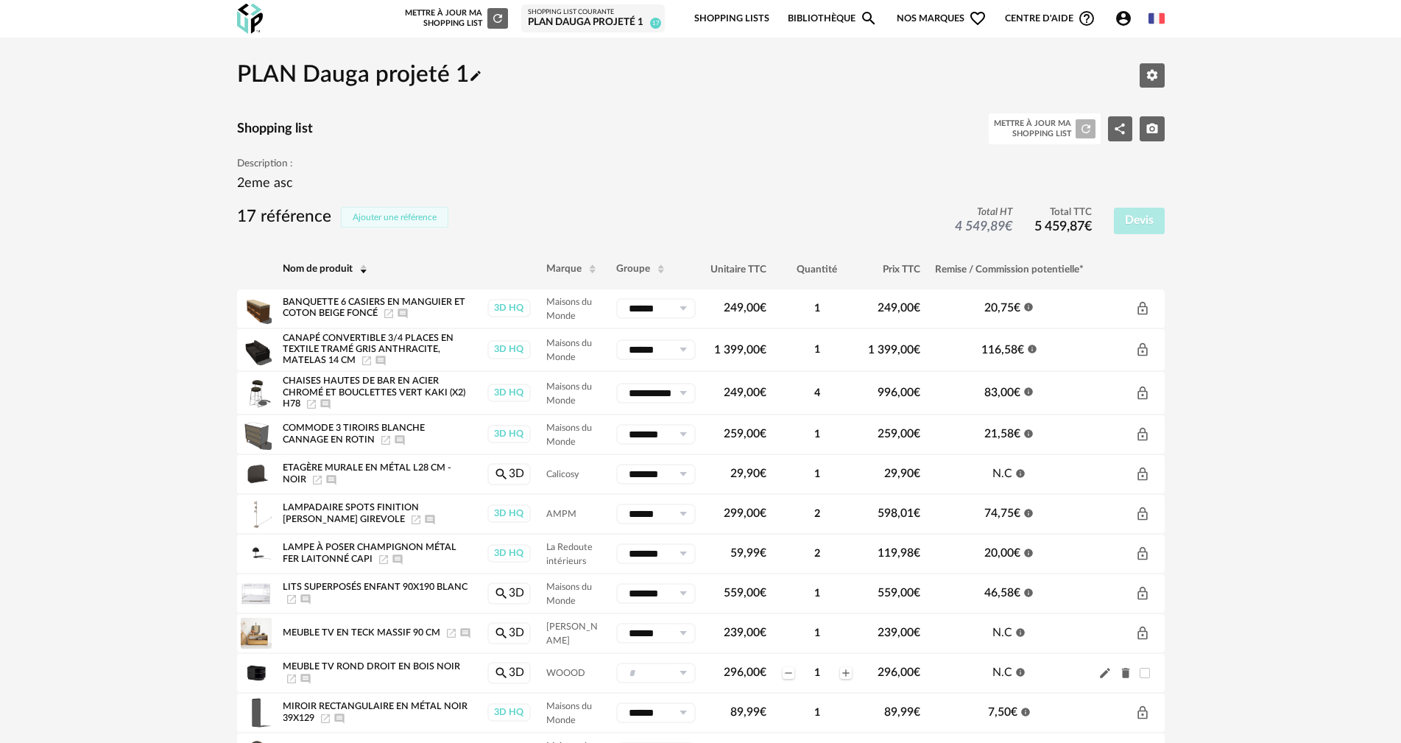
click at [417, 211] on button "Ajouter une référence" at bounding box center [394, 217] width 107 height 21
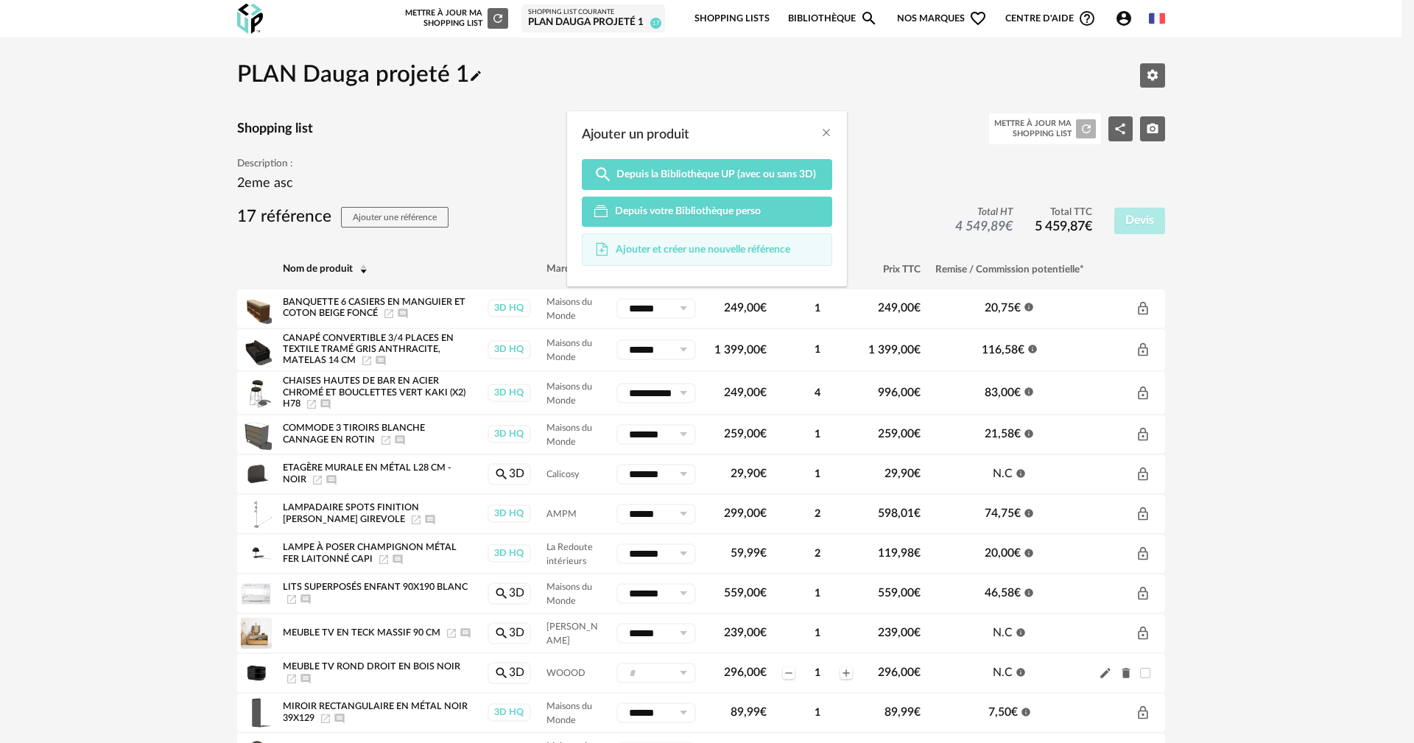
click at [576, 245] on span "Ajouter et créer une nouvelle référence" at bounding box center [702, 249] width 174 height 13
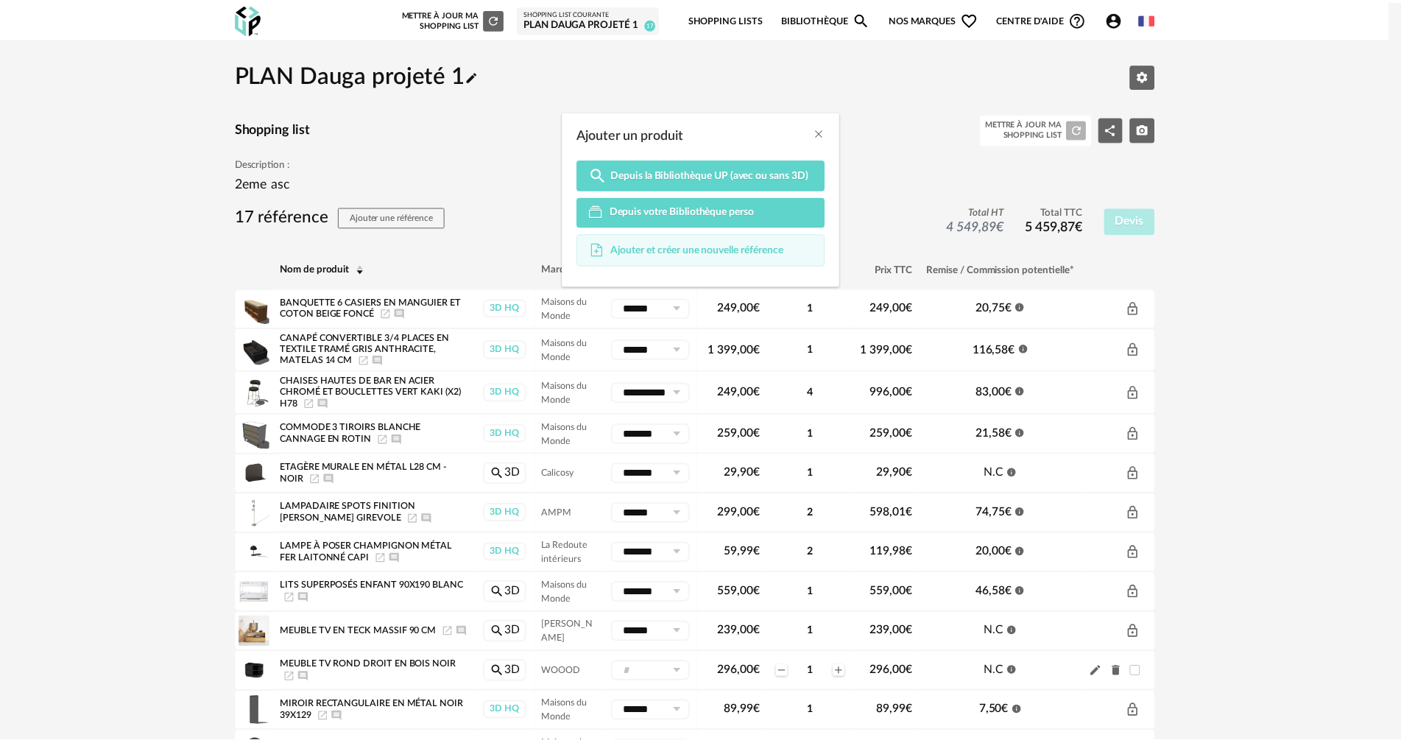
scroll to position [63, 0]
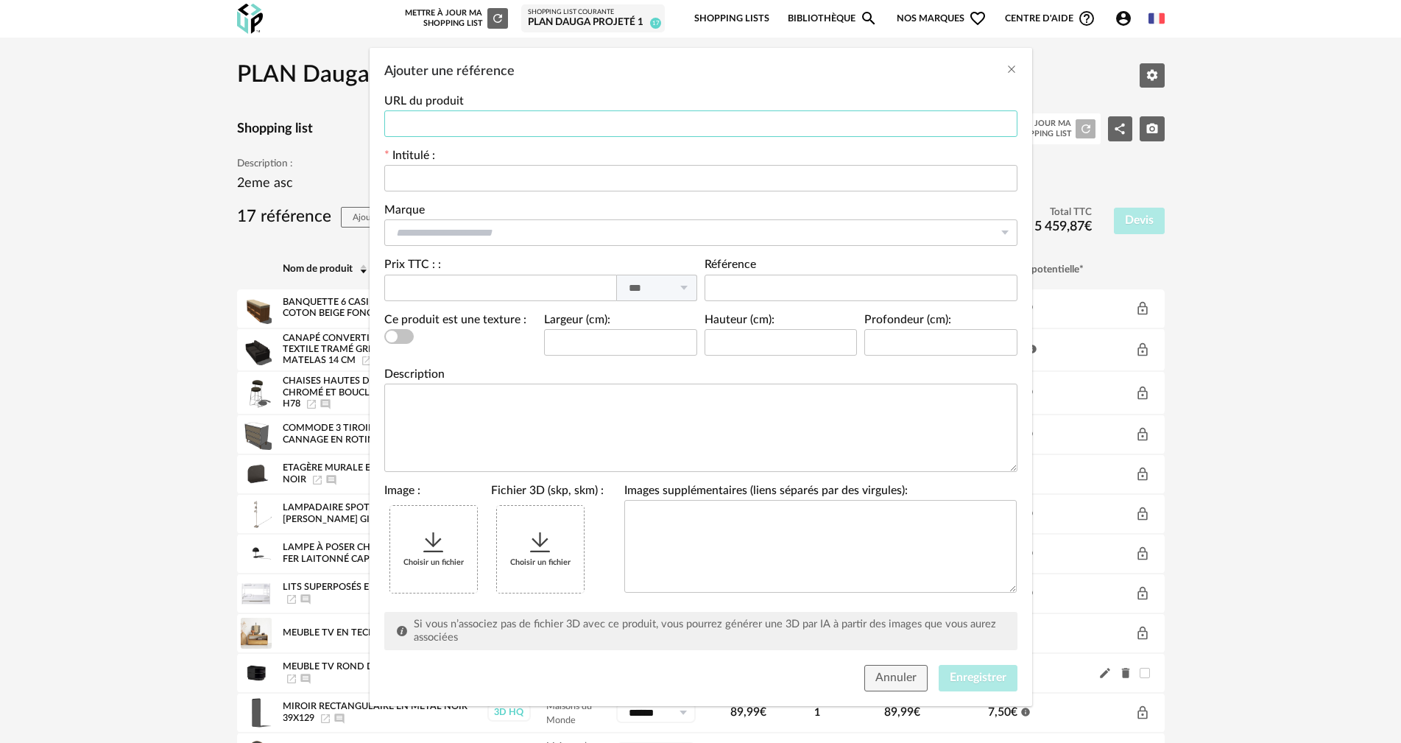
click at [406, 117] on input "Ajouter une référence" at bounding box center [700, 123] width 633 height 27
paste input "**********"
type input "**********"
click at [434, 179] on input "Ajouter une référence" at bounding box center [700, 178] width 633 height 27
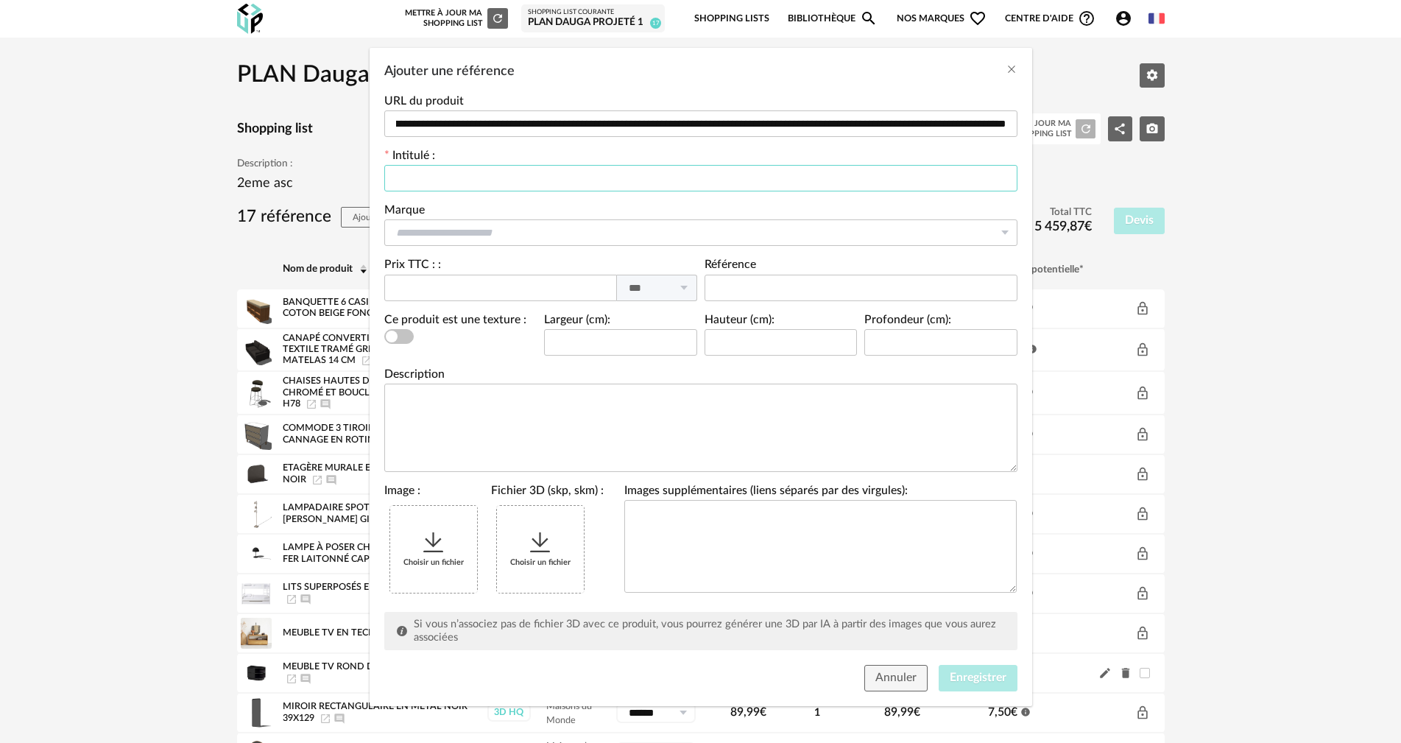
scroll to position [0, 0]
type input "*******"
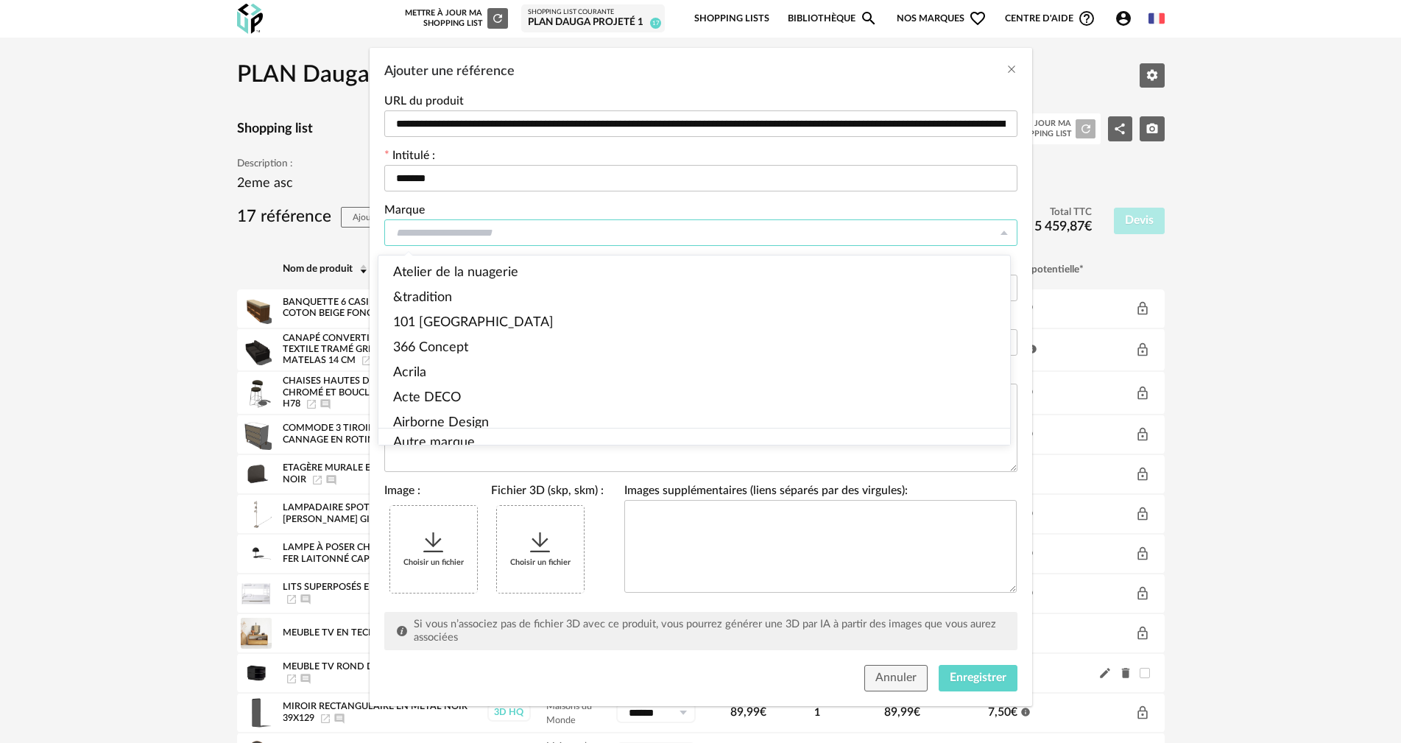
click at [471, 228] on input "Ajouter une référence" at bounding box center [700, 232] width 633 height 27
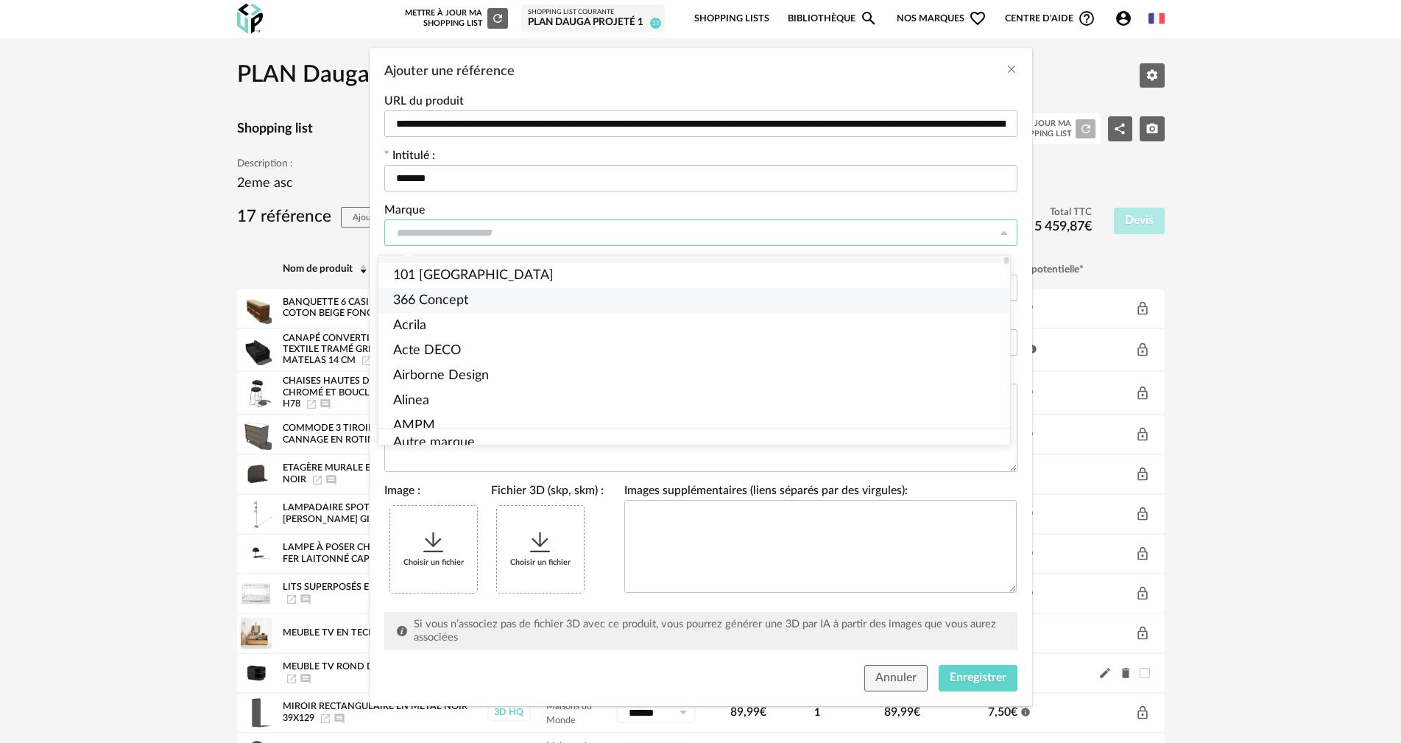
scroll to position [74, 0]
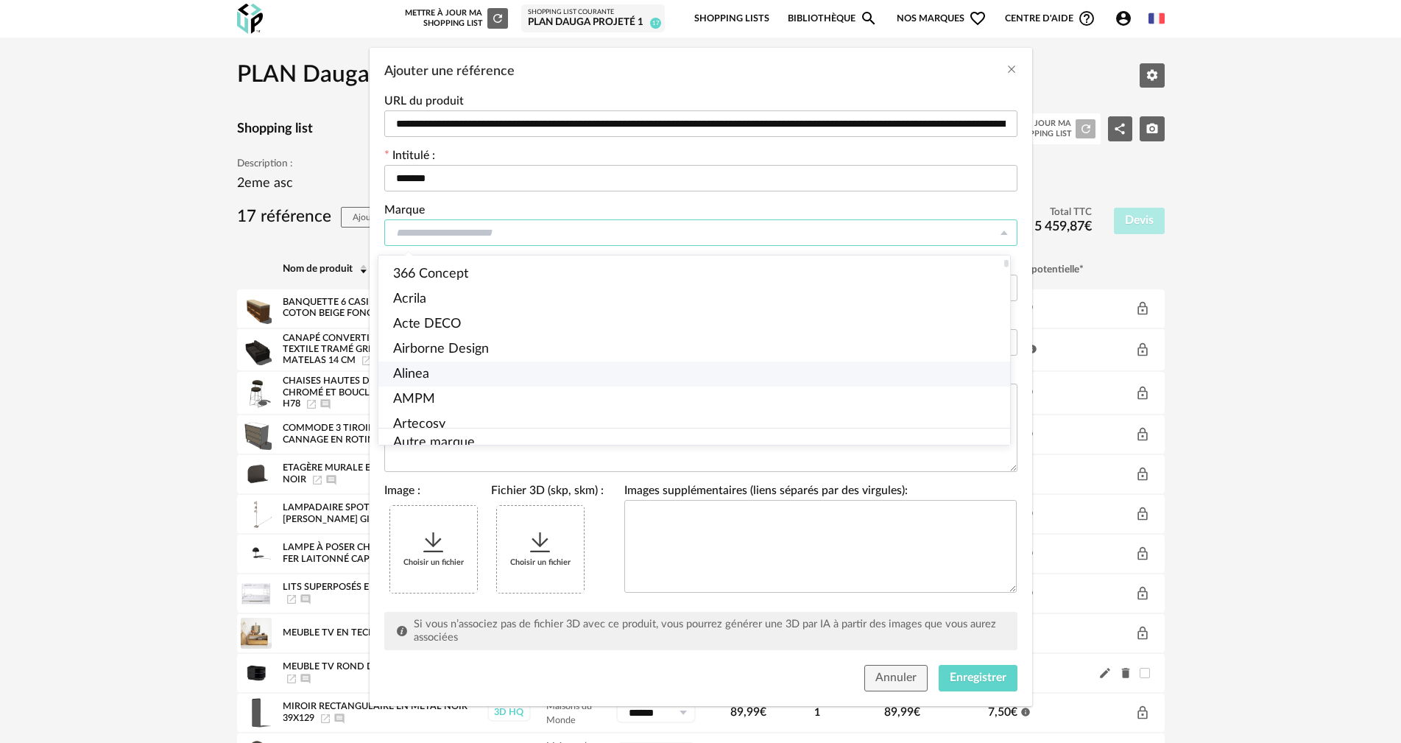
click at [409, 375] on span "Alinea" at bounding box center [411, 373] width 36 height 13
type input "******"
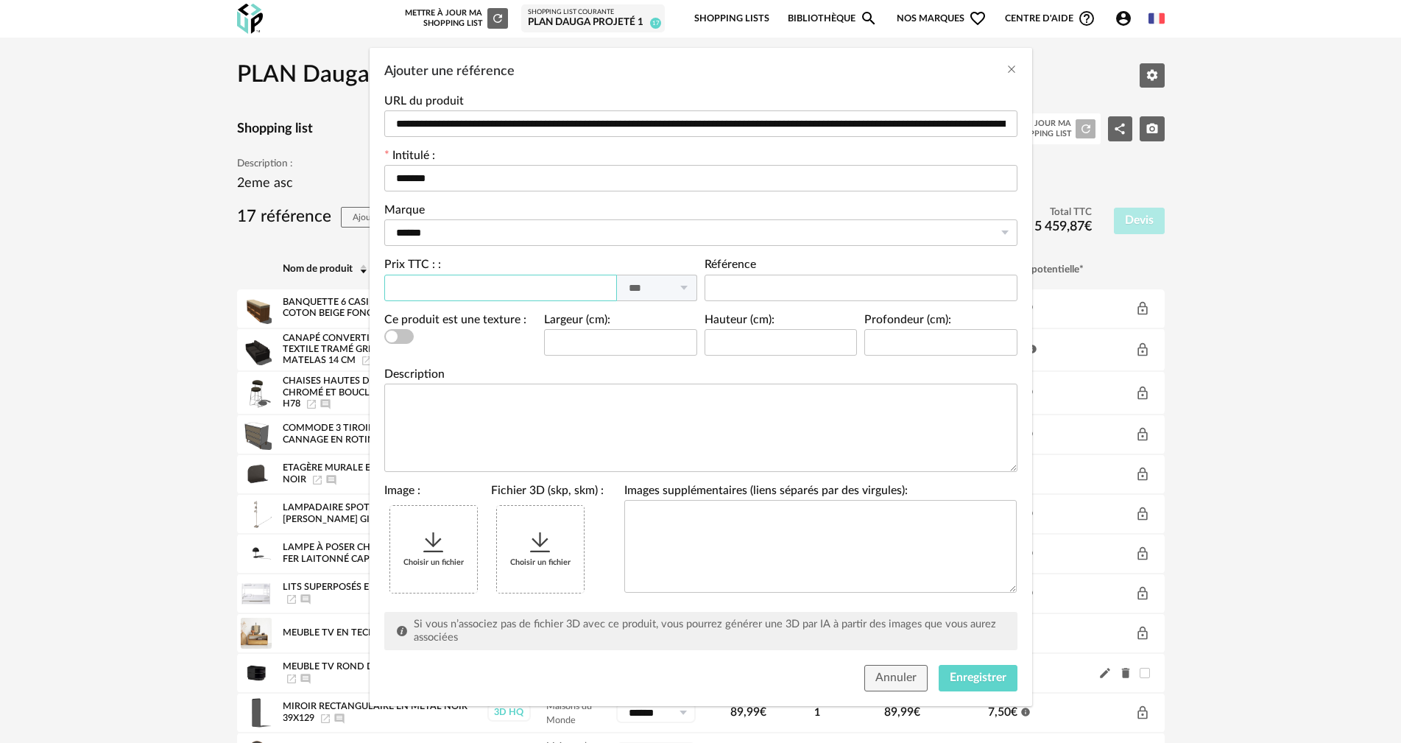
click at [485, 284] on input "Ajouter une référence" at bounding box center [500, 288] width 233 height 27
type input "***"
click at [576, 289] on input "Ajouter une référence" at bounding box center [861, 288] width 313 height 27
click at [420, 406] on icon "Ajouter une référence" at bounding box center [433, 542] width 27 height 27
click at [576, 406] on span "Enregistrer" at bounding box center [978, 677] width 57 height 12
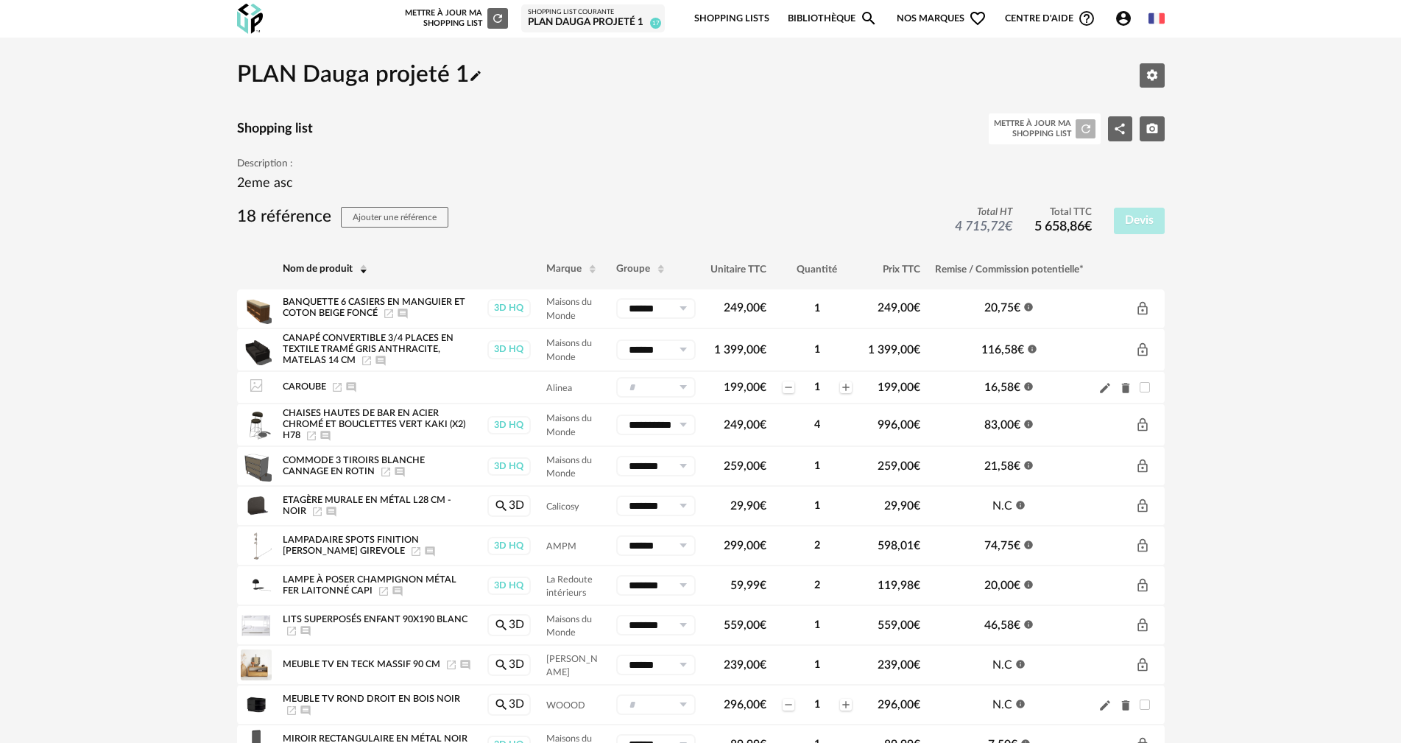
click at [337, 389] on icon "Launch icon" at bounding box center [337, 387] width 12 height 12
click at [385, 211] on button "Ajouter une référence" at bounding box center [394, 217] width 107 height 21
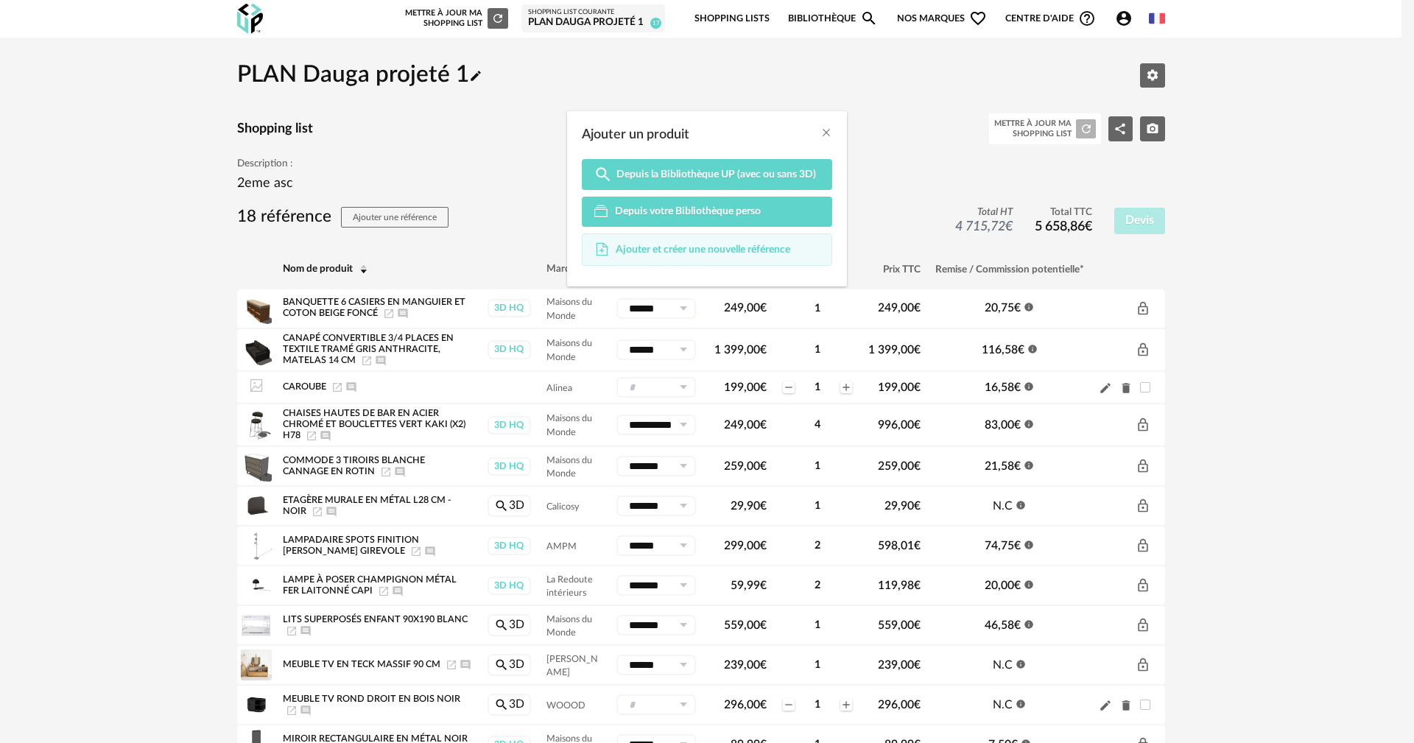
click at [576, 246] on span "Ajouter et créer une nouvelle référence" at bounding box center [702, 249] width 174 height 13
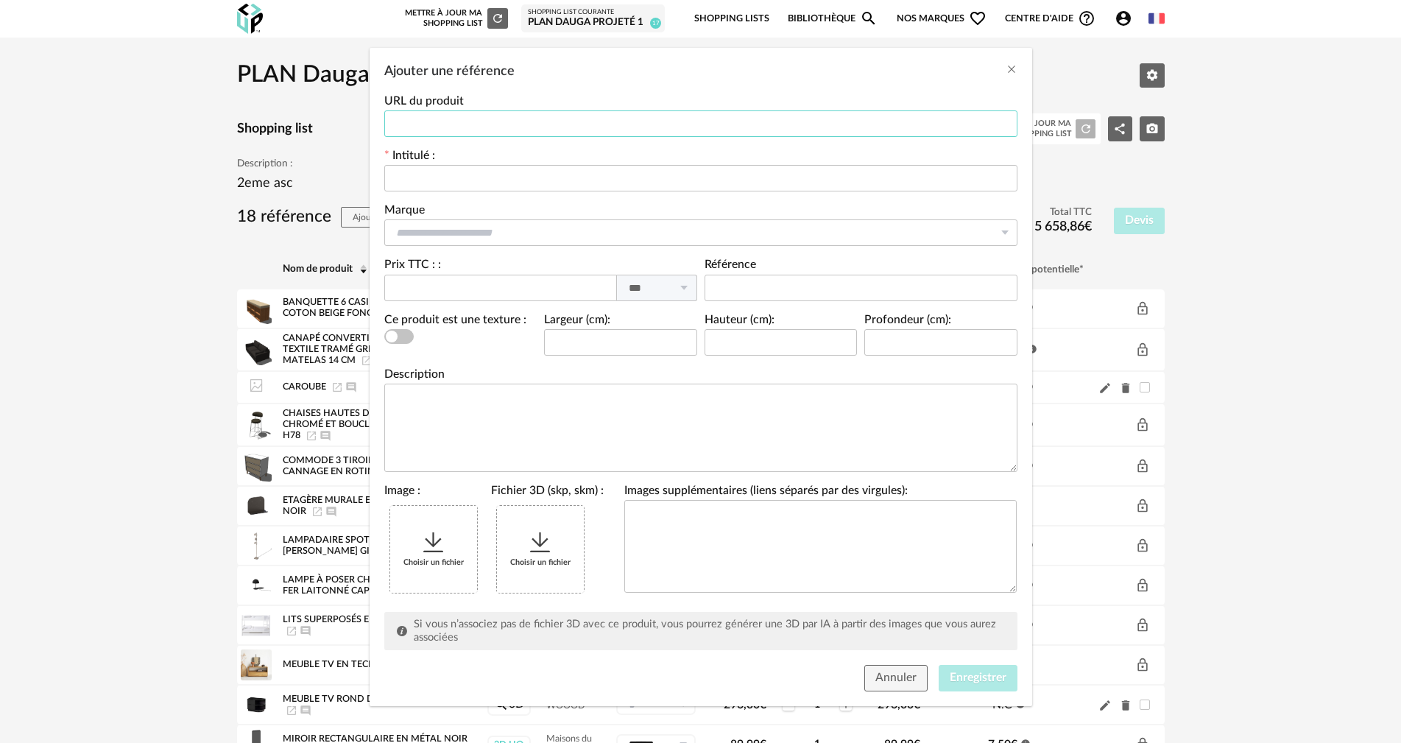
click at [408, 124] on input "Ajouter une référence" at bounding box center [700, 123] width 633 height 27
paste input "**********"
type input "**********"
click at [412, 179] on input "Ajouter une référence" at bounding box center [700, 178] width 633 height 27
type input "********"
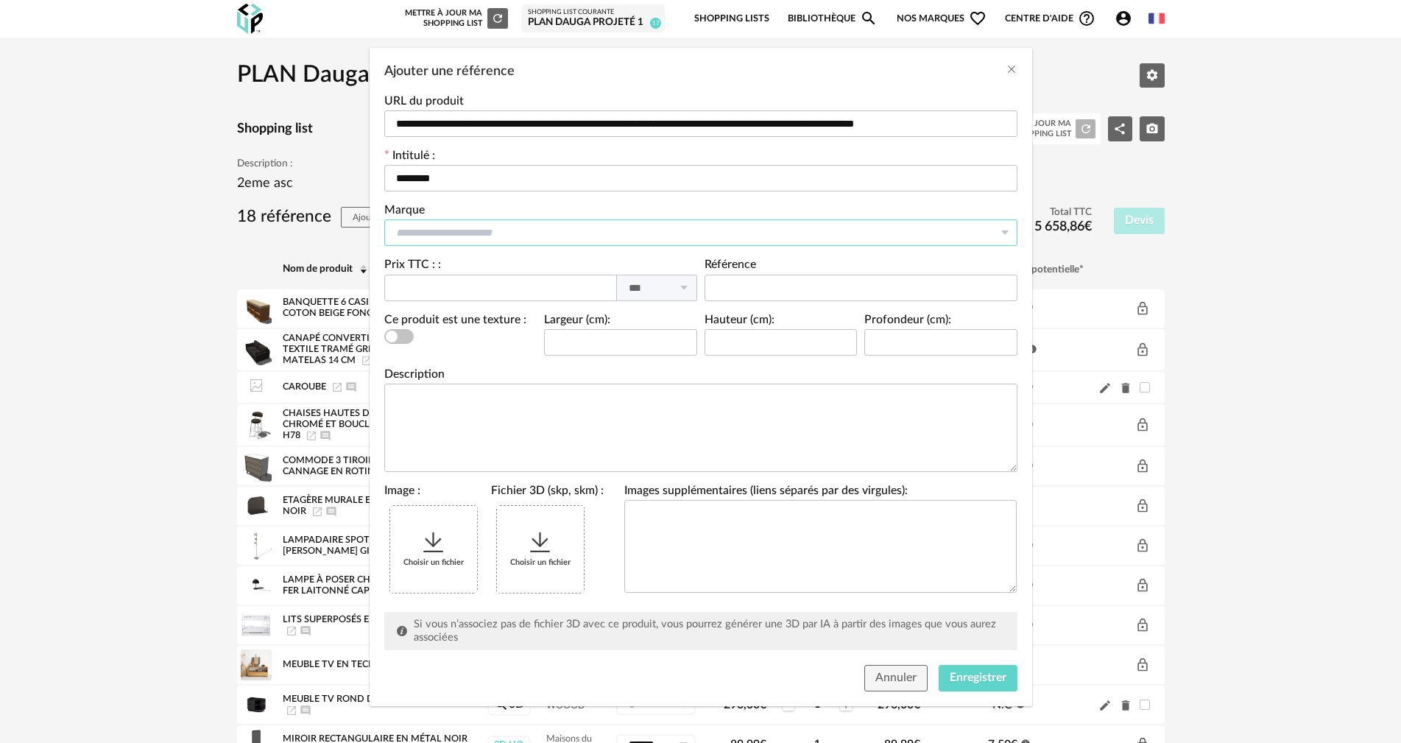
click at [434, 233] on input "Ajouter une référence" at bounding box center [700, 232] width 633 height 27
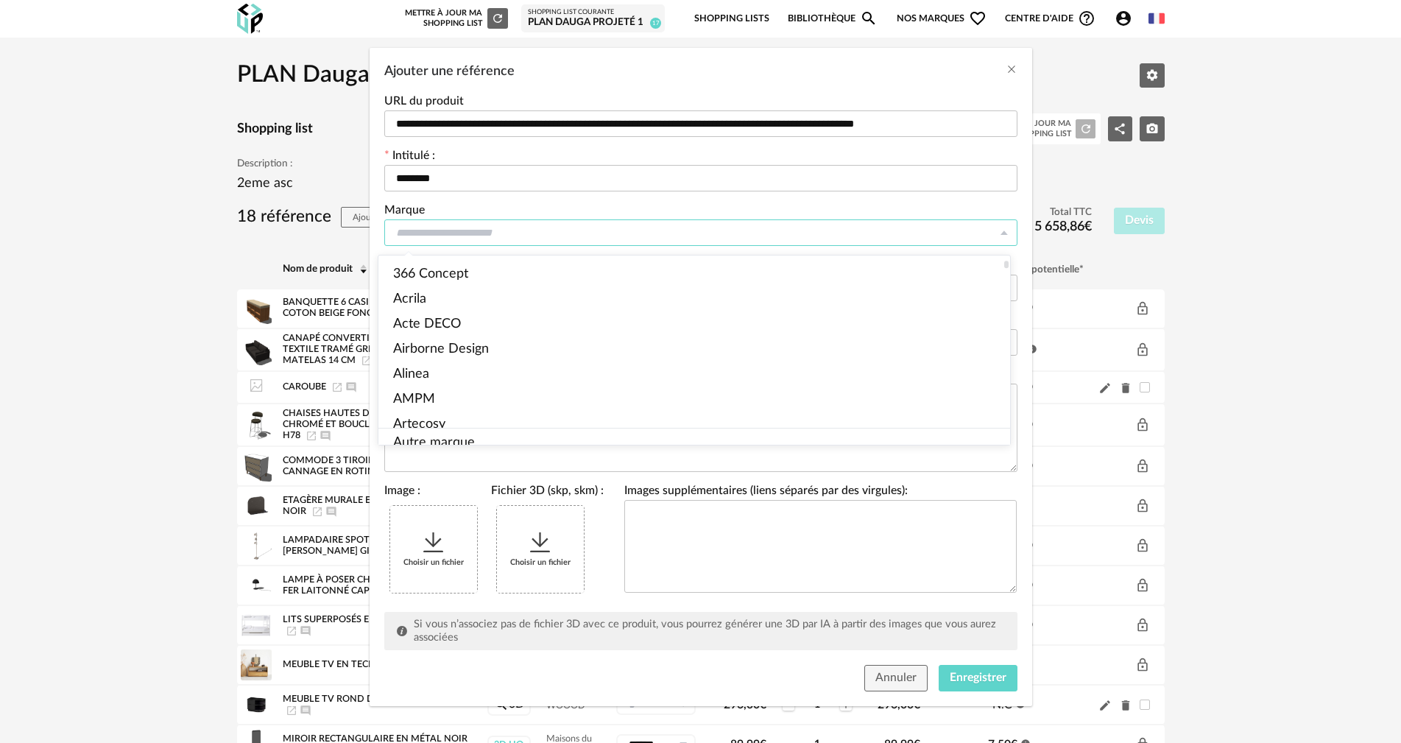
scroll to position [147, 0]
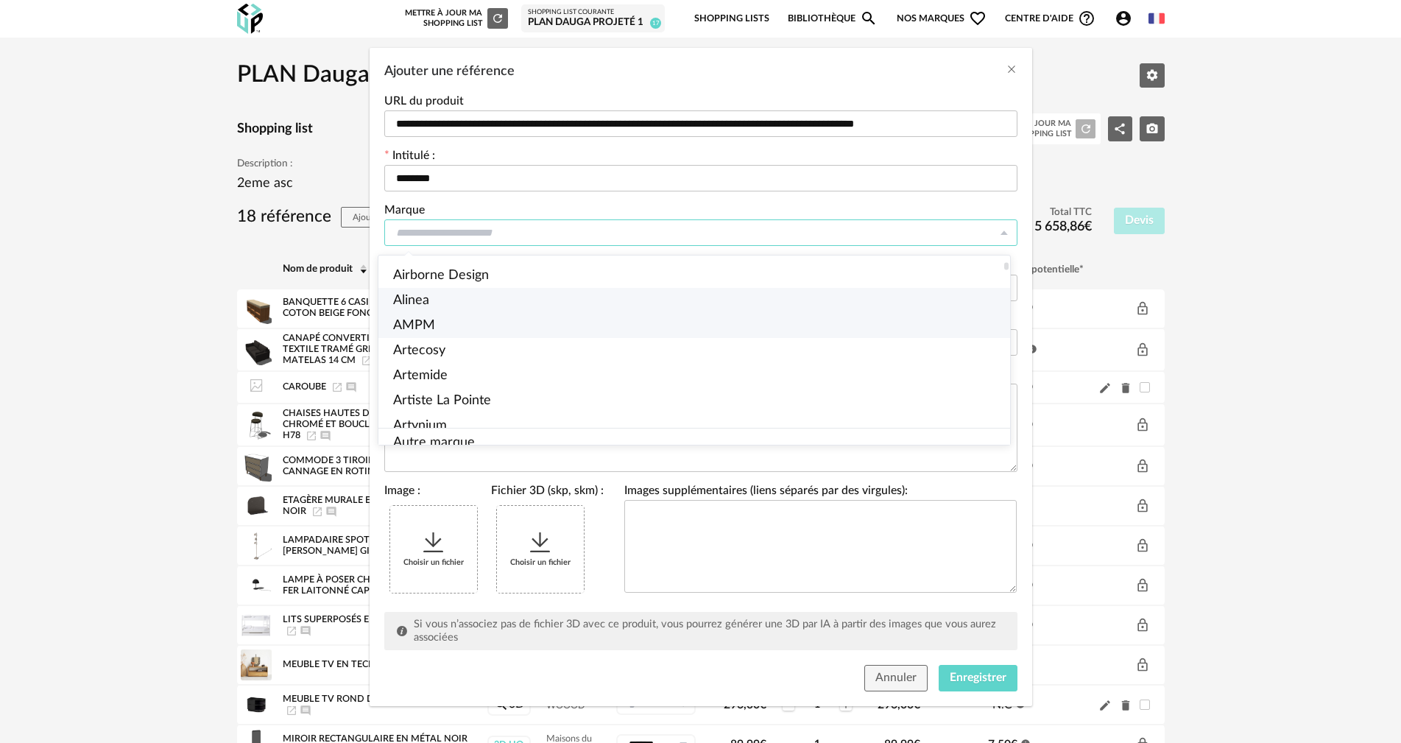
click at [423, 304] on span "Alinea" at bounding box center [411, 300] width 36 height 13
type input "******"
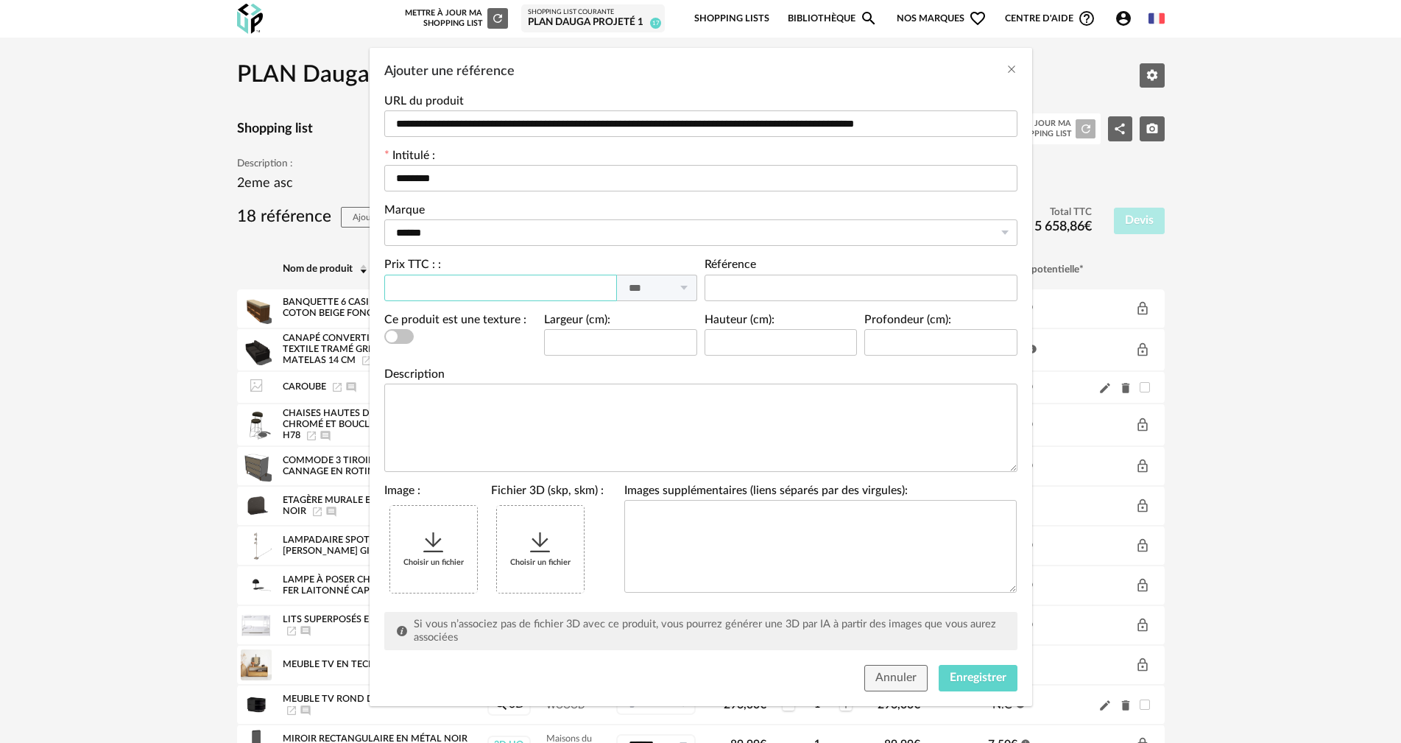
click at [474, 286] on input "Ajouter une référence" at bounding box center [500, 288] width 233 height 27
type input "***"
click at [576, 406] on span "Enregistrer" at bounding box center [978, 677] width 57 height 12
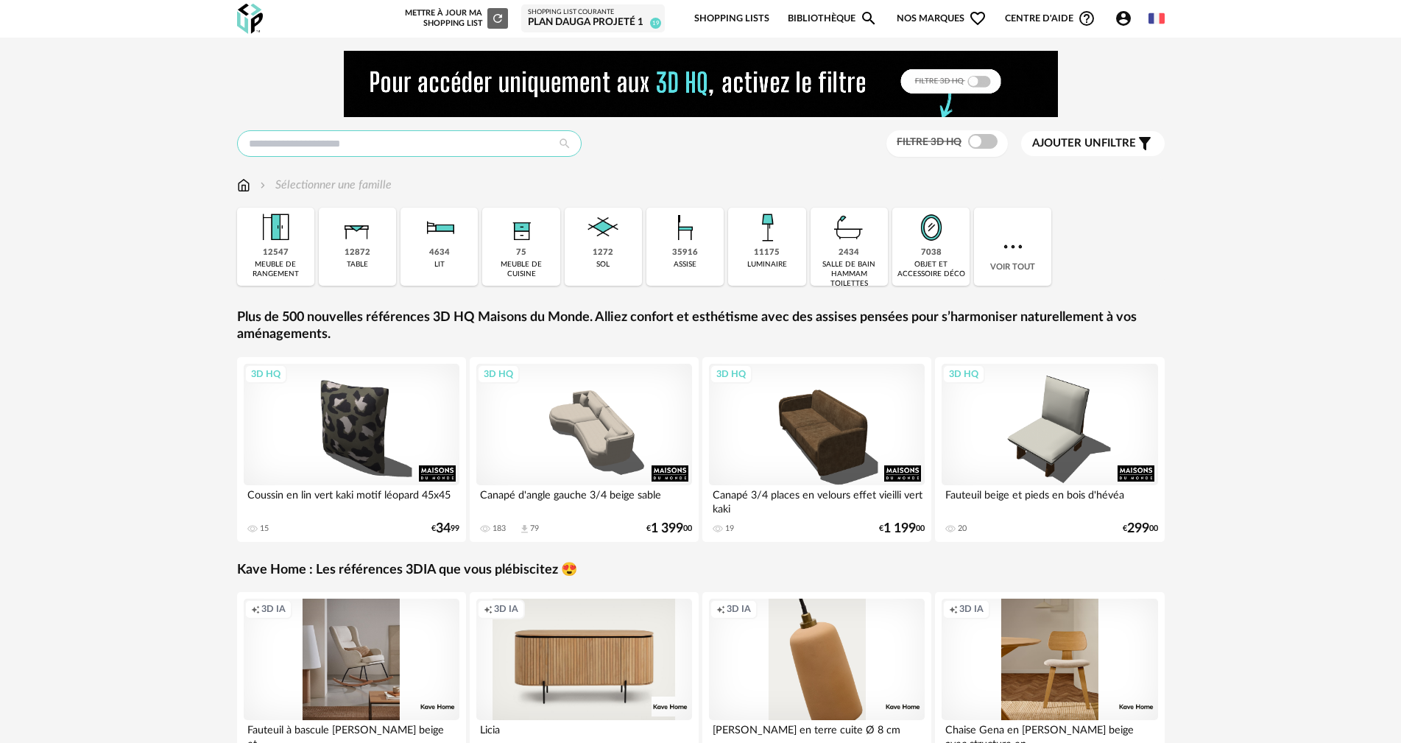
click at [350, 136] on input "text" at bounding box center [409, 143] width 345 height 27
type input "*******"
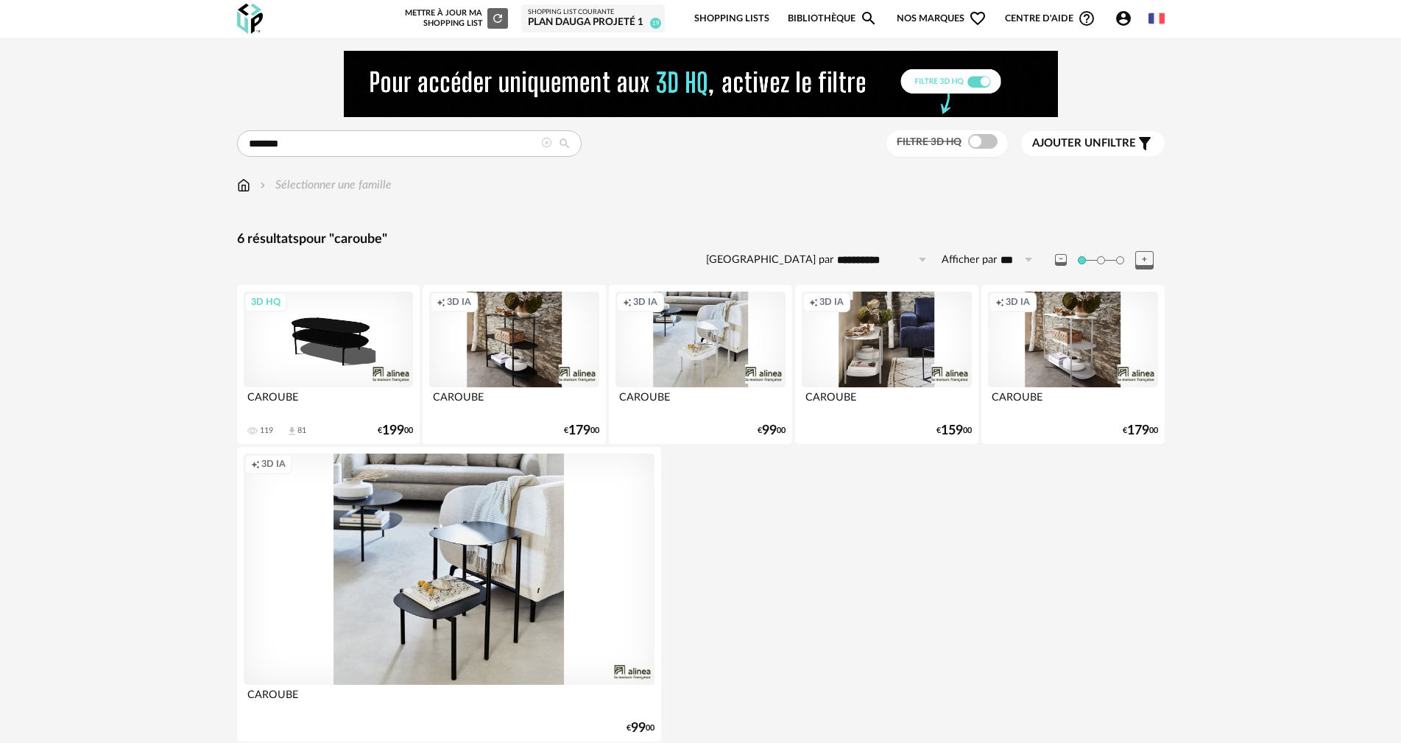
click at [331, 344] on div "3D HQ" at bounding box center [328, 340] width 169 height 96
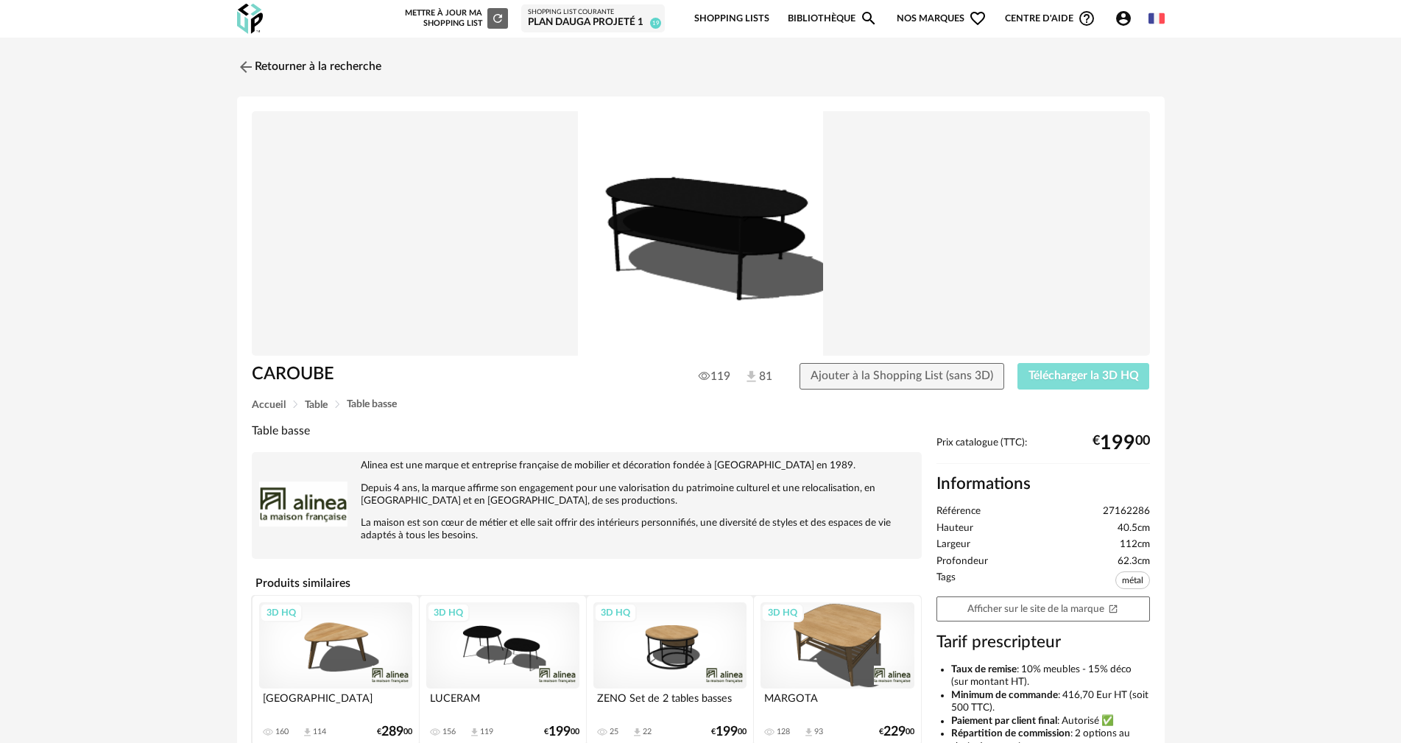
click at [1093, 372] on span "Télécharger la 3D HQ" at bounding box center [1084, 376] width 110 height 12
click at [858, 378] on span "Ajouter à la Shopping List (sans 3D)" at bounding box center [902, 376] width 183 height 12
click at [590, 15] on div "Shopping List courante" at bounding box center [593, 12] width 130 height 9
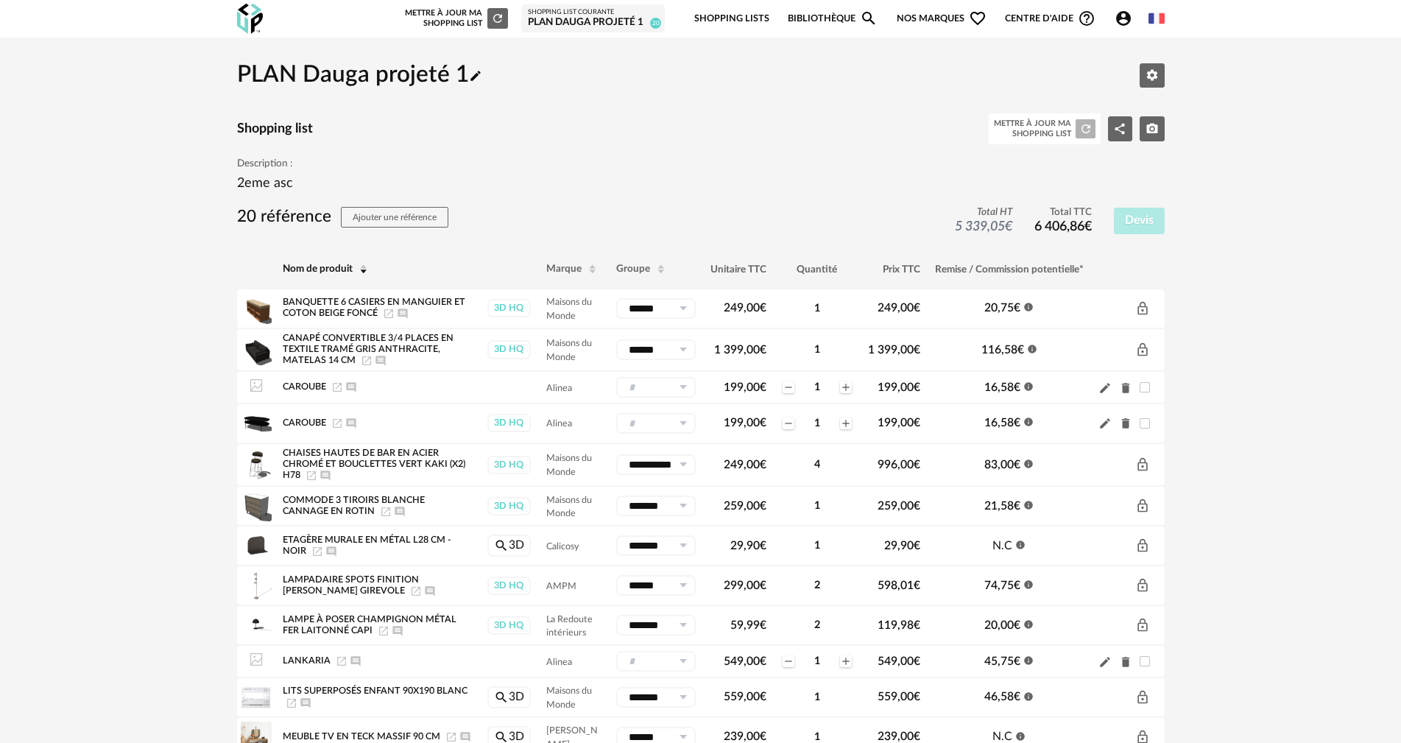
click at [1126, 385] on icon "Delete icon" at bounding box center [1125, 388] width 8 height 10
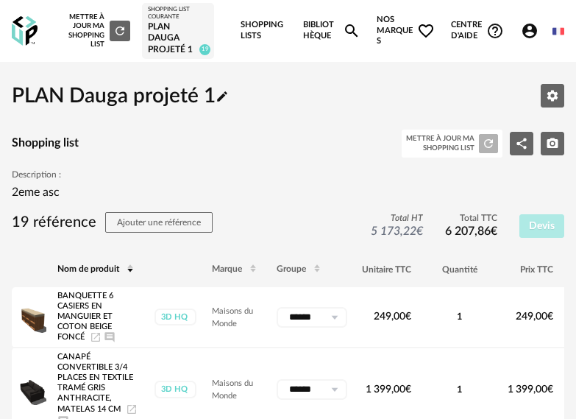
click at [148, 37] on div "PLAN Dauga projeté 1" at bounding box center [178, 38] width 60 height 35
click at [330, 29] on link "Bibliothèque Magnify icon" at bounding box center [331, 31] width 57 height 62
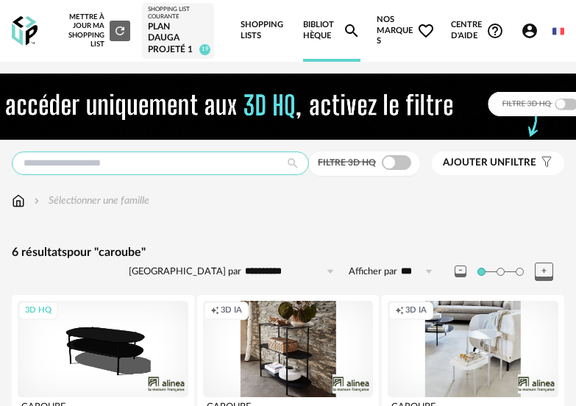
click at [170, 166] on input "text" at bounding box center [160, 164] width 297 height 24
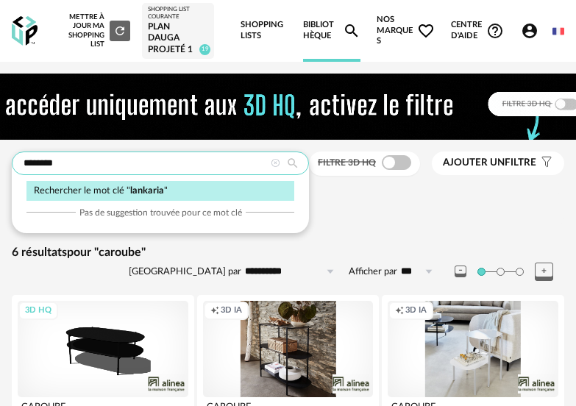
type input "********"
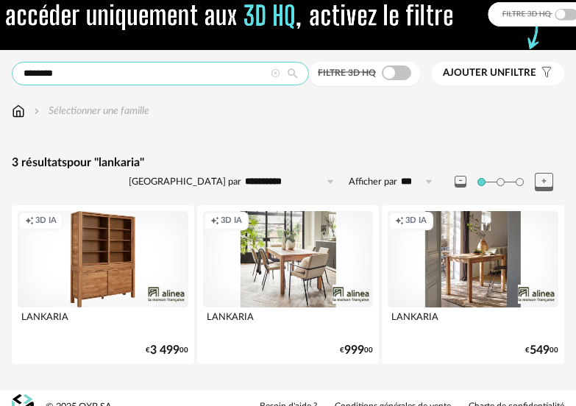
scroll to position [107, 0]
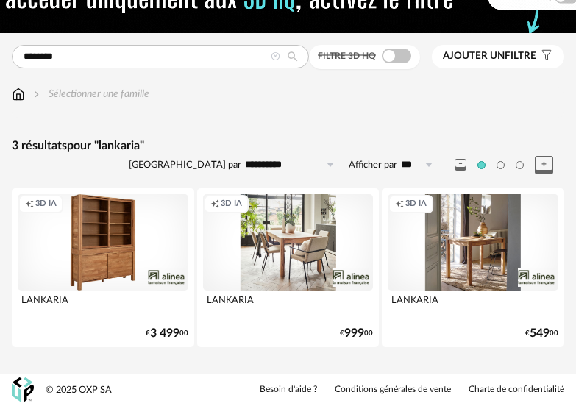
click at [475, 244] on div "Creation icon 3D IA" at bounding box center [473, 242] width 171 height 96
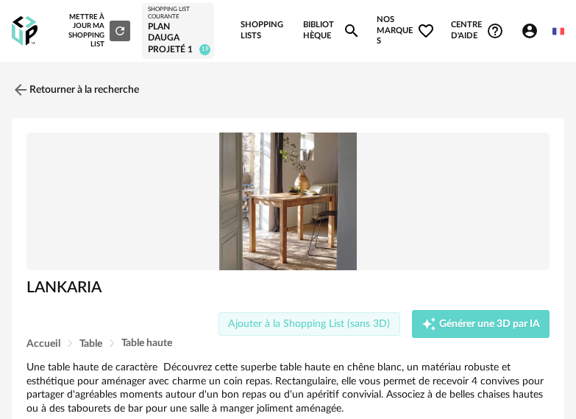
click at [322, 324] on span "Ajouter à la Shopping List (sans 3D)" at bounding box center [309, 324] width 162 height 10
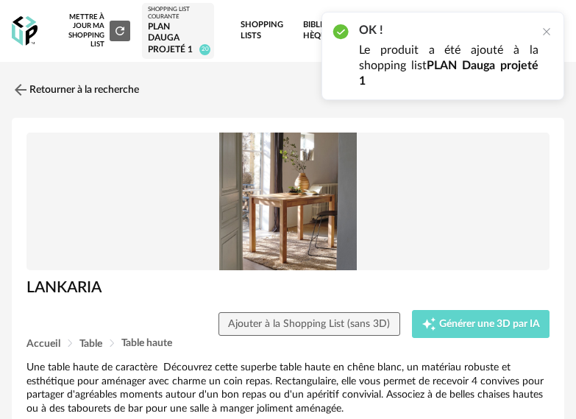
click at [166, 34] on div "PLAN Dauga projeté 1" at bounding box center [178, 38] width 60 height 35
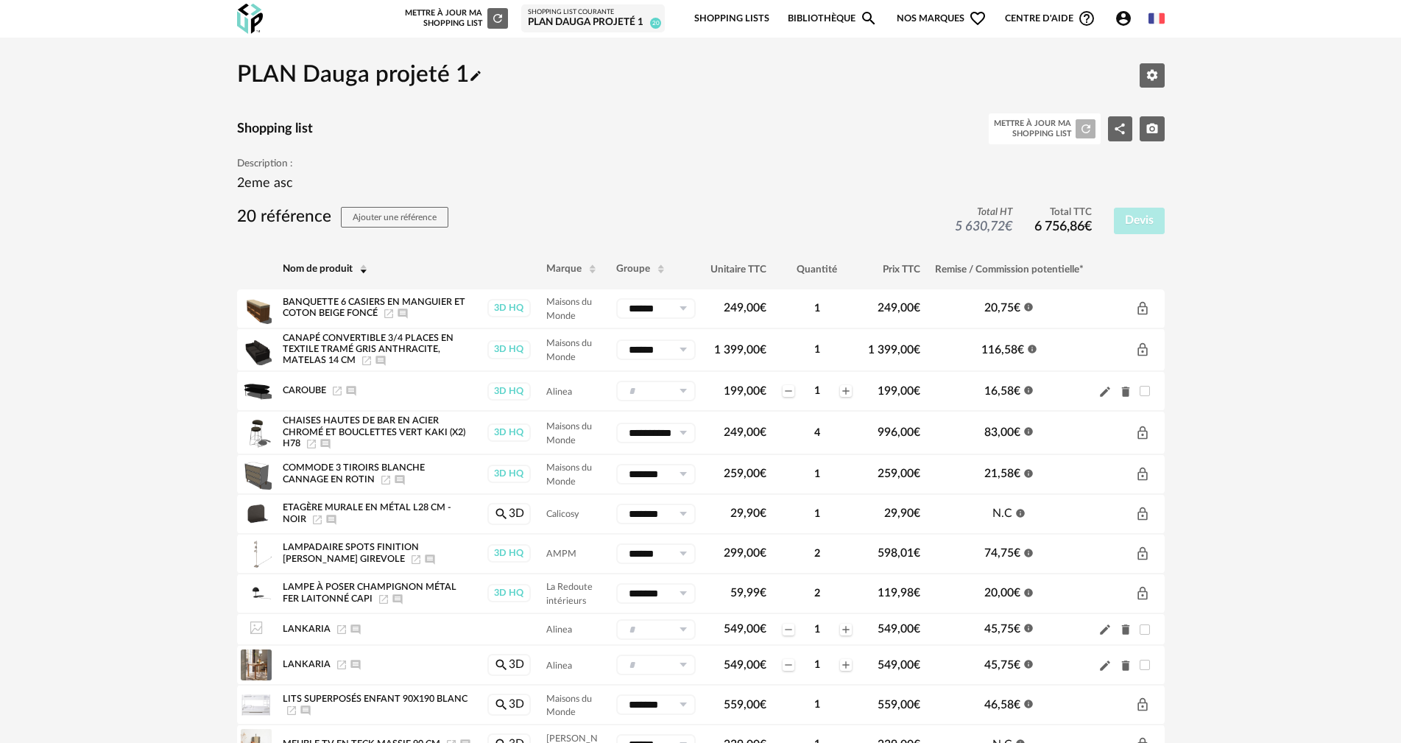
click at [1101, 629] on icon "Pencil icon" at bounding box center [1104, 629] width 13 height 13
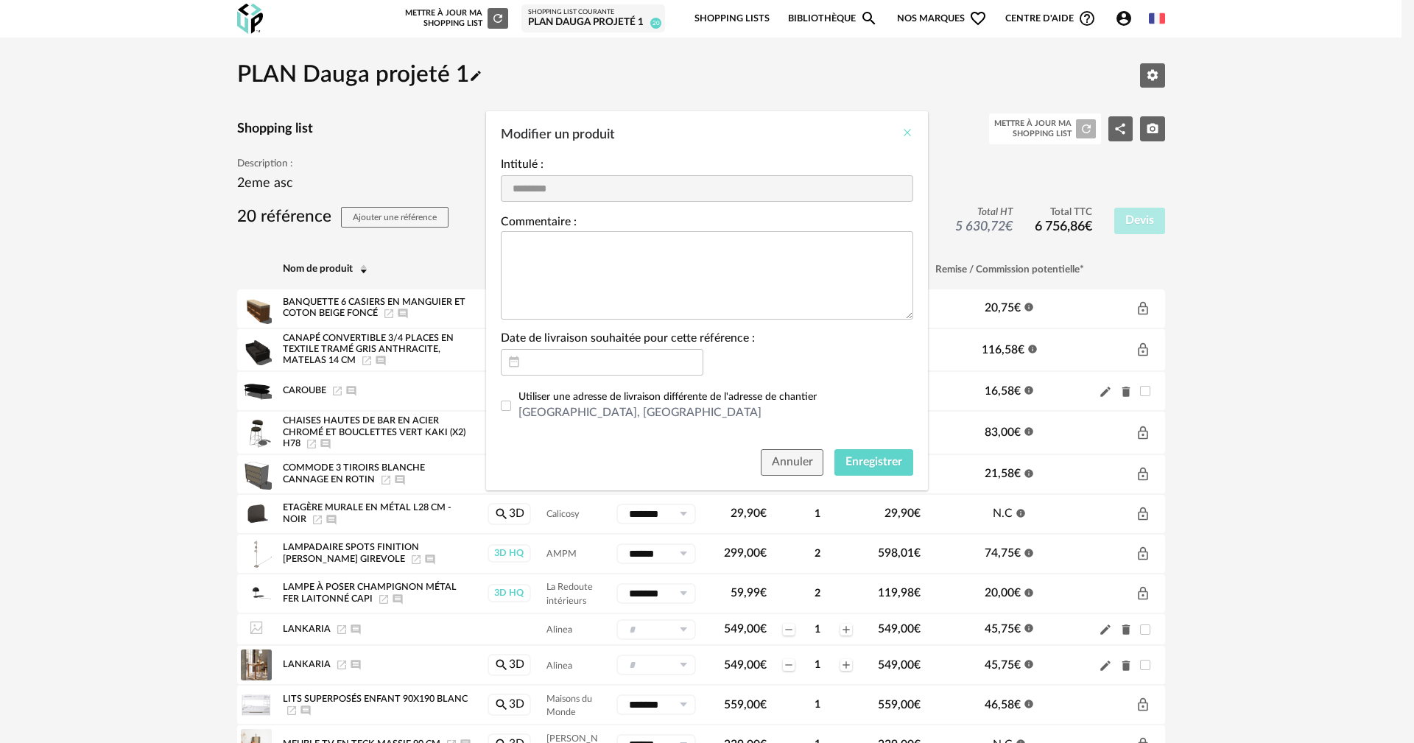
click at [906, 132] on icon "Close" at bounding box center [907, 133] width 12 height 12
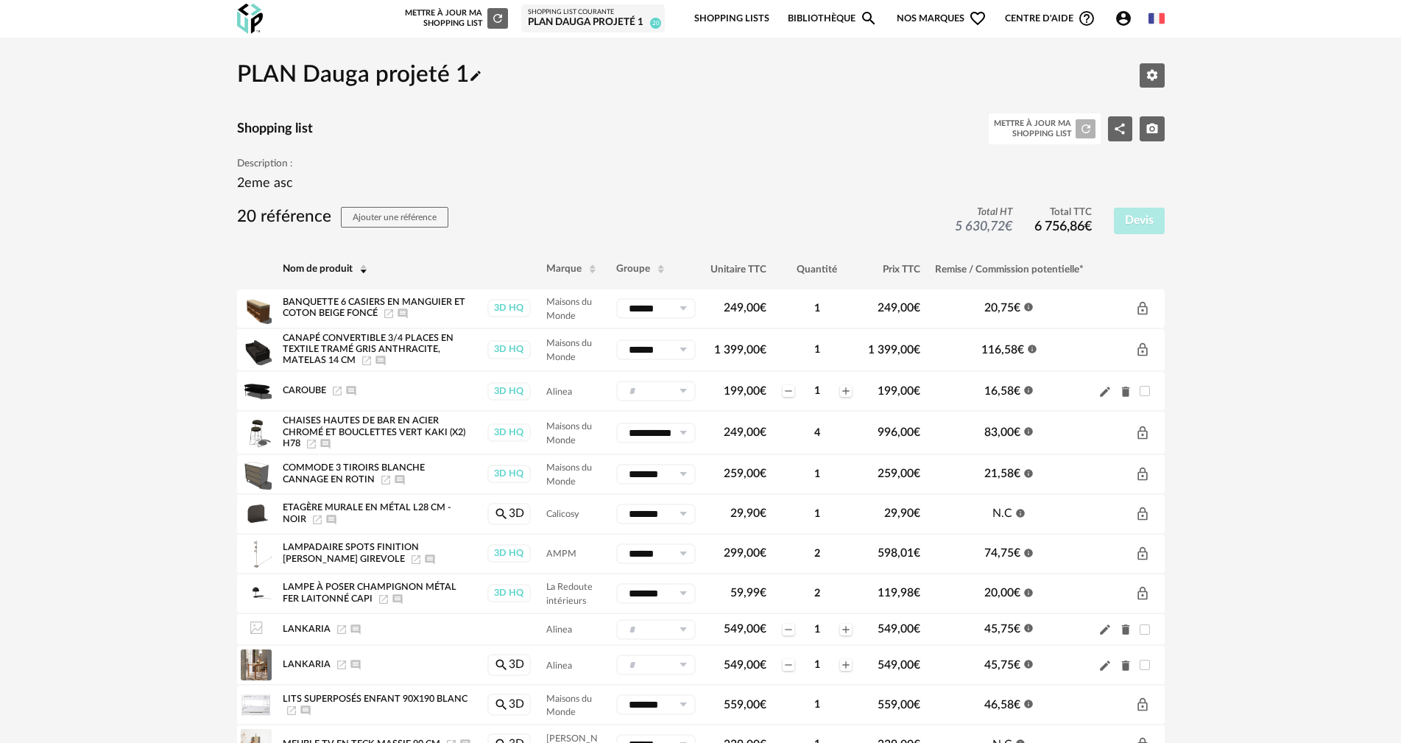
click at [1126, 629] on icon "Delete icon" at bounding box center [1125, 629] width 8 height 10
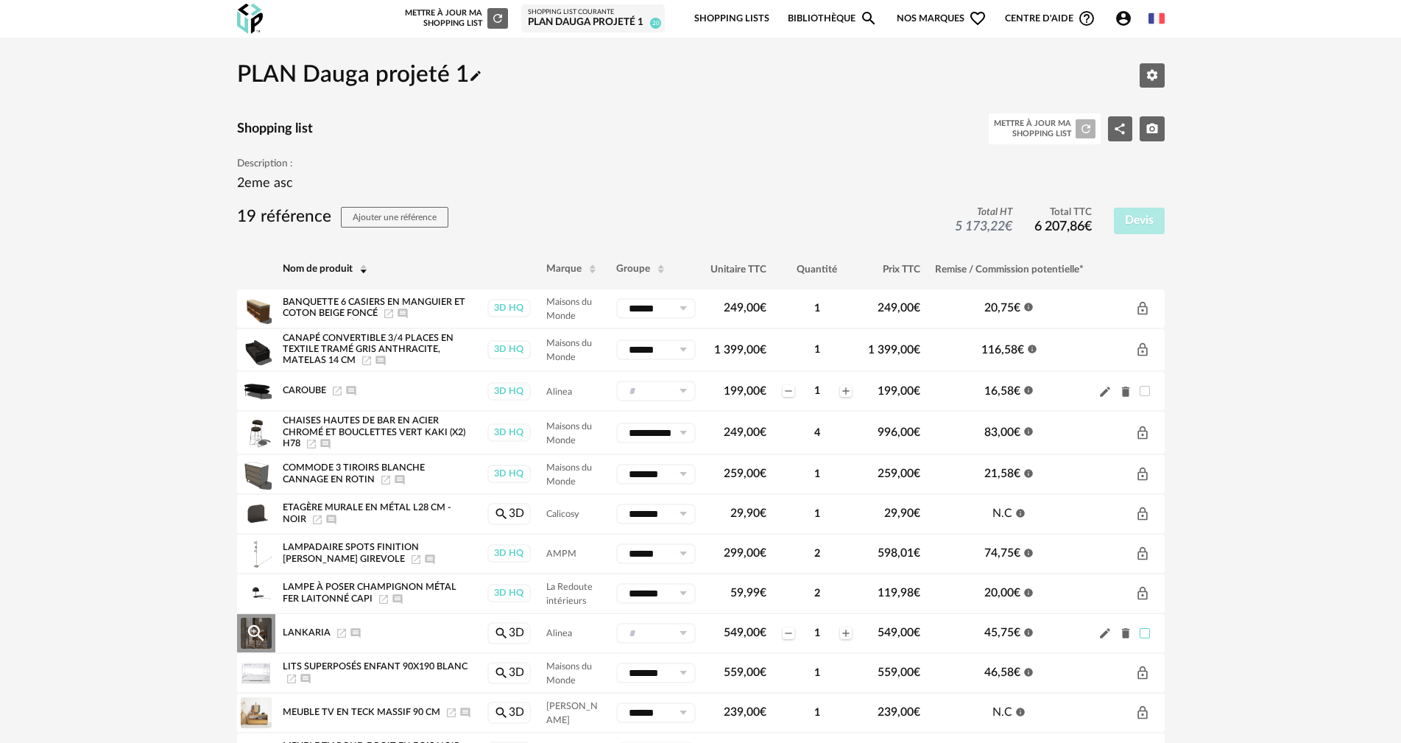
click at [1145, 631] on span at bounding box center [1145, 633] width 10 height 10
click at [1143, 389] on span at bounding box center [1145, 391] width 10 height 10
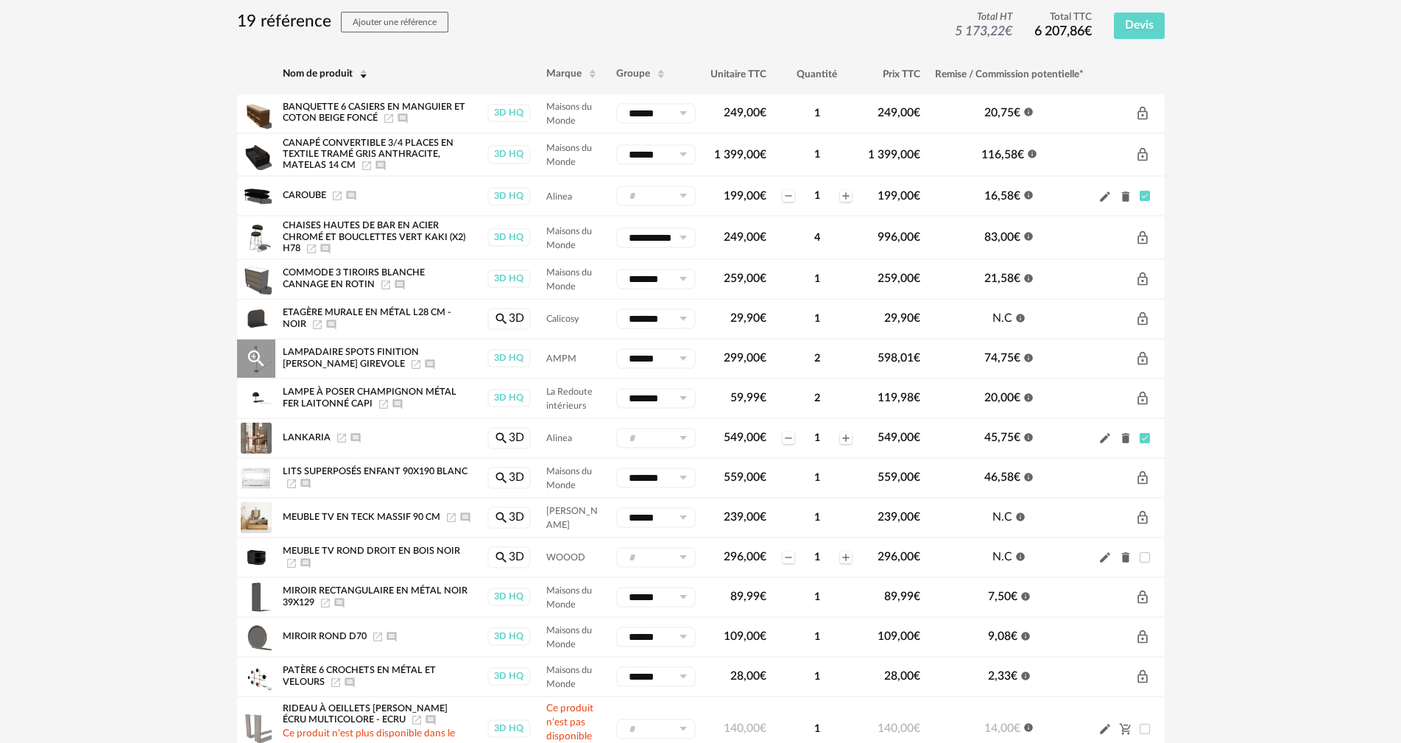
scroll to position [111, 0]
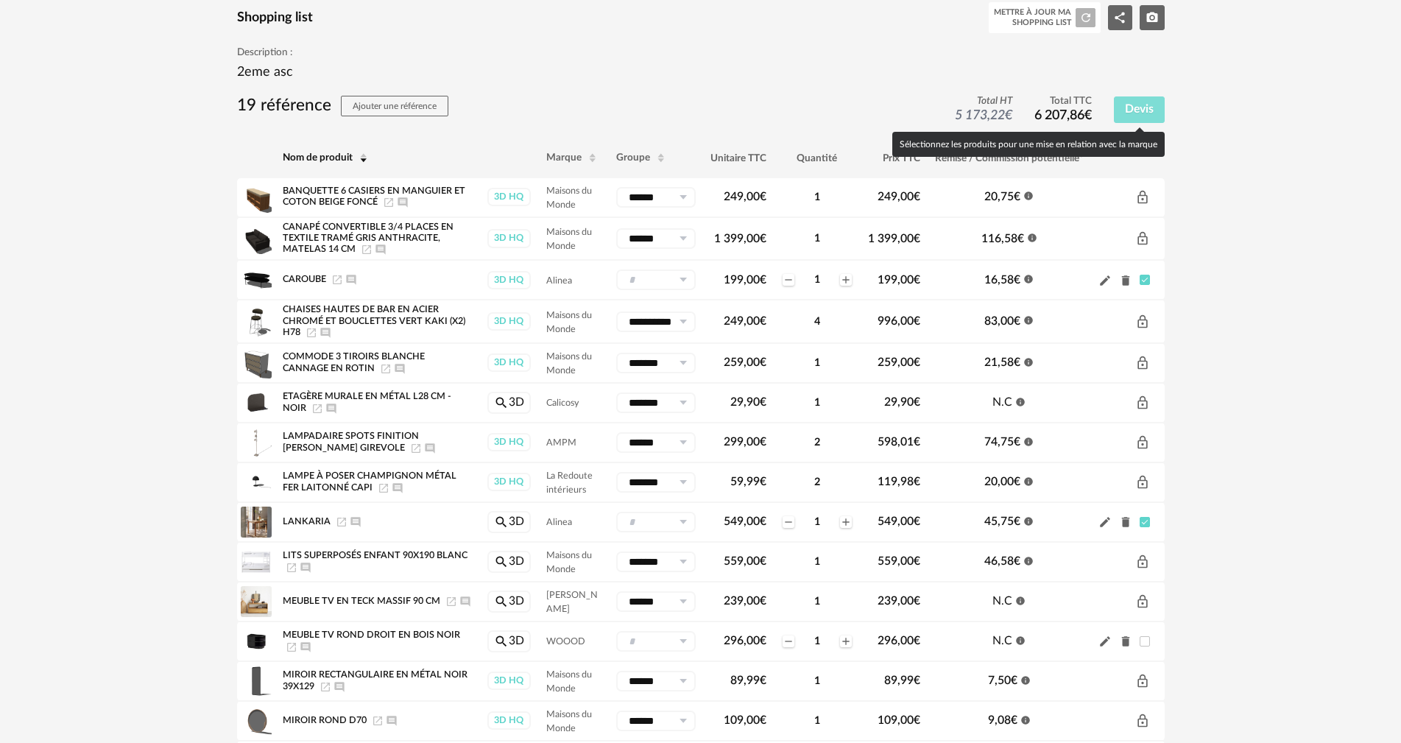
click at [1146, 102] on button "Devis" at bounding box center [1139, 109] width 51 height 27
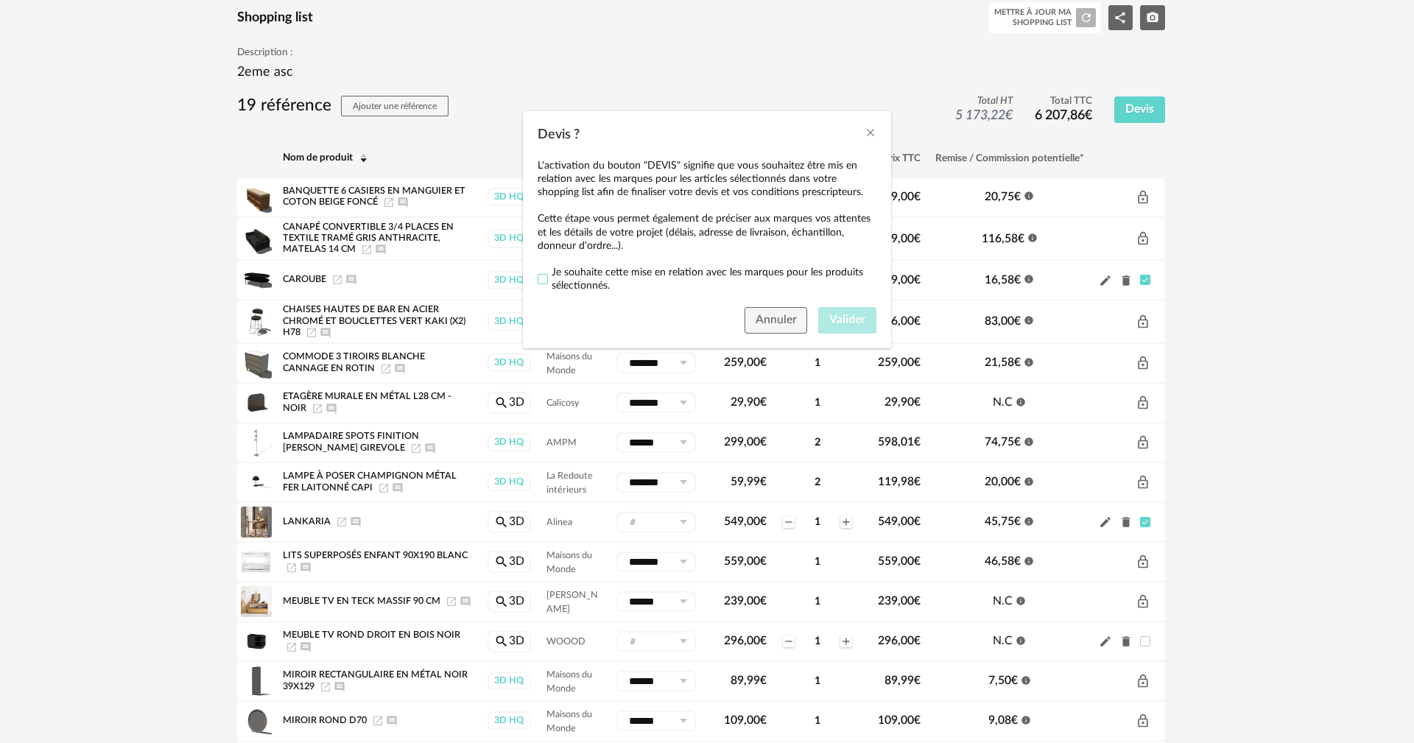
click at [538, 281] on span "Devis ?" at bounding box center [542, 279] width 10 height 10
click at [836, 319] on span "Valider" at bounding box center [847, 320] width 36 height 12
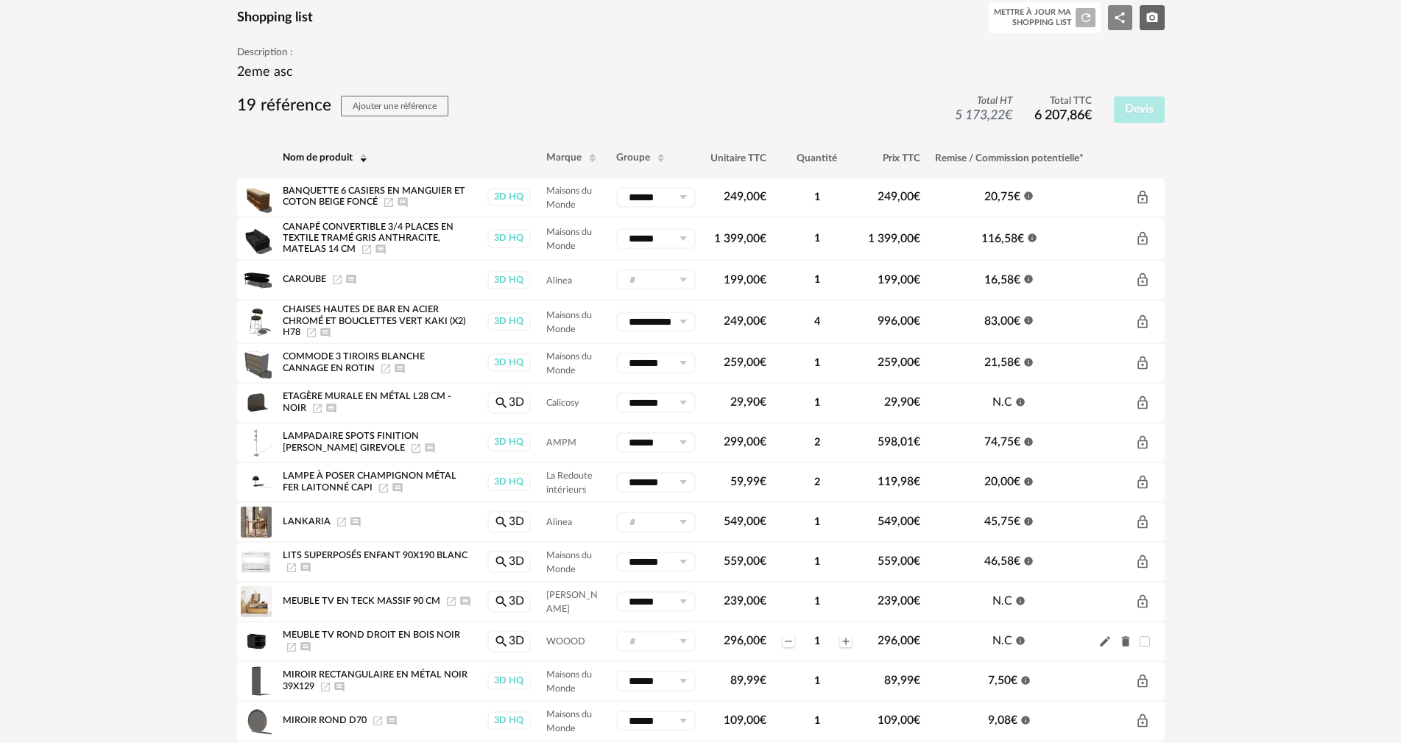
click at [1119, 16] on icon "Share Variant icon" at bounding box center [1120, 18] width 10 height 11
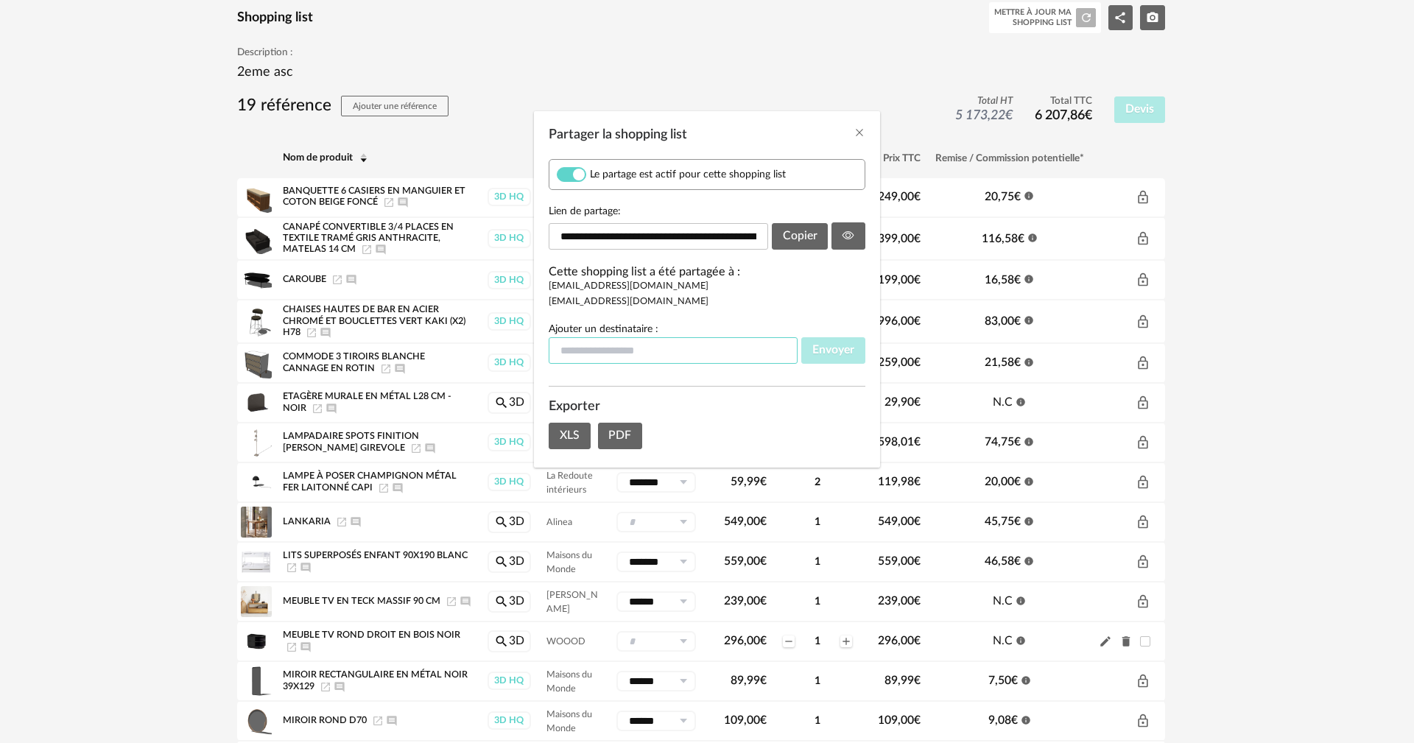
click at [756, 348] on input "Partager la shopping list" at bounding box center [672, 350] width 249 height 27
click at [863, 130] on icon "Close" at bounding box center [859, 133] width 12 height 12
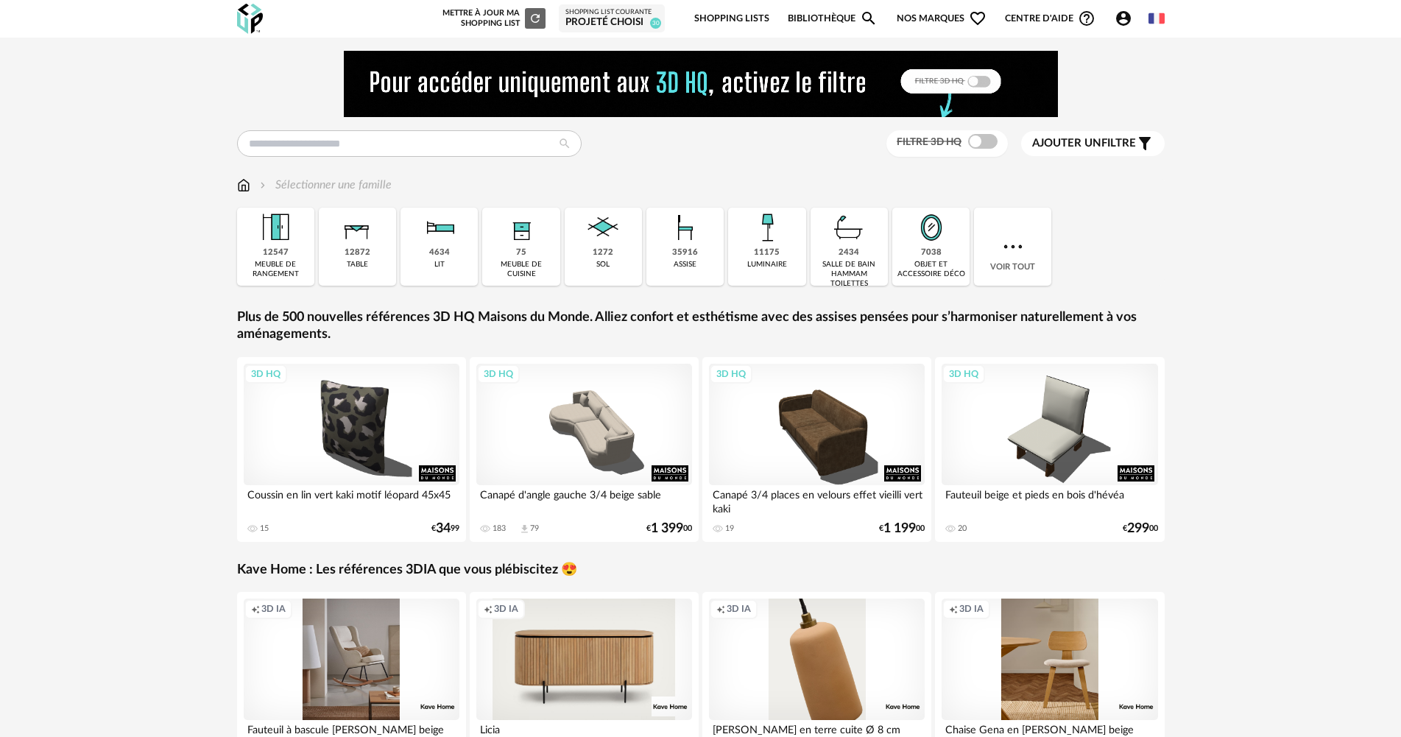
click at [615, 18] on div "projeté choisi" at bounding box center [611, 22] width 93 height 13
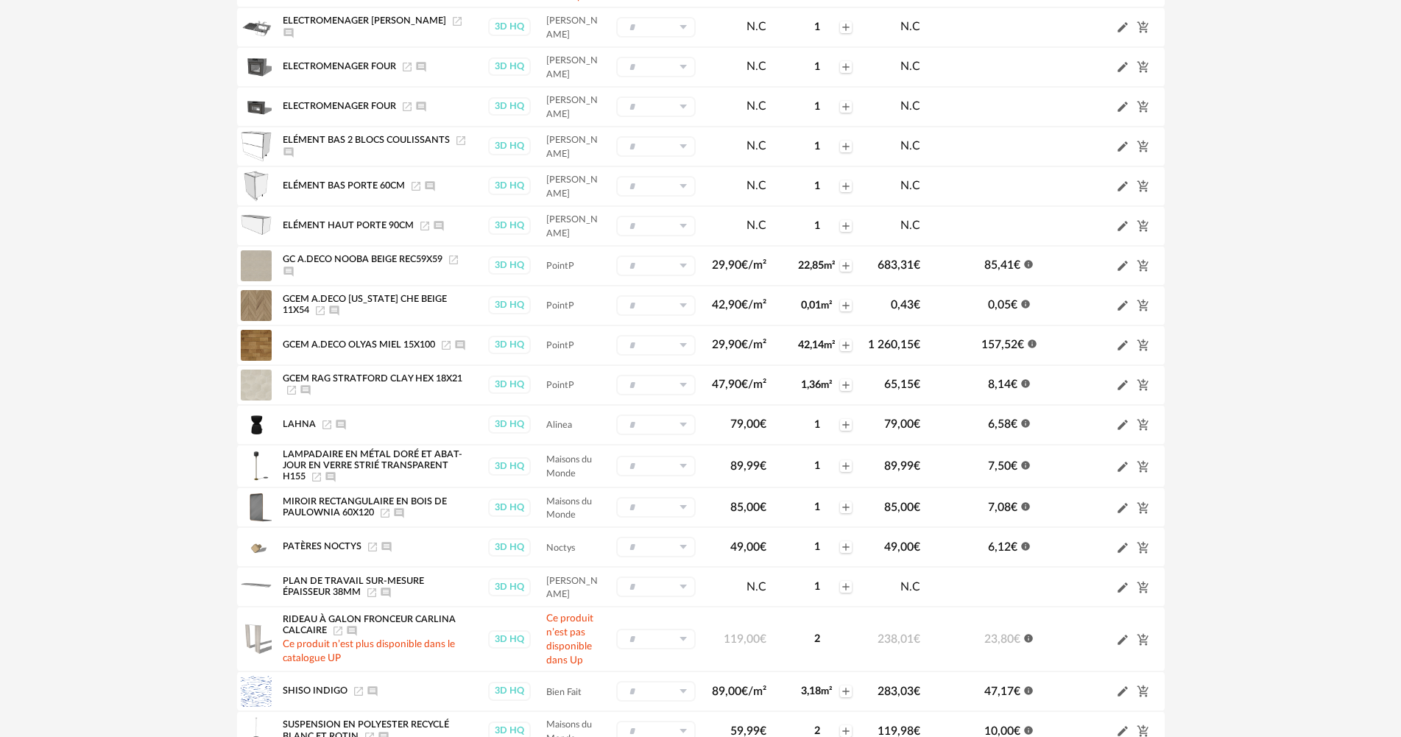
scroll to position [1101, 0]
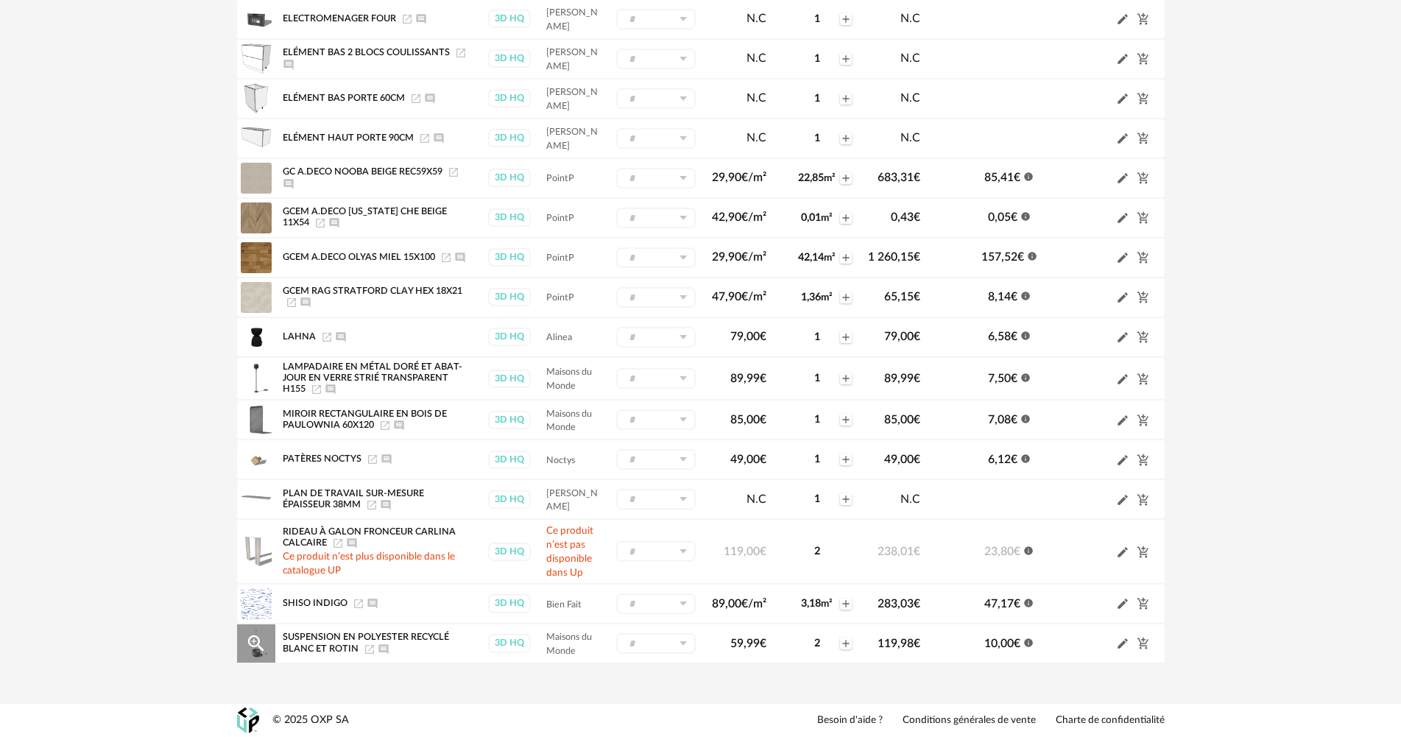
click at [252, 639] on icon "Magnify Plus Outline icon" at bounding box center [256, 643] width 22 height 22
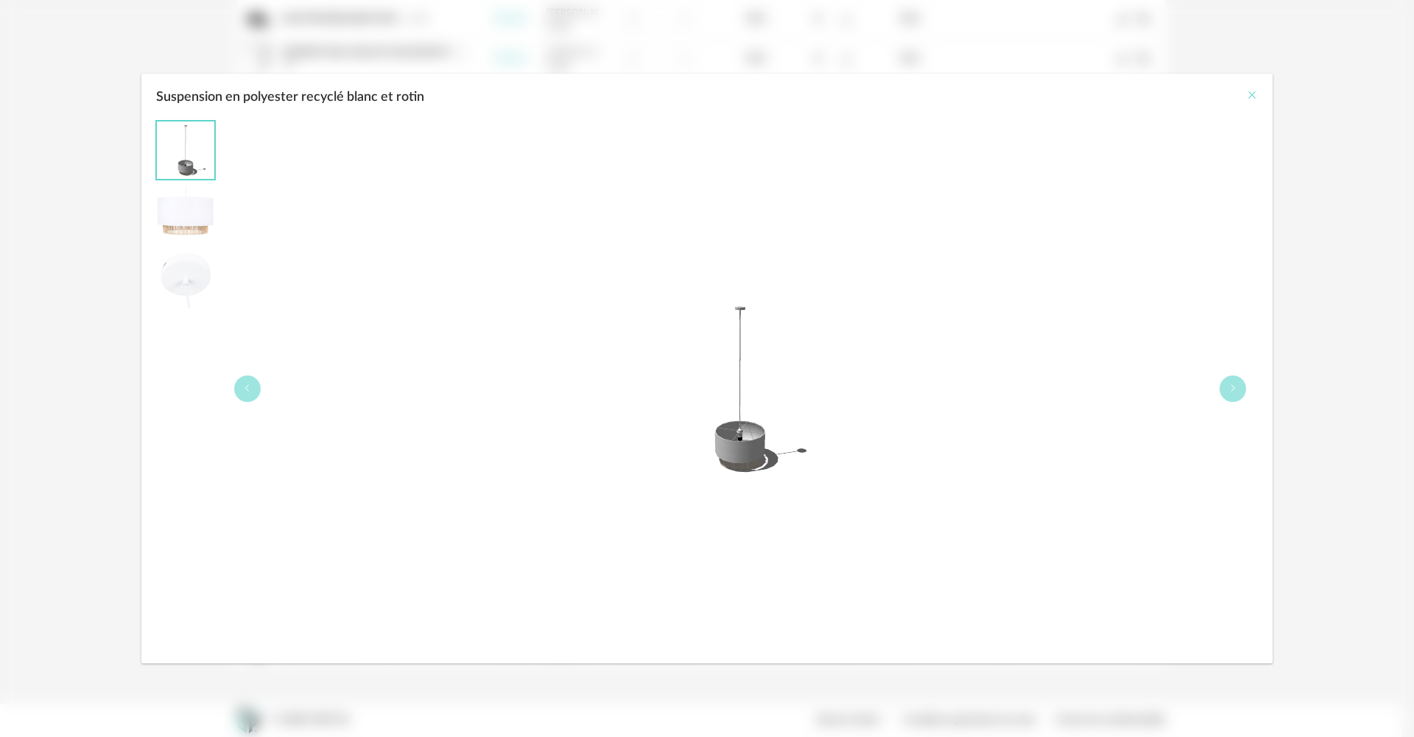
click at [1253, 92] on icon "Close" at bounding box center [1252, 95] width 12 height 12
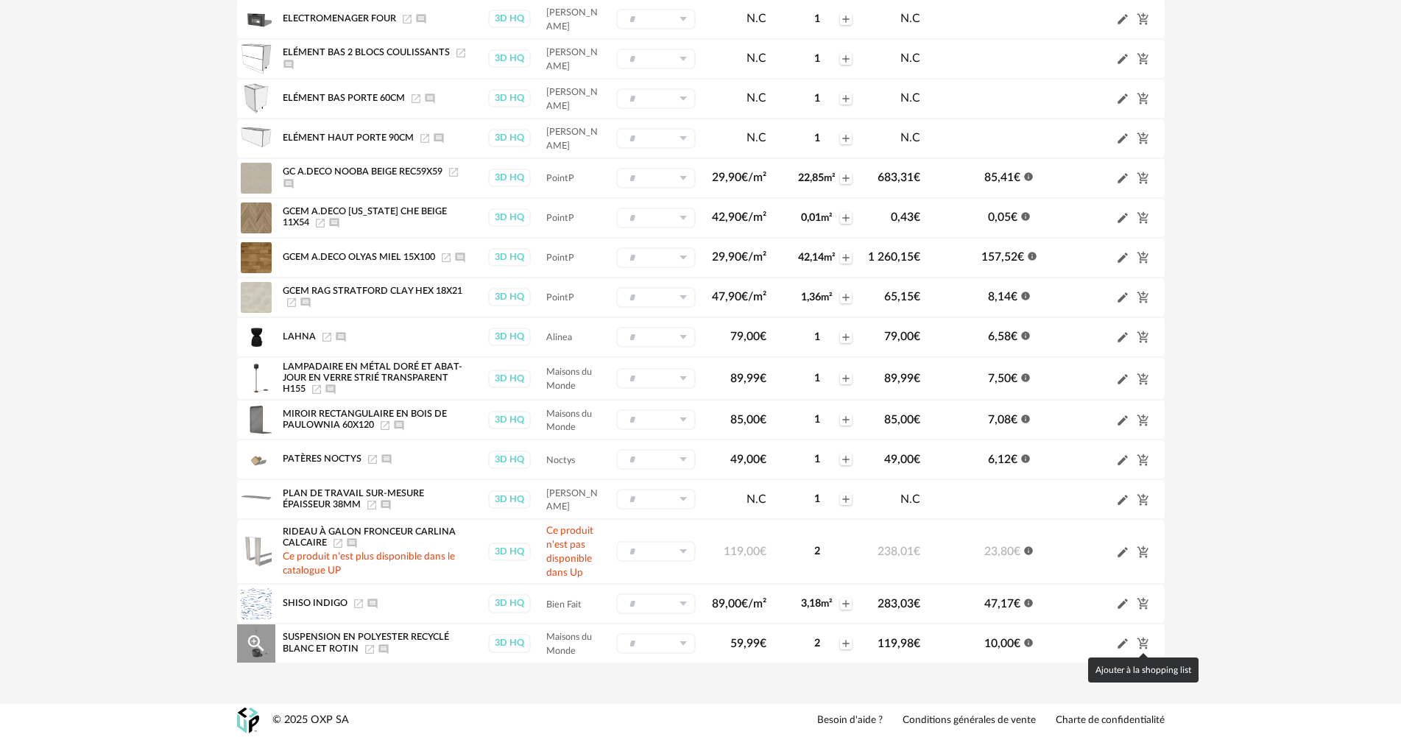
click at [1143, 641] on icon "Cart Plus icon" at bounding box center [1142, 644] width 11 height 12
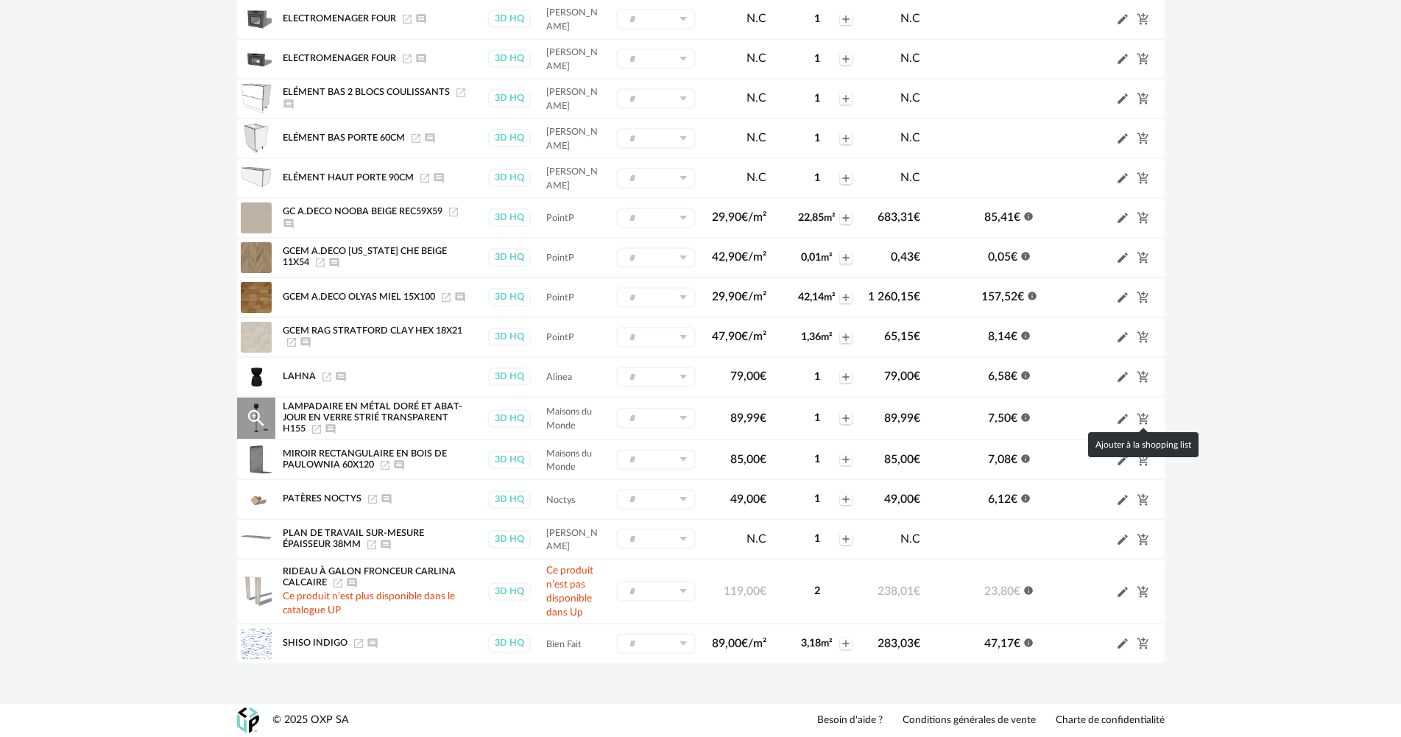
click at [1143, 415] on icon "Cart Plus icon" at bounding box center [1142, 418] width 11 height 12
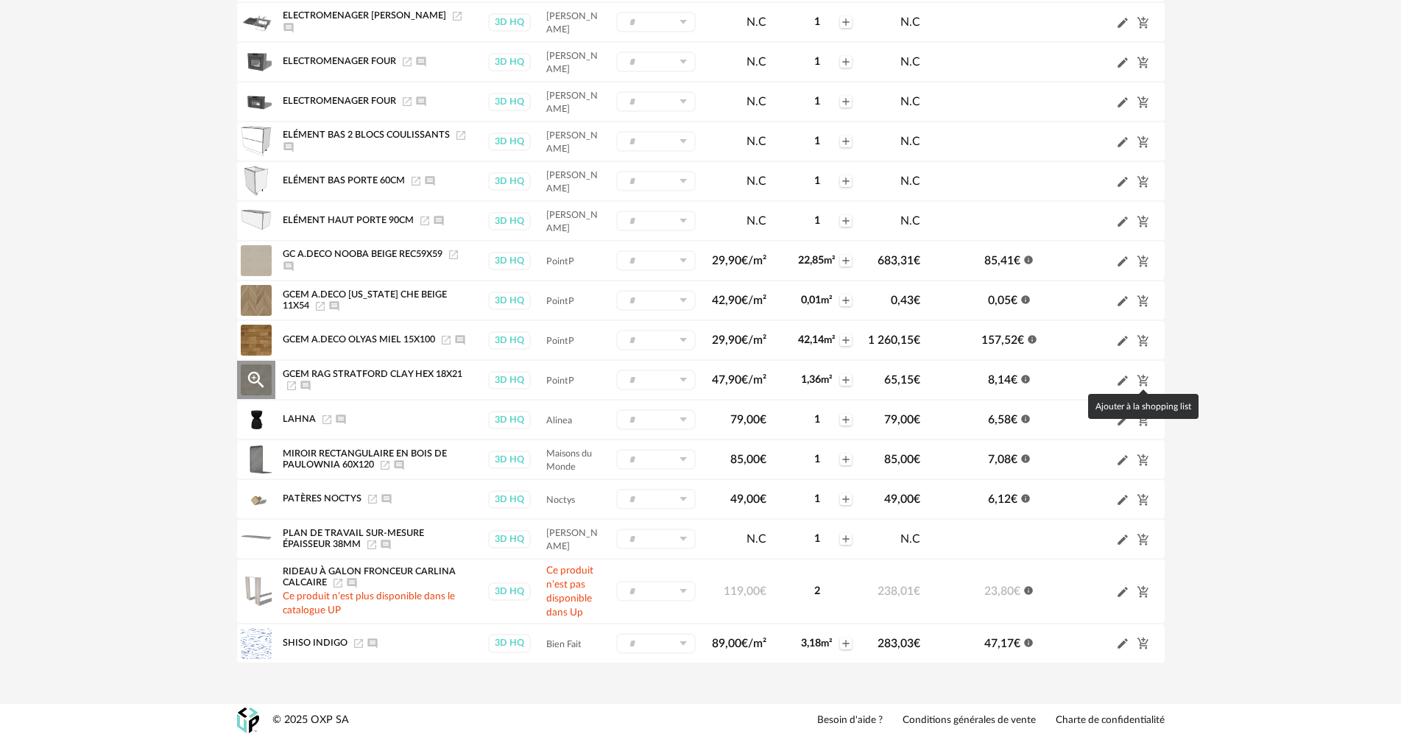
click at [1146, 378] on icon "Cart Plus icon" at bounding box center [1142, 381] width 11 height 12
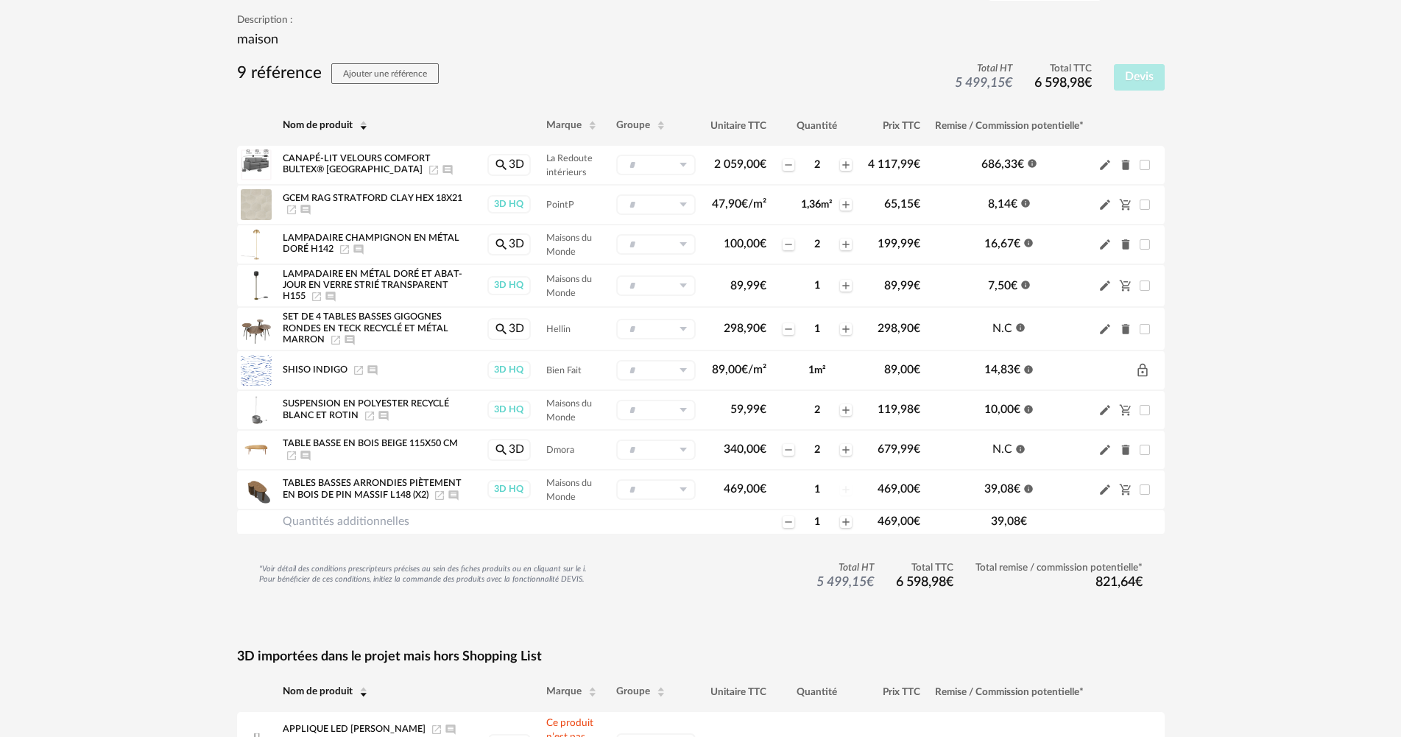
scroll to position [0, 0]
